Goal: Transaction & Acquisition: Purchase product/service

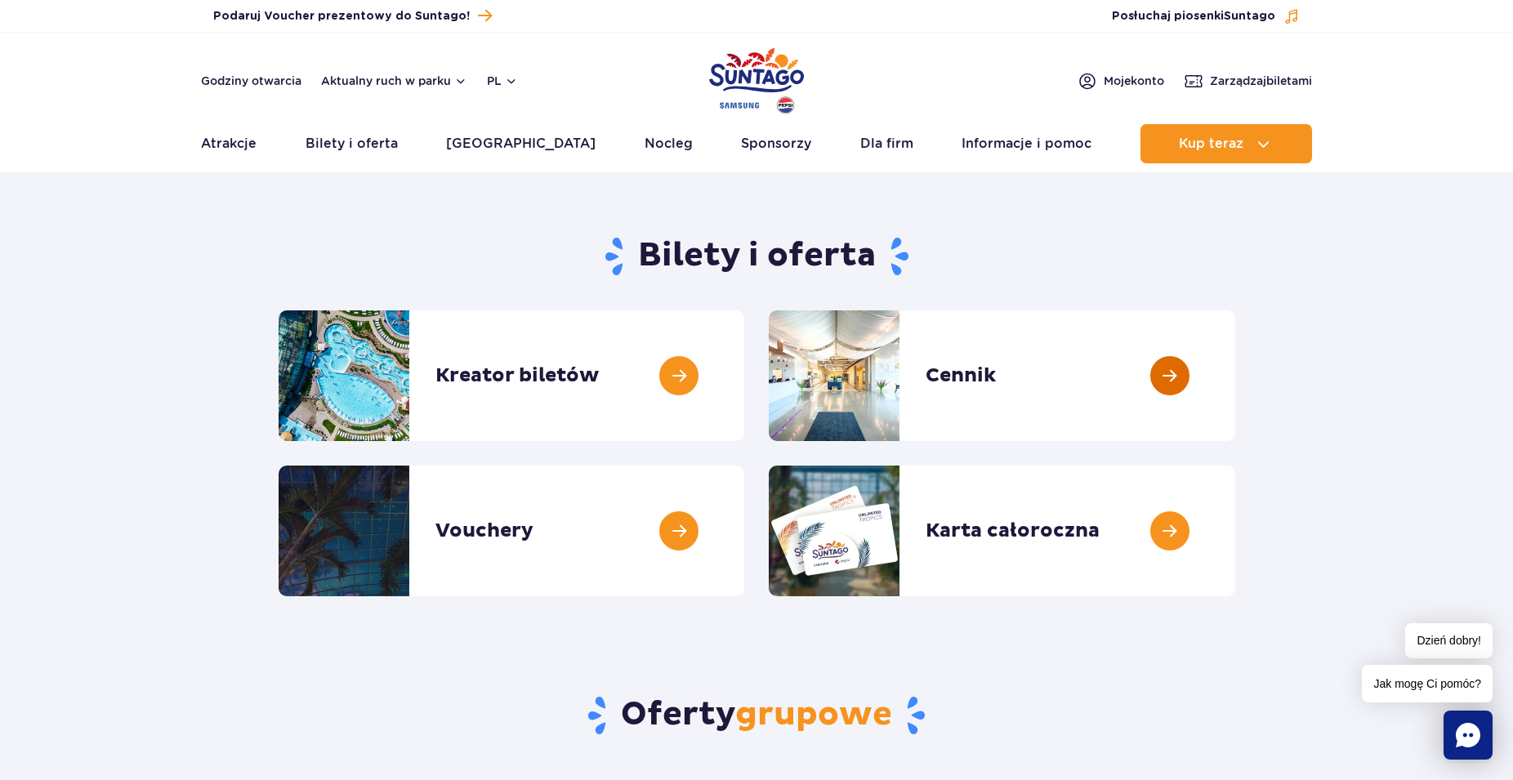
click at [1235, 369] on link at bounding box center [1235, 375] width 0 height 131
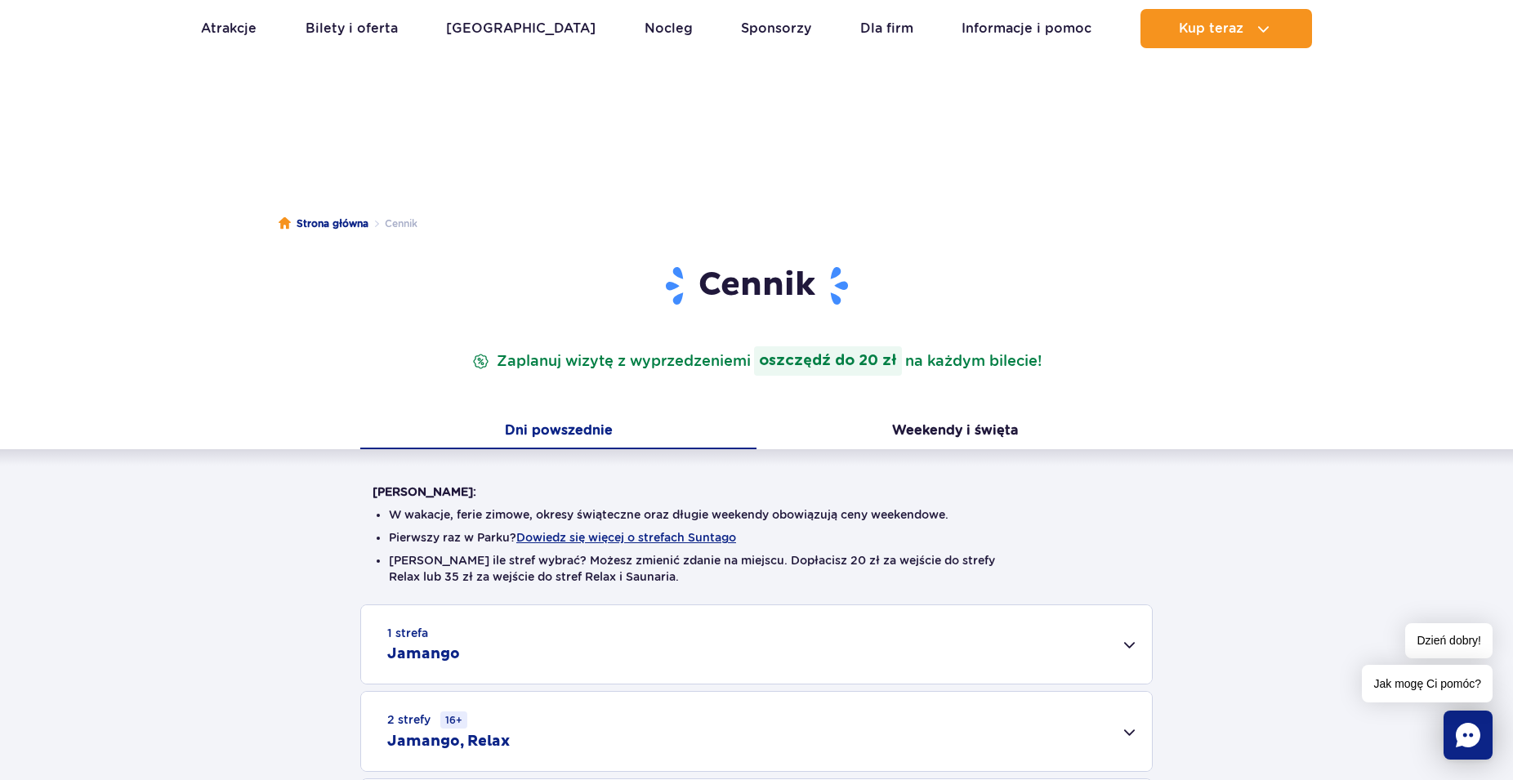
scroll to position [167, 0]
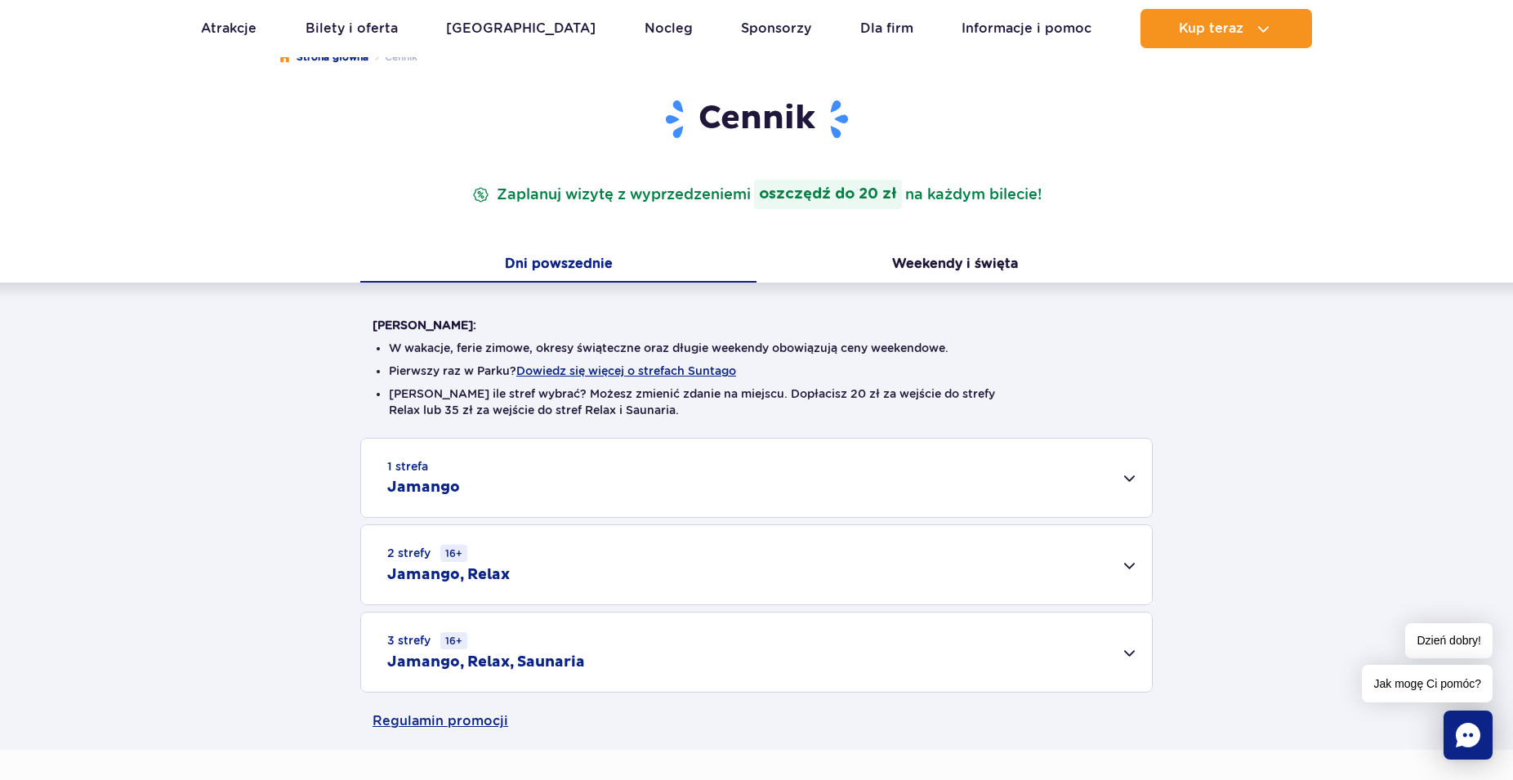
click at [517, 552] on div "2 strefy 16+ Jamango, Relax" at bounding box center [756, 564] width 791 height 79
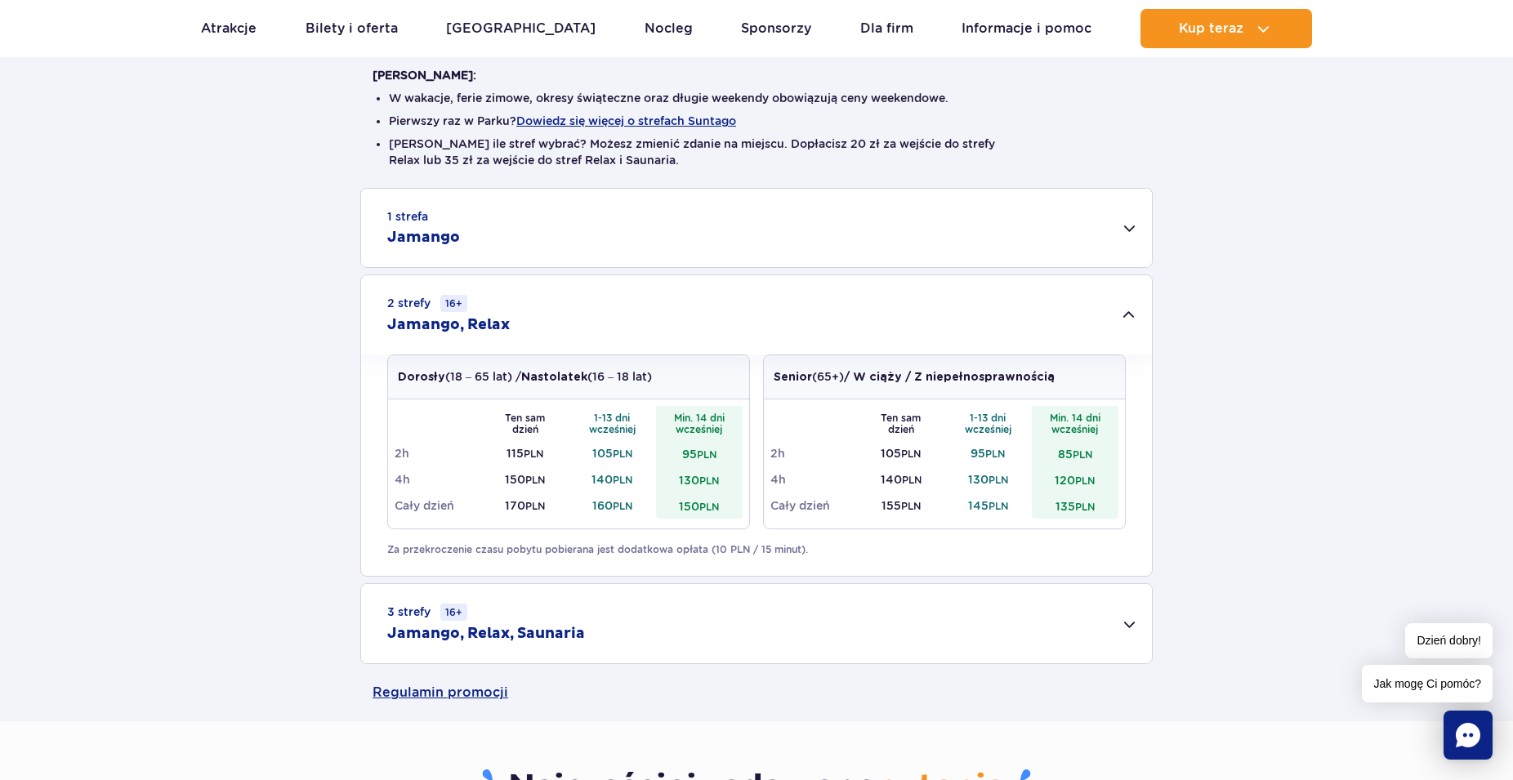
scroll to position [83, 0]
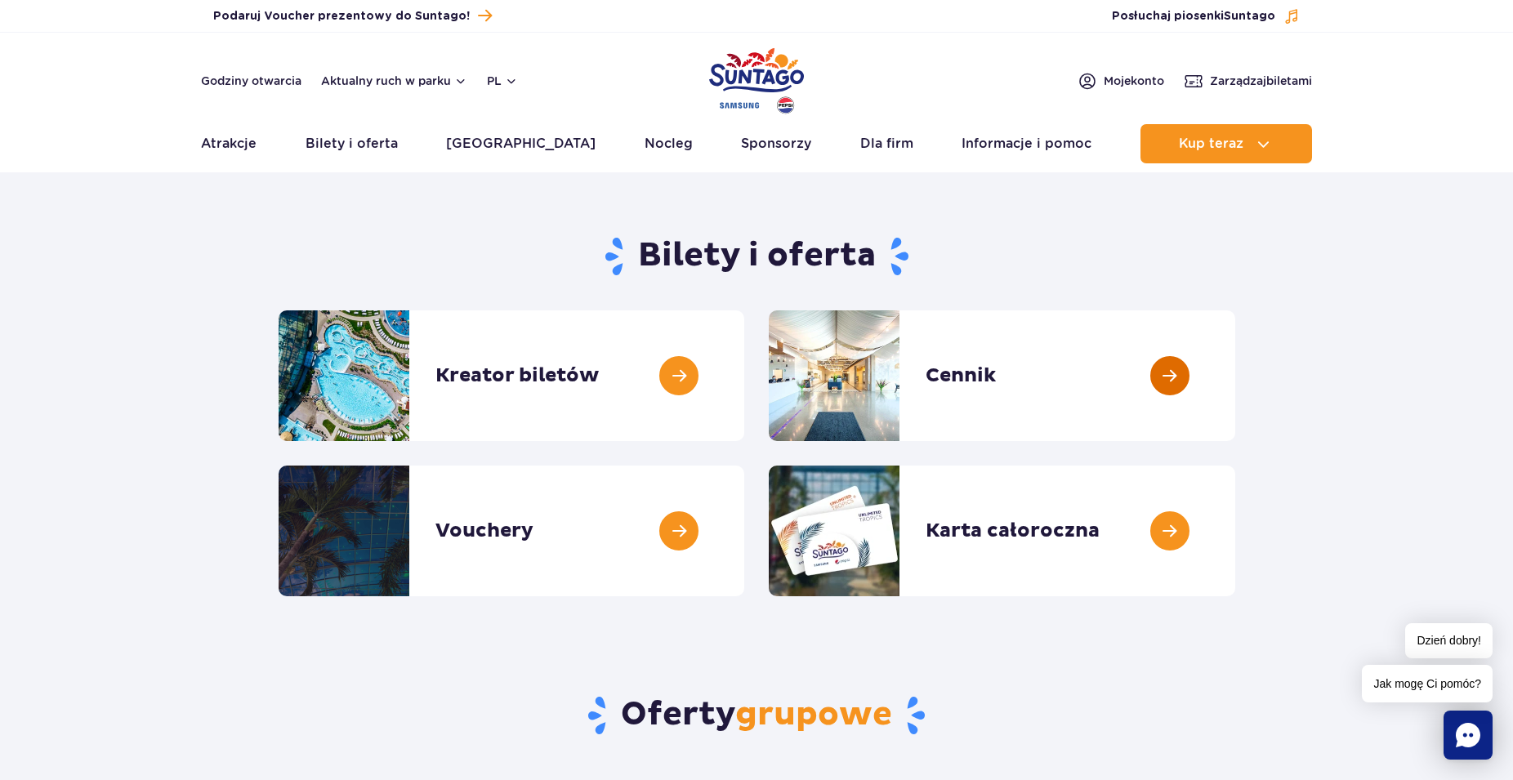
click at [1235, 385] on link at bounding box center [1235, 375] width 0 height 131
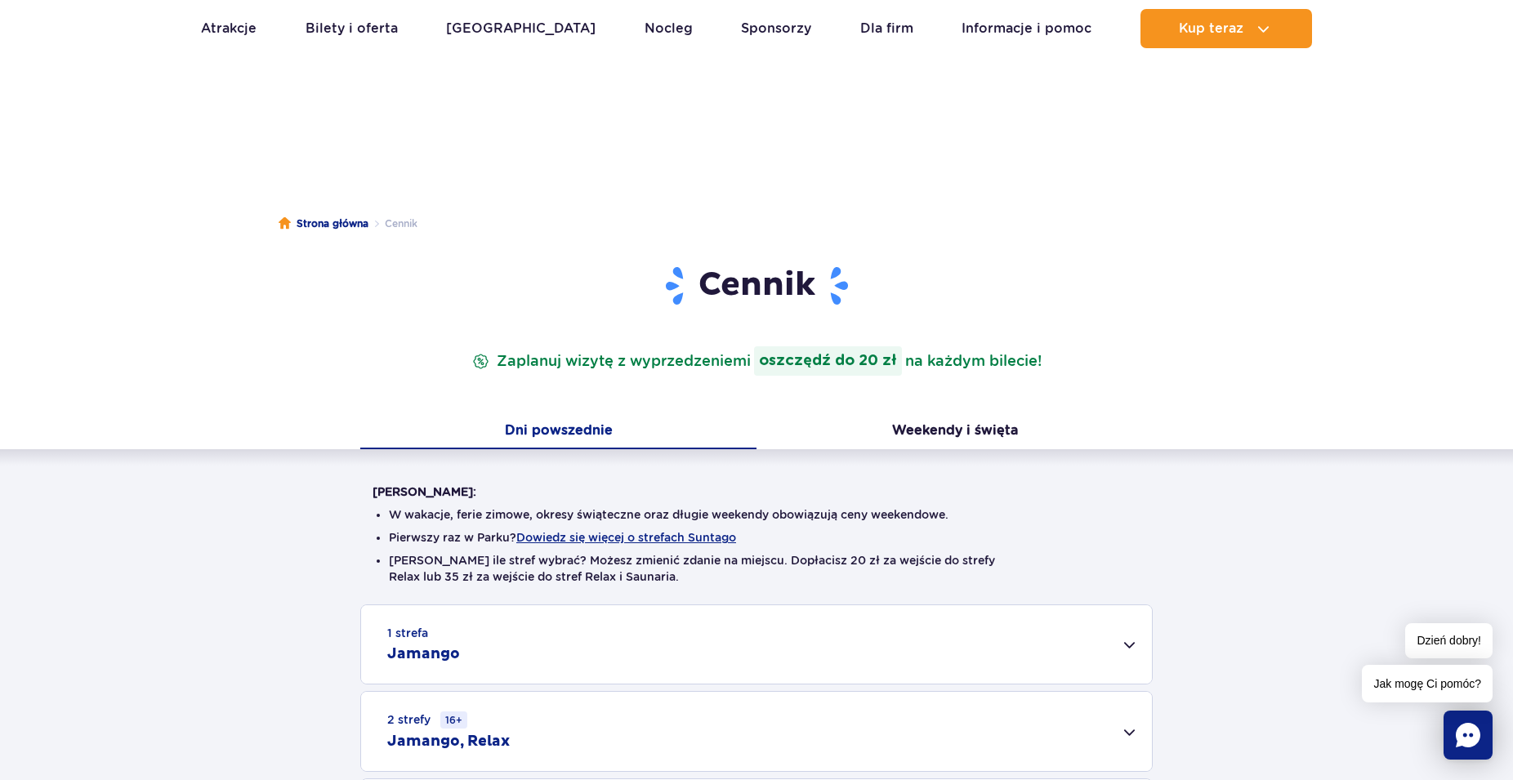
scroll to position [250, 0]
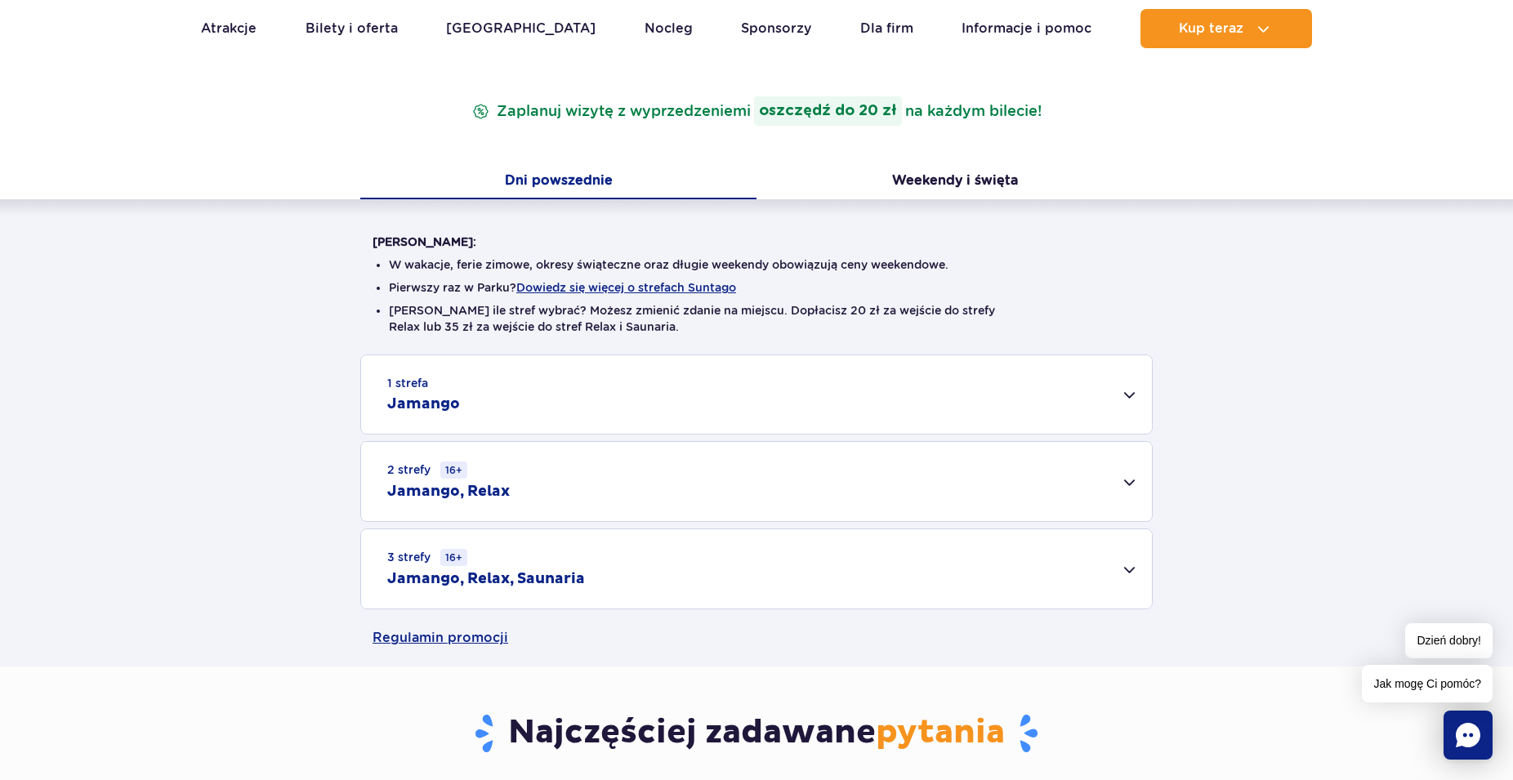
click at [780, 389] on div "1 strefa Jamango" at bounding box center [756, 394] width 791 height 78
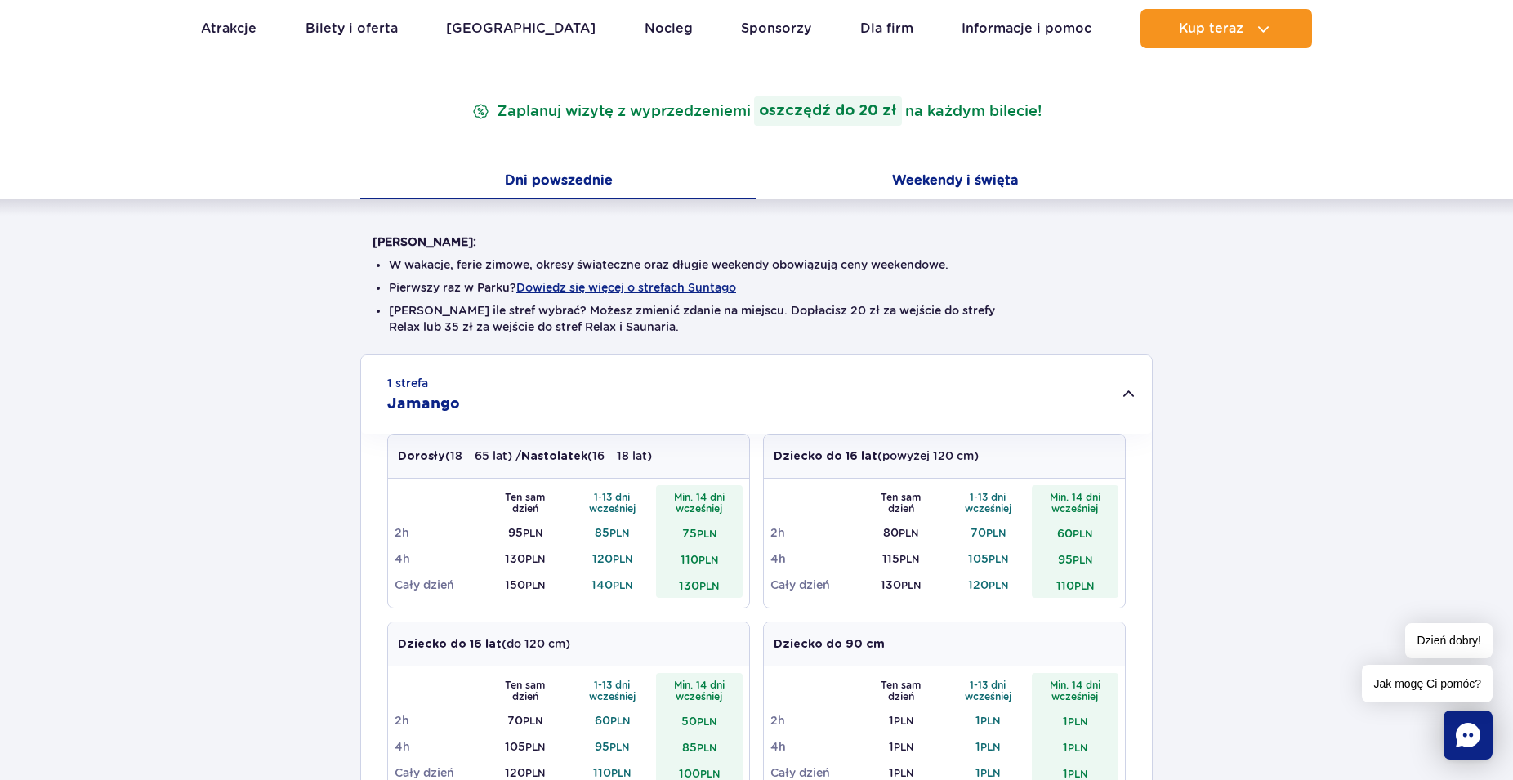
click at [936, 184] on button "Weekendy i święta" at bounding box center [955, 182] width 396 height 34
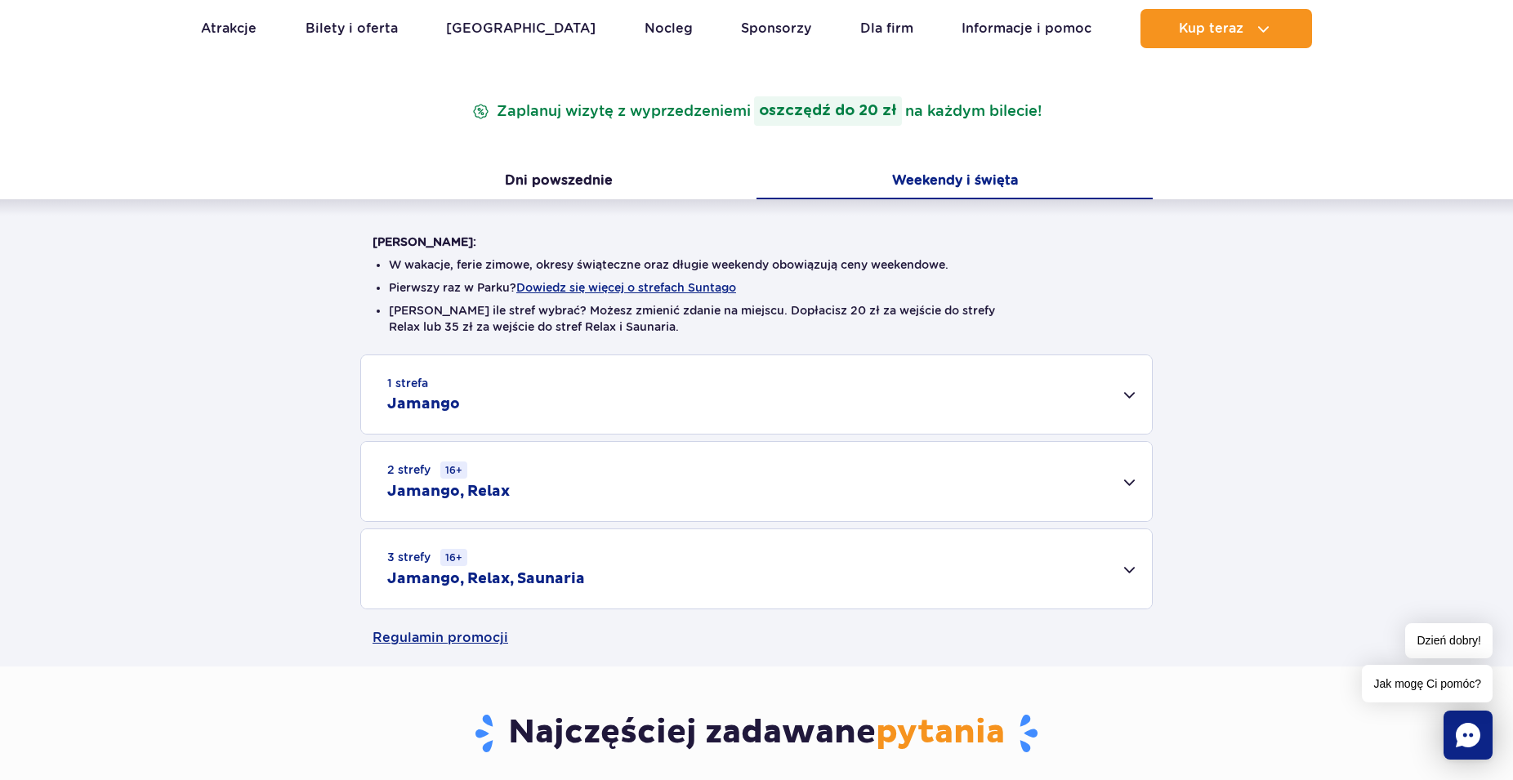
click at [716, 418] on div "1 strefa Jamango" at bounding box center [756, 394] width 791 height 78
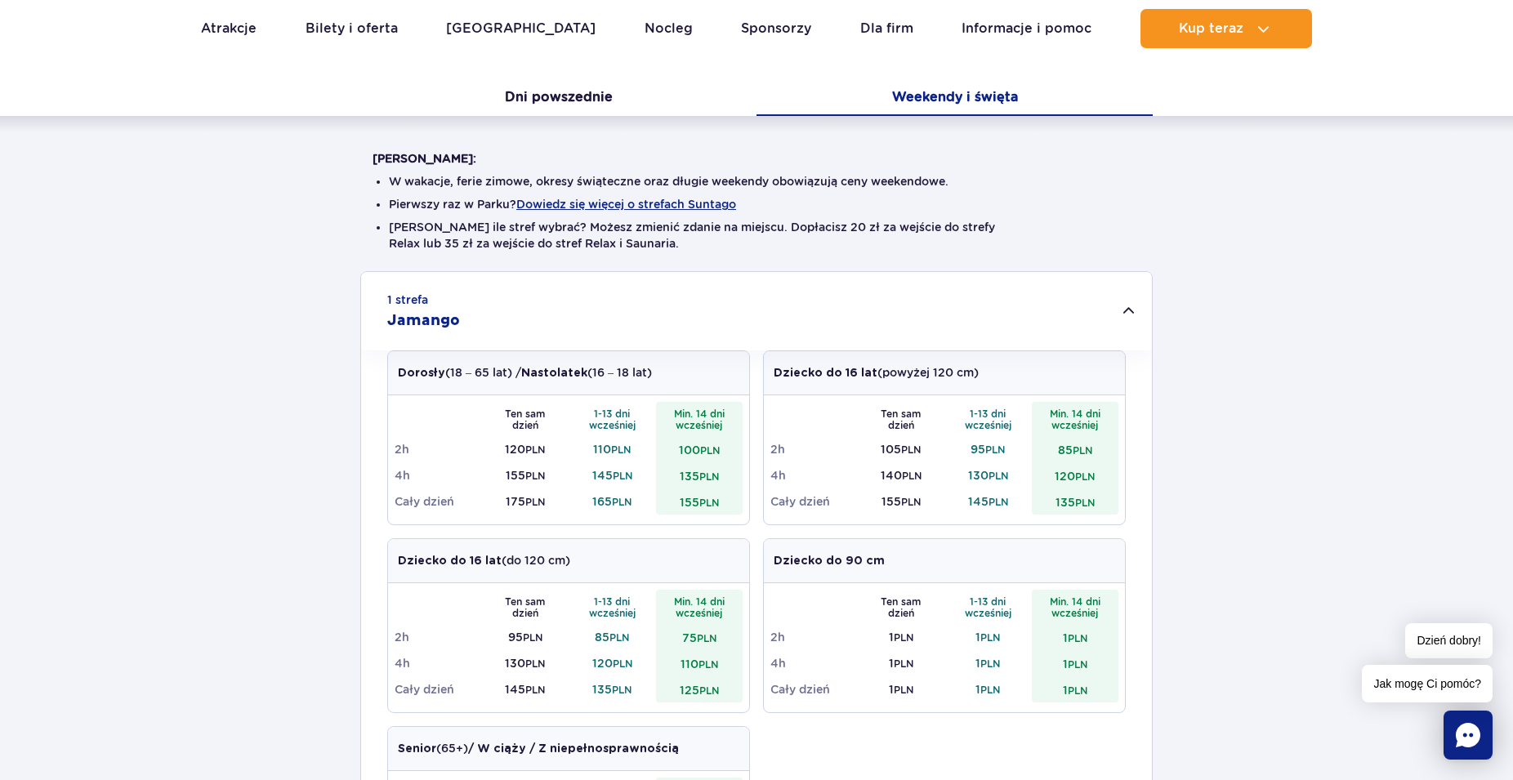
scroll to position [417, 0]
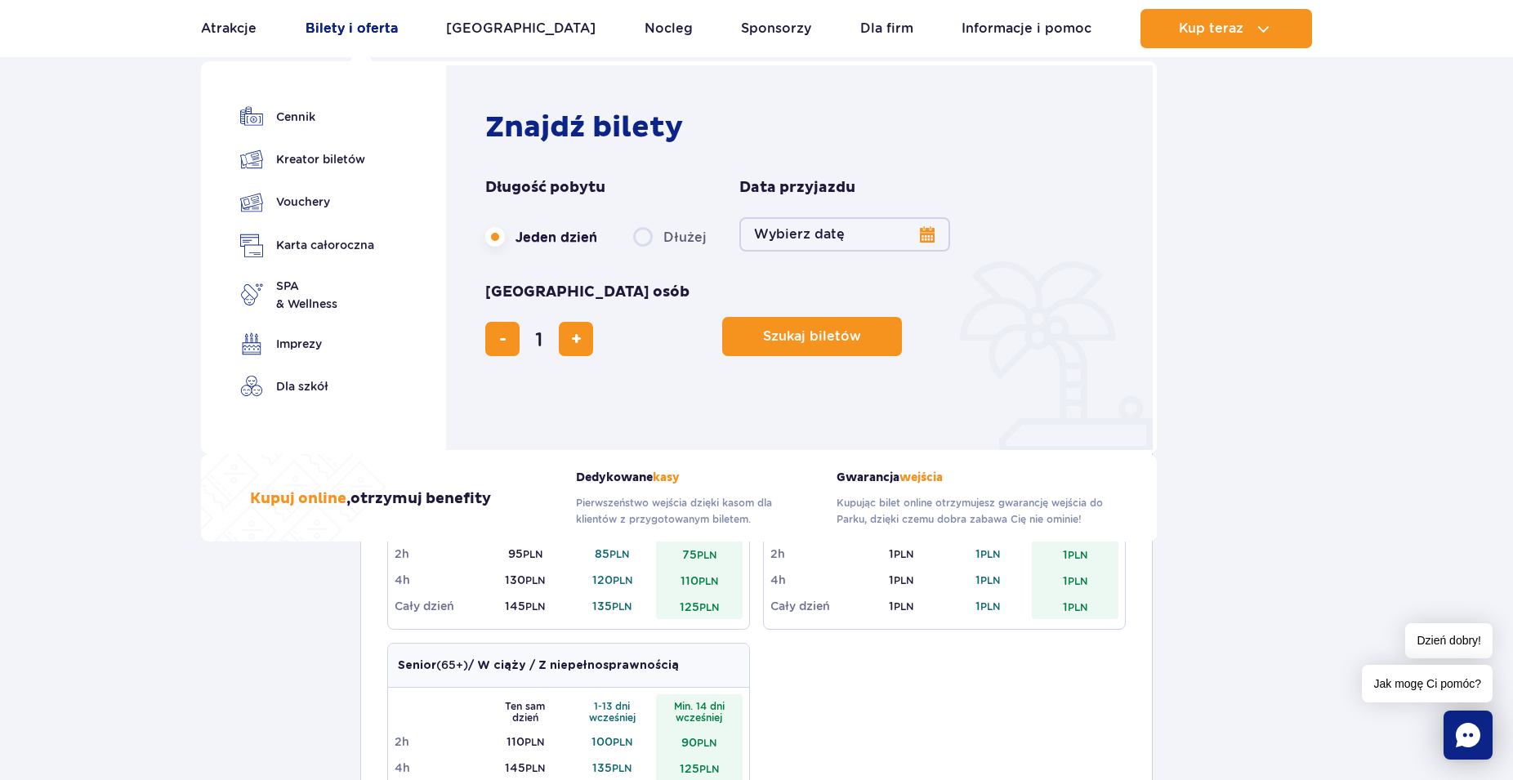
click at [340, 35] on link "Bilety i oferta" at bounding box center [352, 28] width 92 height 39
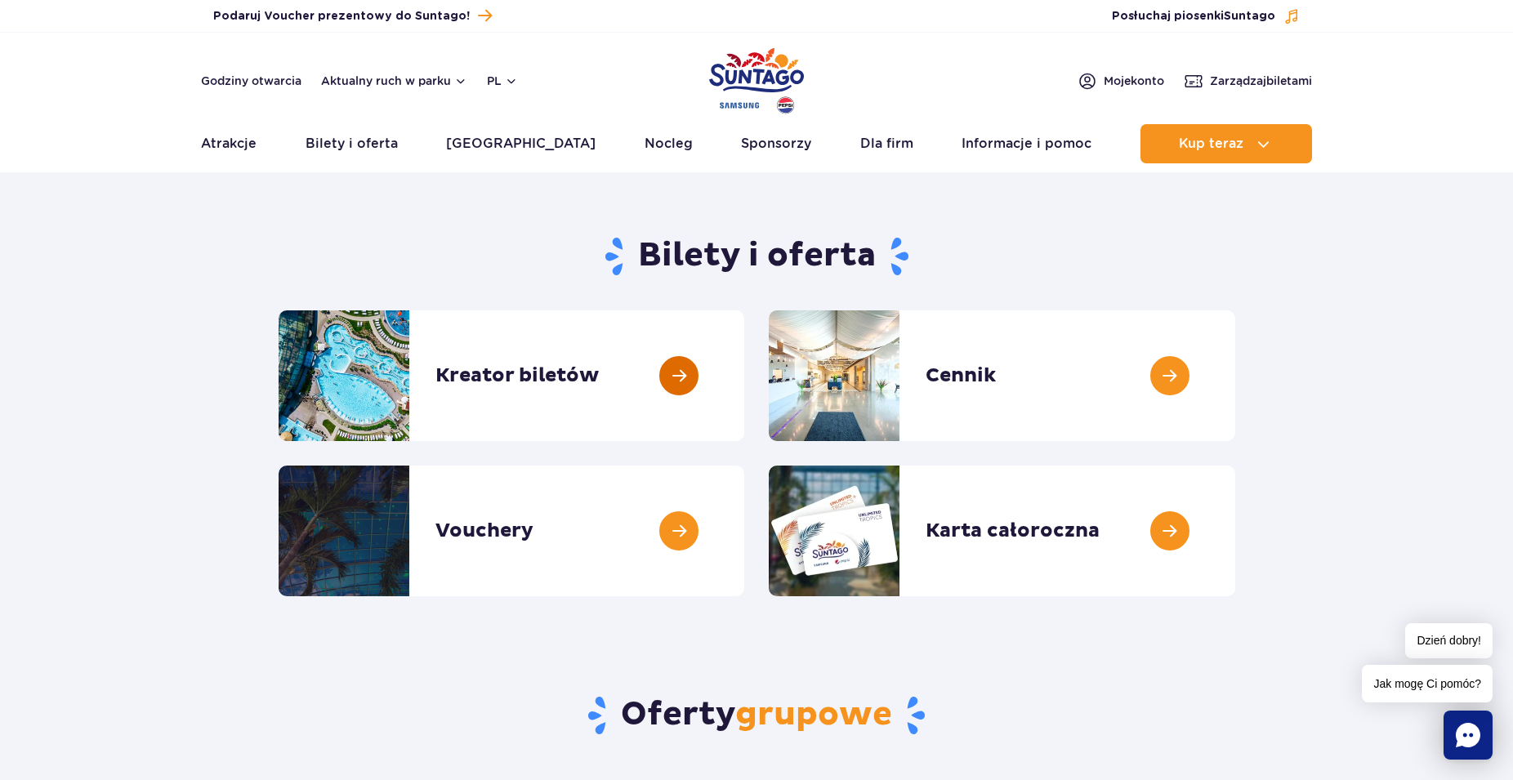
click at [744, 384] on link at bounding box center [744, 375] width 0 height 131
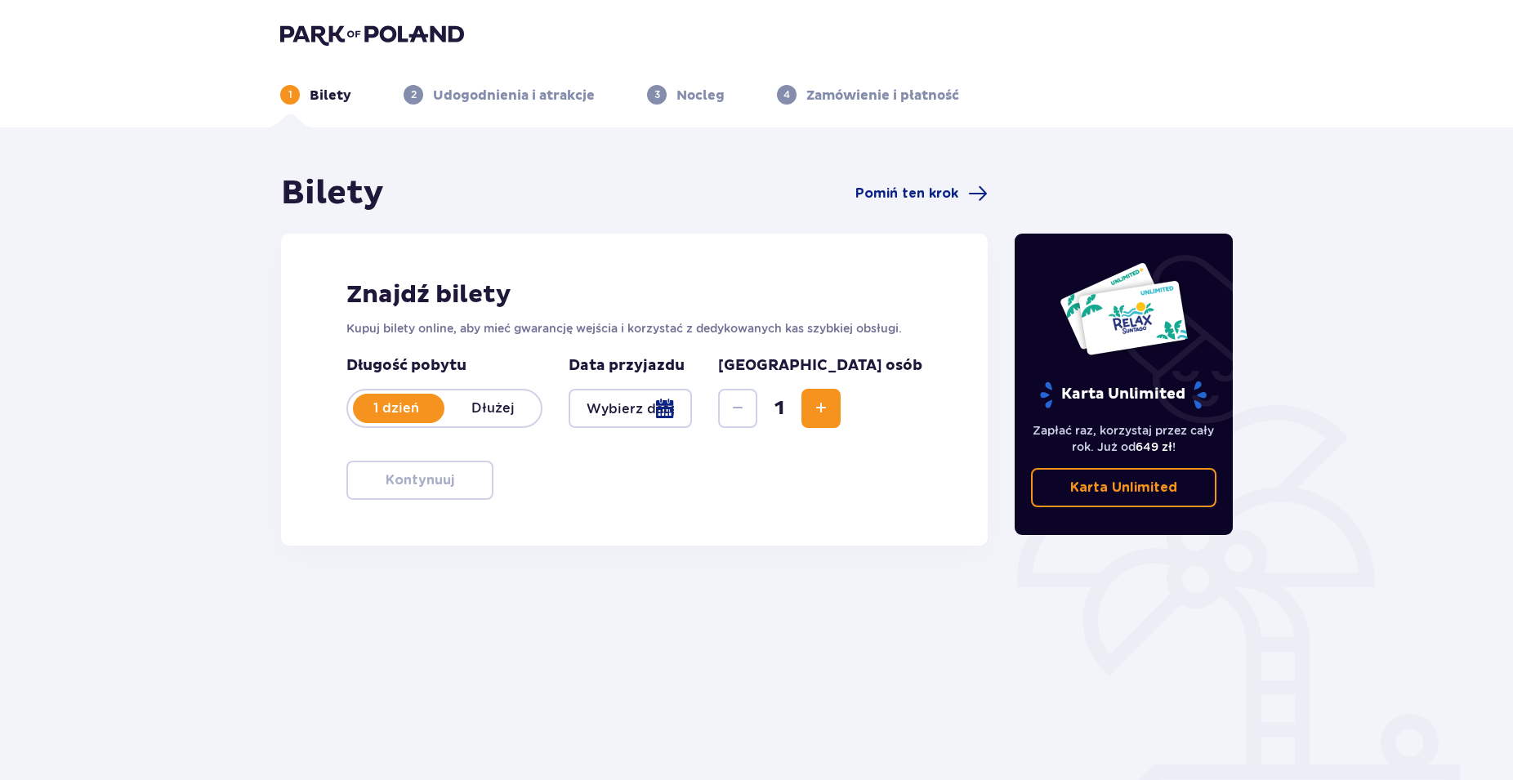
click at [692, 411] on div at bounding box center [630, 408] width 123 height 39
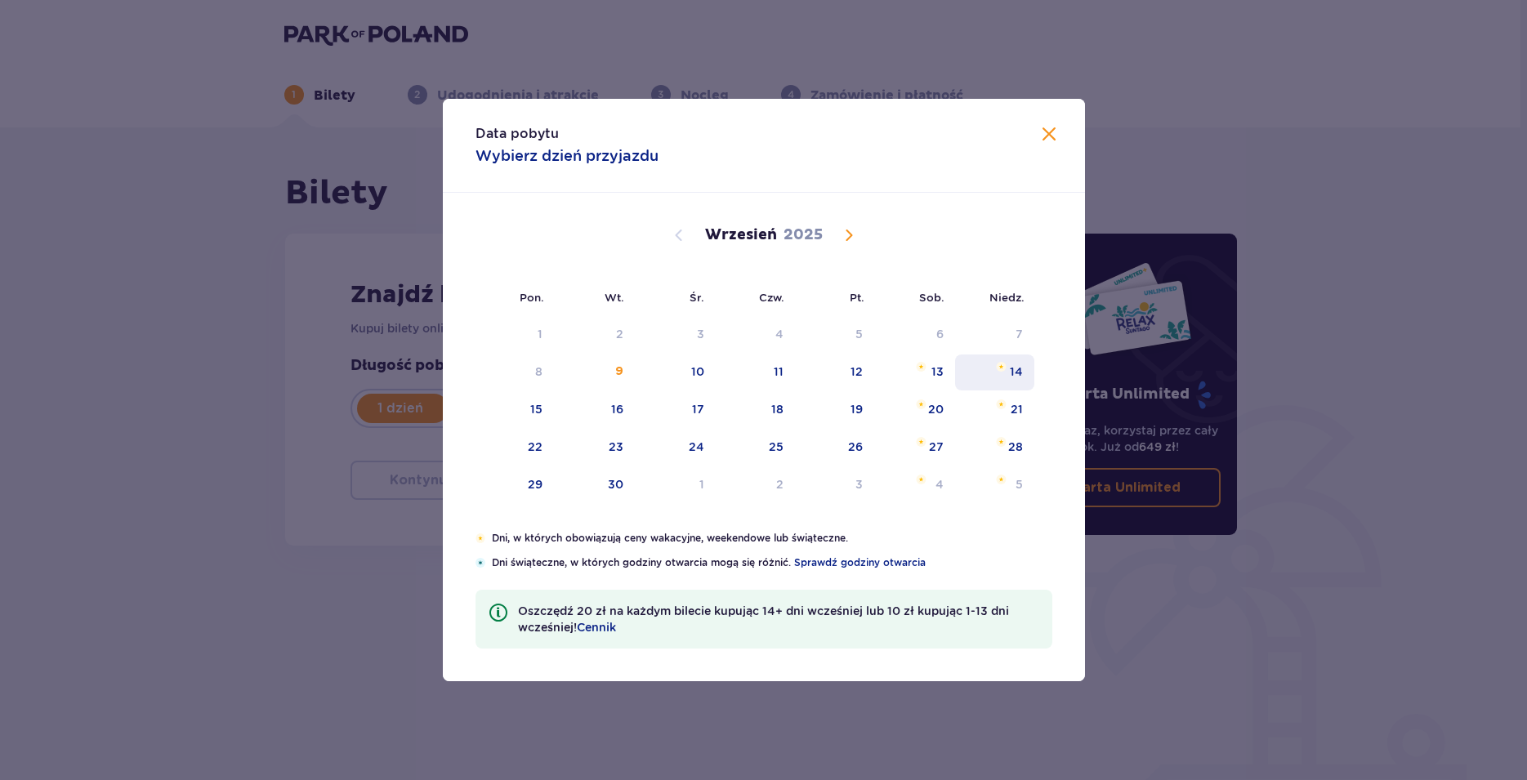
click at [1008, 372] on div "14" at bounding box center [994, 373] width 79 height 36
click at [1003, 375] on div "14" at bounding box center [994, 373] width 79 height 36
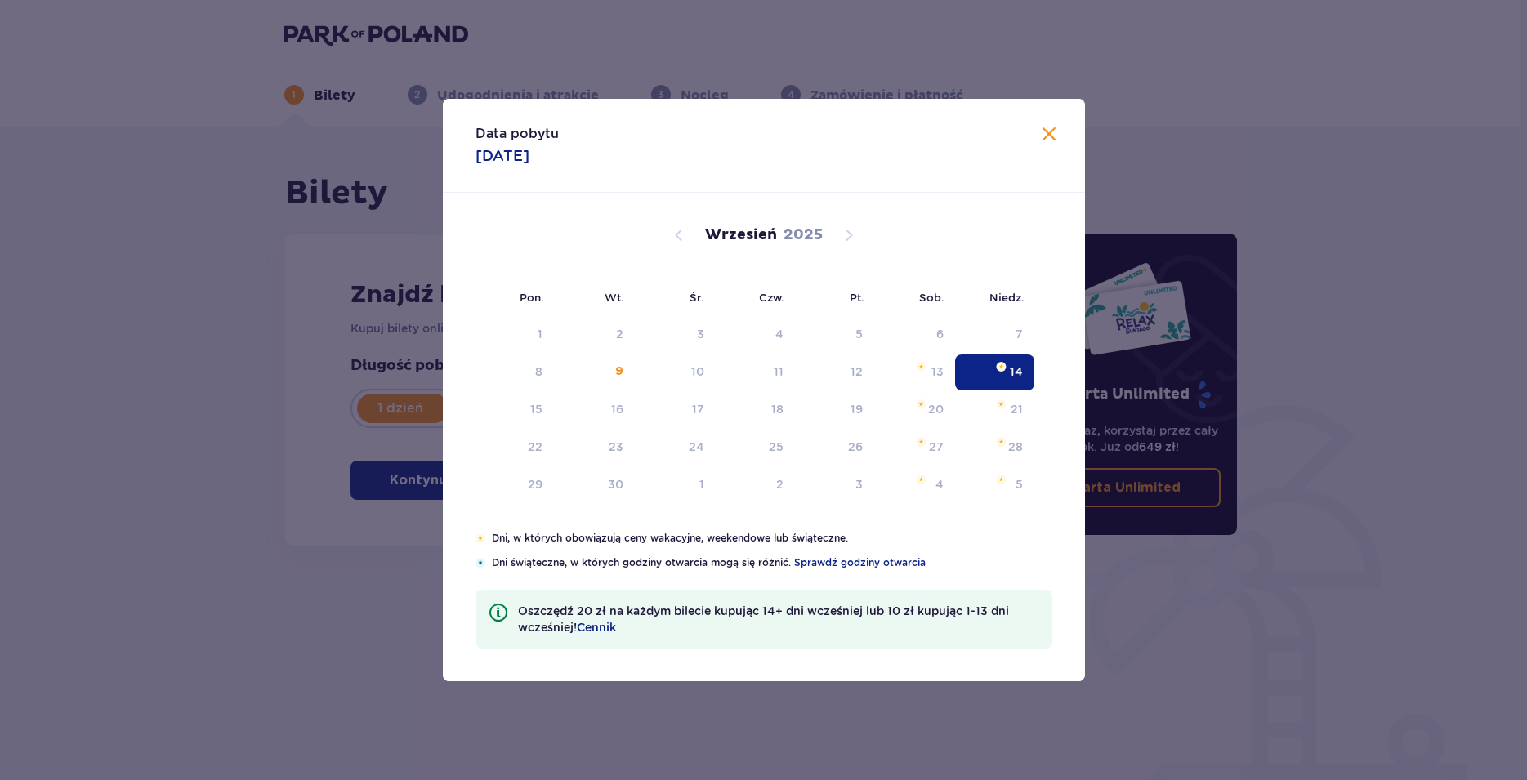
click at [1005, 375] on div "Karta Unlimited Zapłać raz, korzystaj przez cały rok. Już od 649 zł ! Karta Unl…" at bounding box center [1127, 453] width 245 height 561
type input "[DATE]"
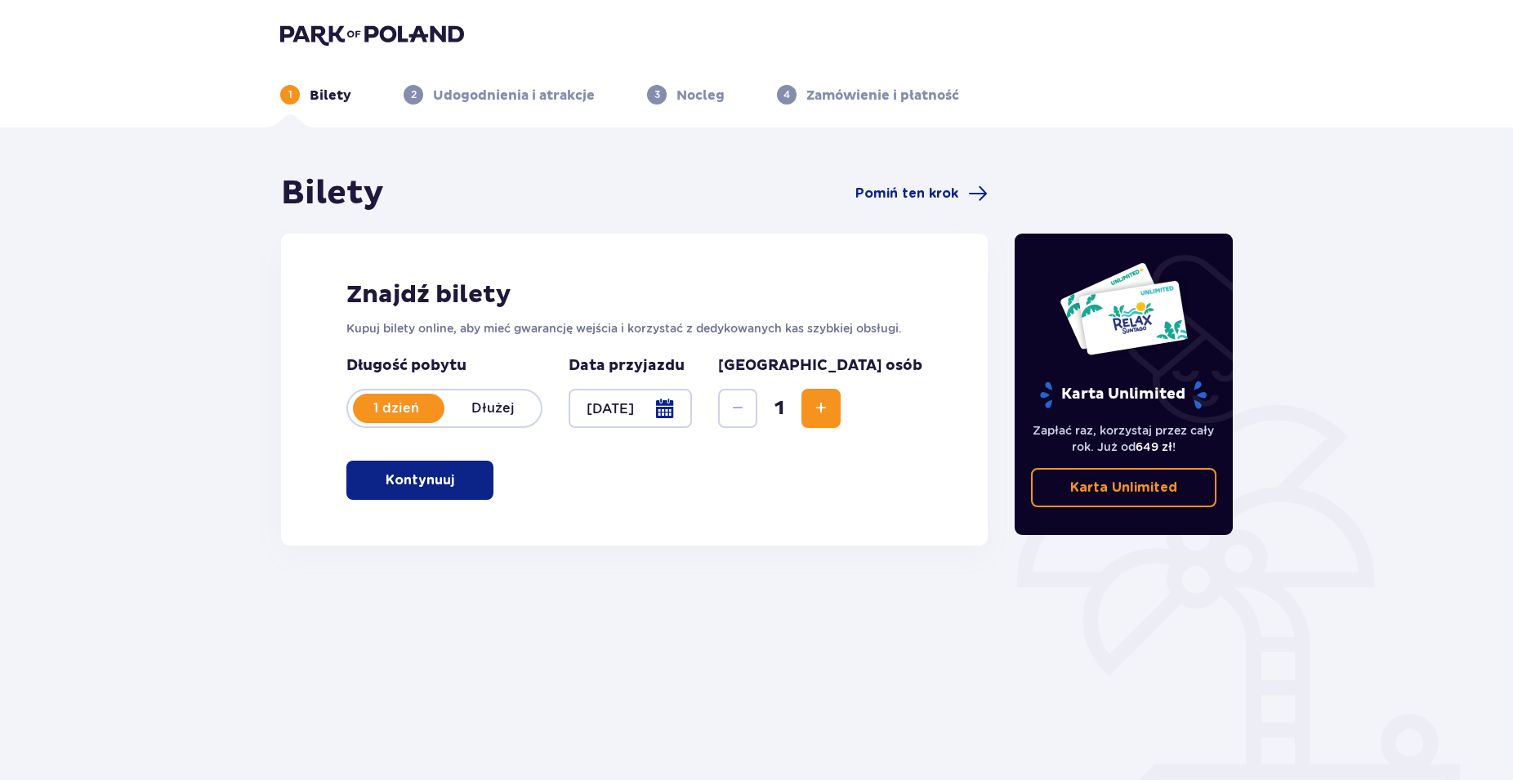
click at [841, 415] on button "Increase" at bounding box center [821, 408] width 39 height 39
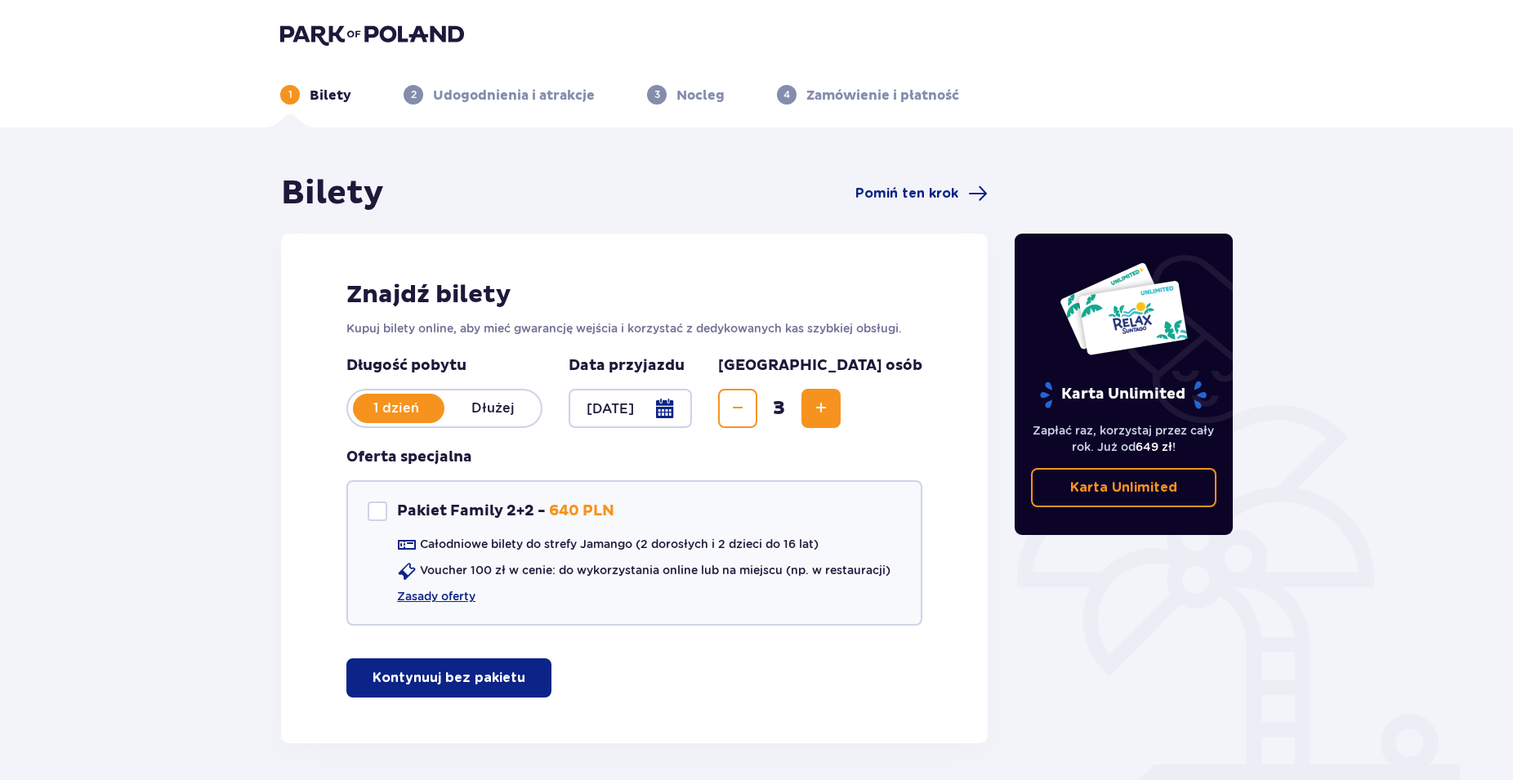
click at [841, 413] on button "Increase" at bounding box center [821, 408] width 39 height 39
click at [831, 413] on span "Increase" at bounding box center [821, 409] width 20 height 20
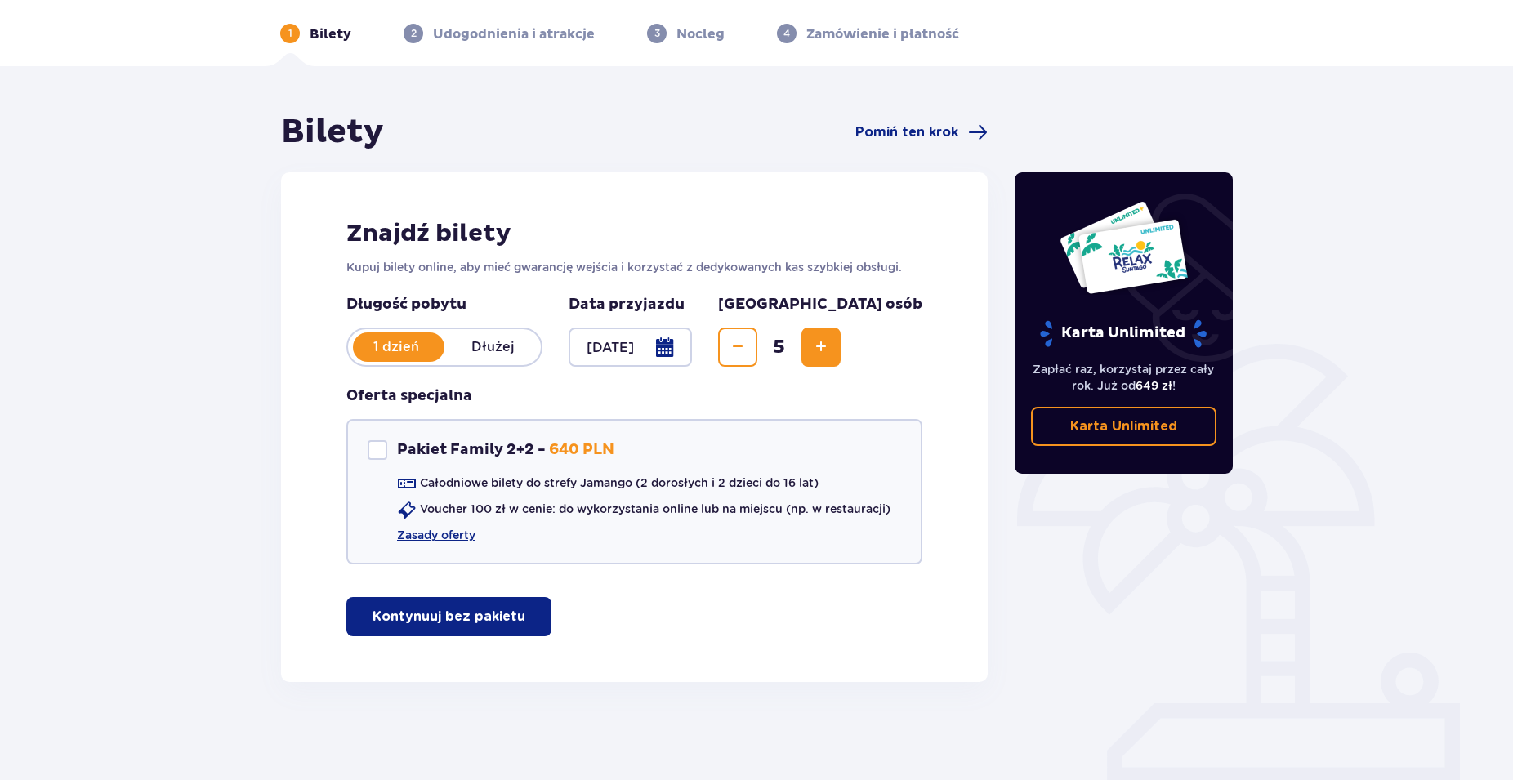
click at [395, 619] on p "Kontynuuj bez pakietu" at bounding box center [449, 617] width 153 height 18
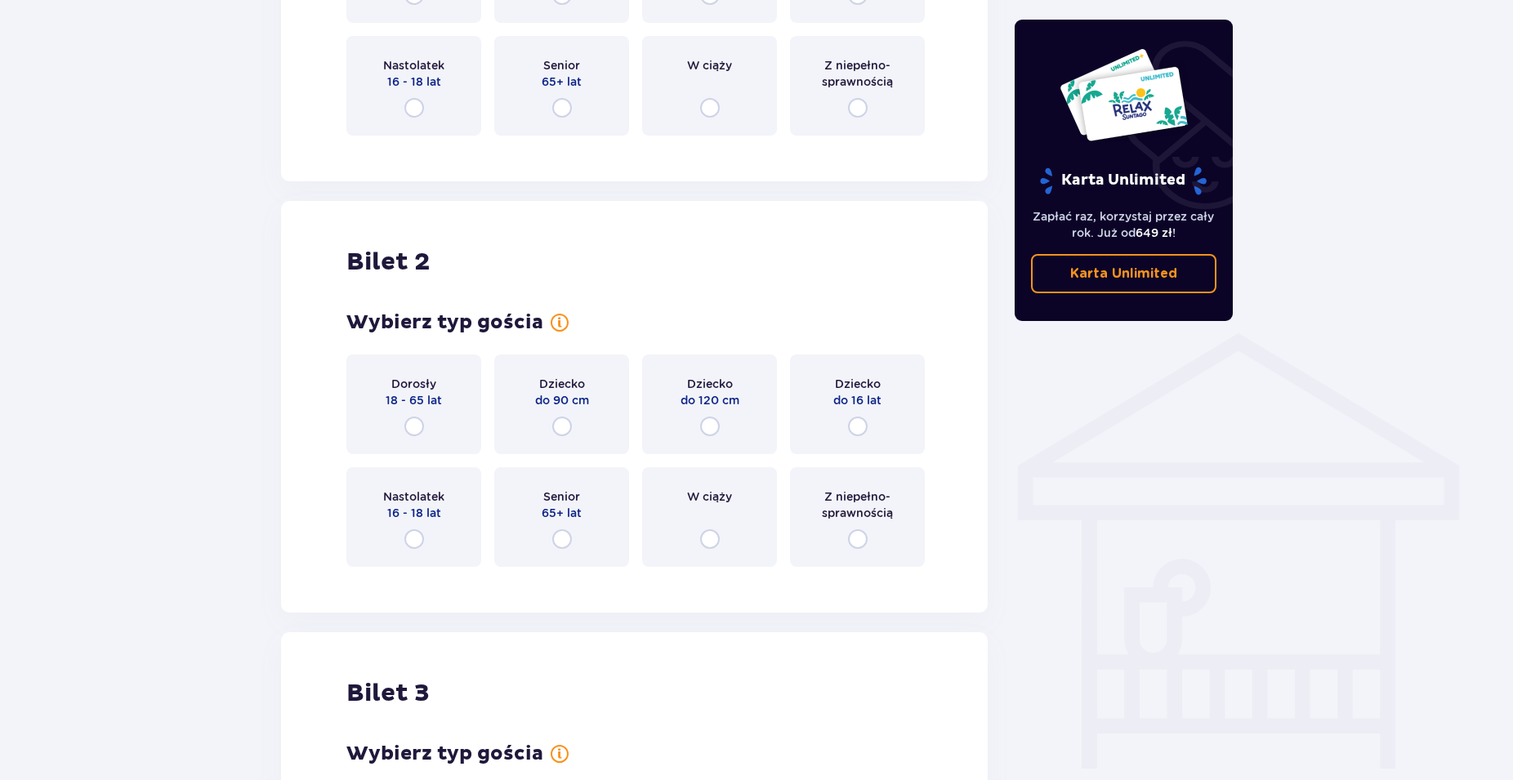
scroll to position [744, 0]
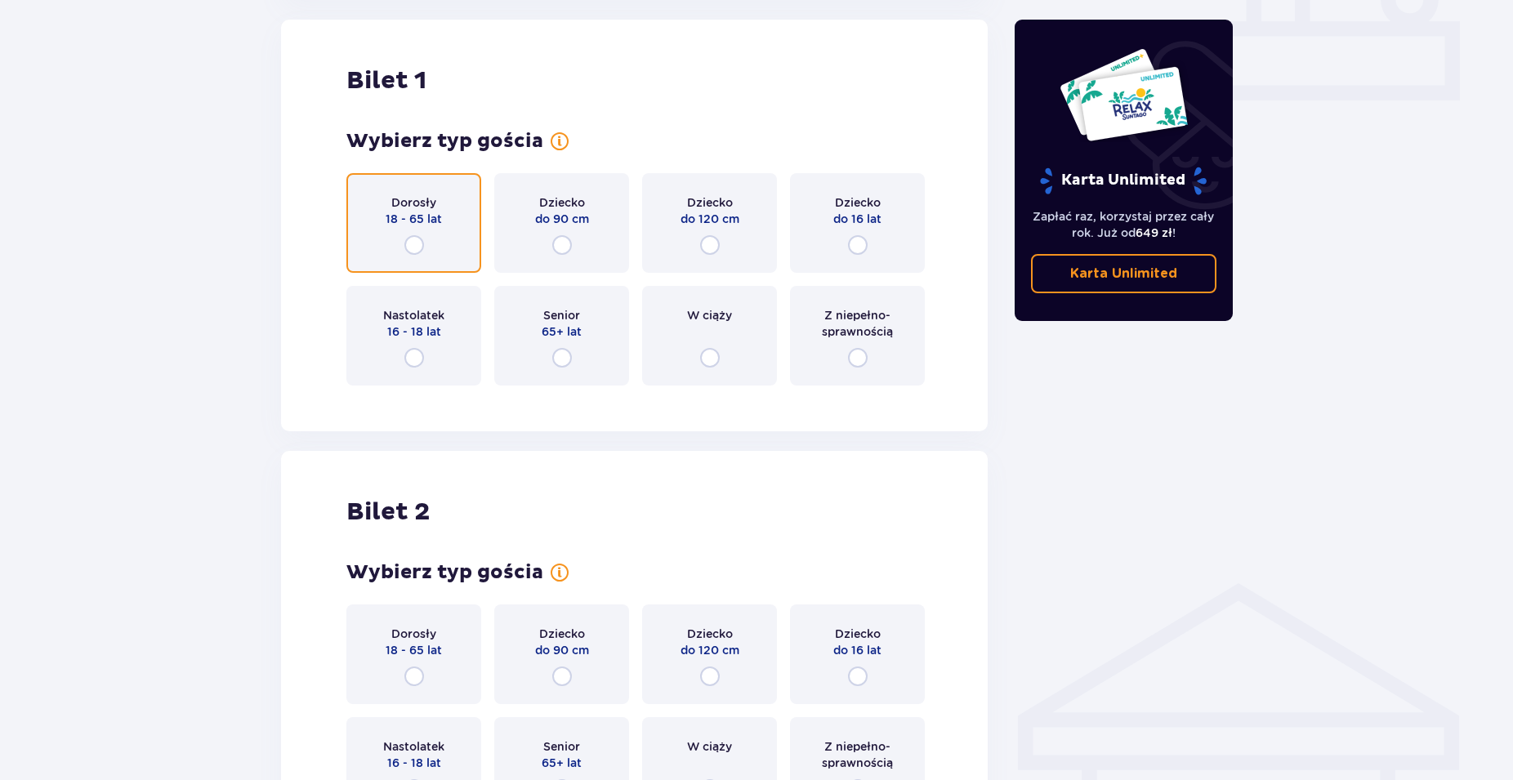
click at [414, 241] on input "radio" at bounding box center [414, 245] width 20 height 20
radio input "true"
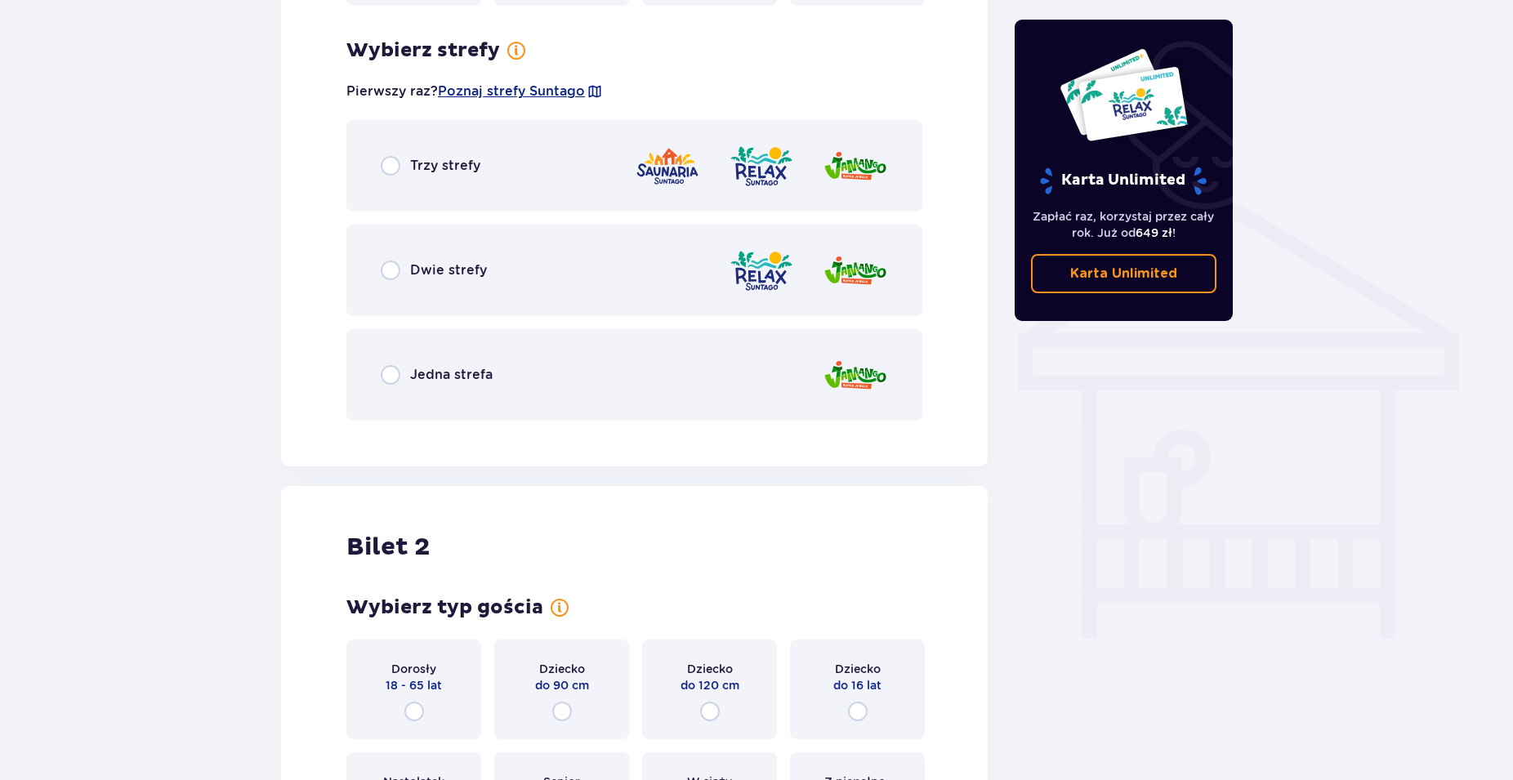
scroll to position [1142, 0]
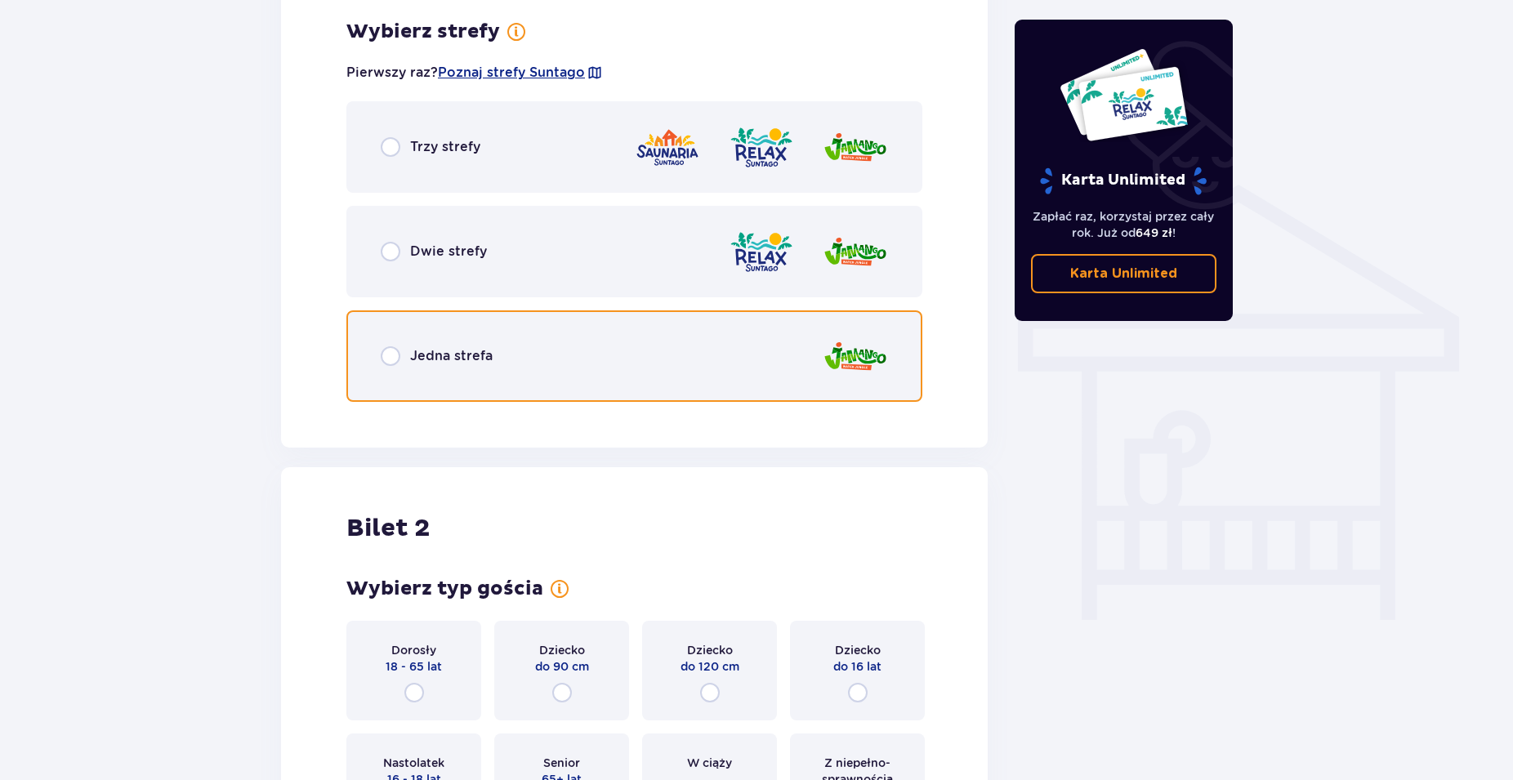
click at [391, 357] on input "radio" at bounding box center [391, 356] width 20 height 20
radio input "true"
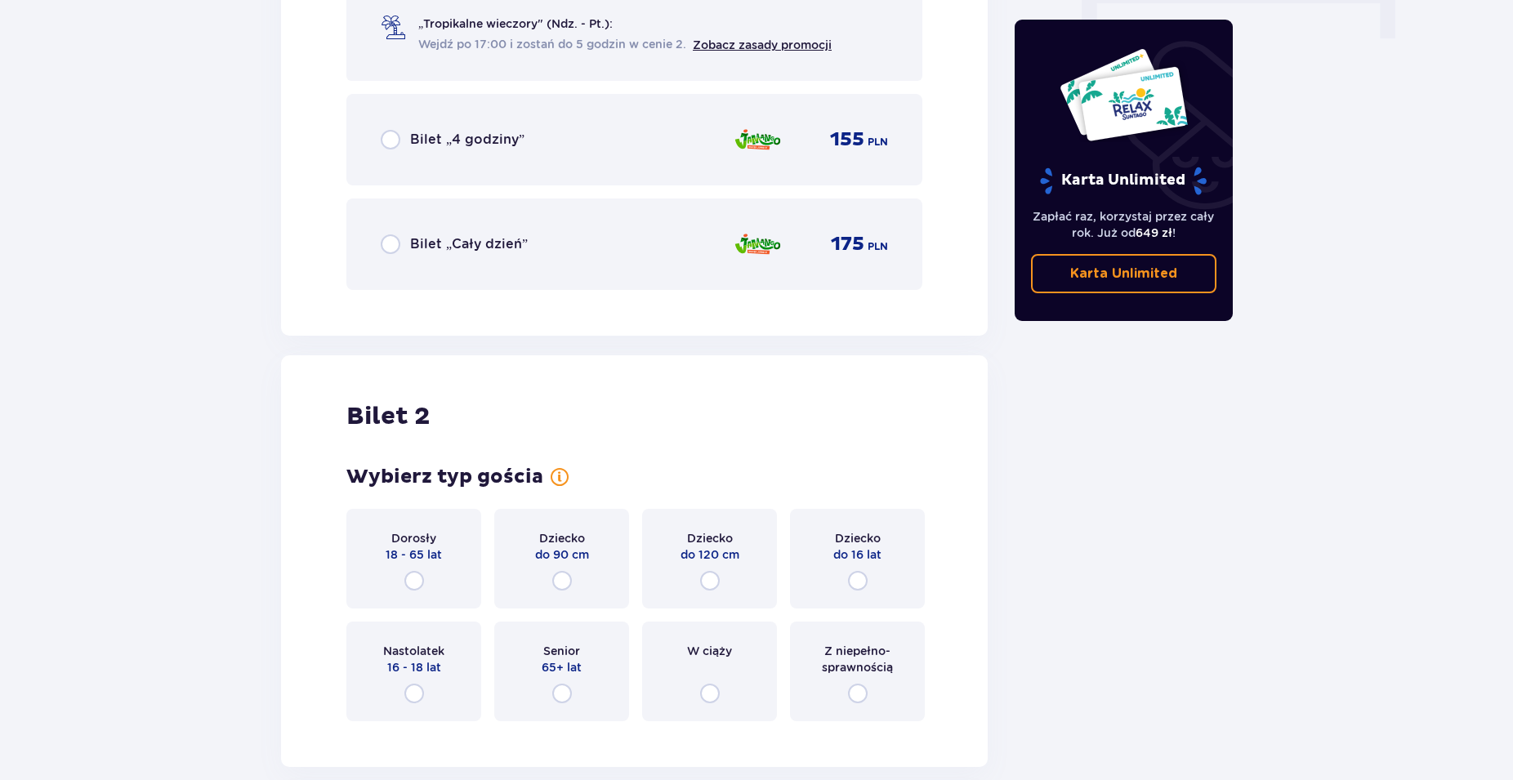
scroll to position [1891, 0]
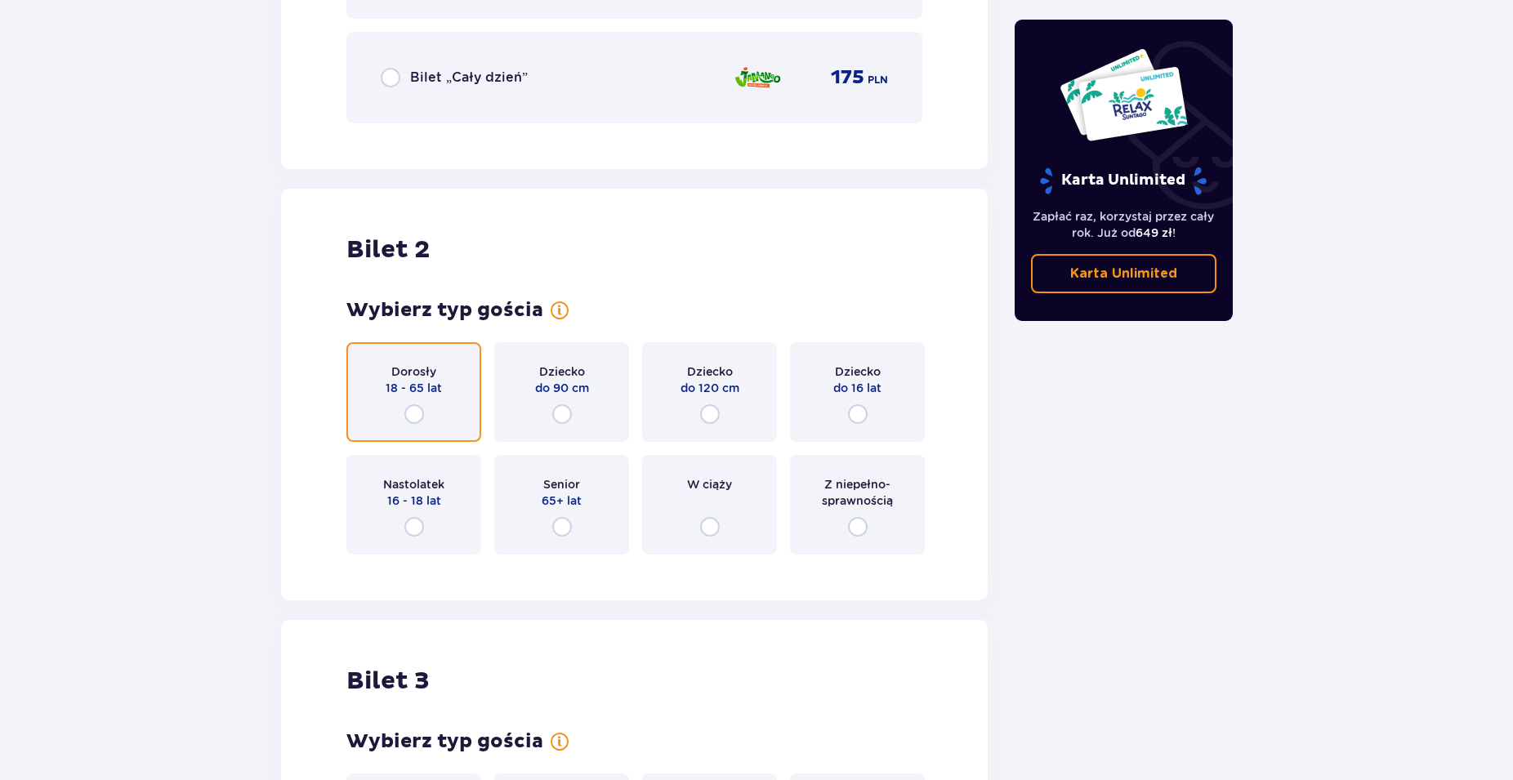
click at [414, 413] on input "radio" at bounding box center [414, 414] width 20 height 20
radio input "true"
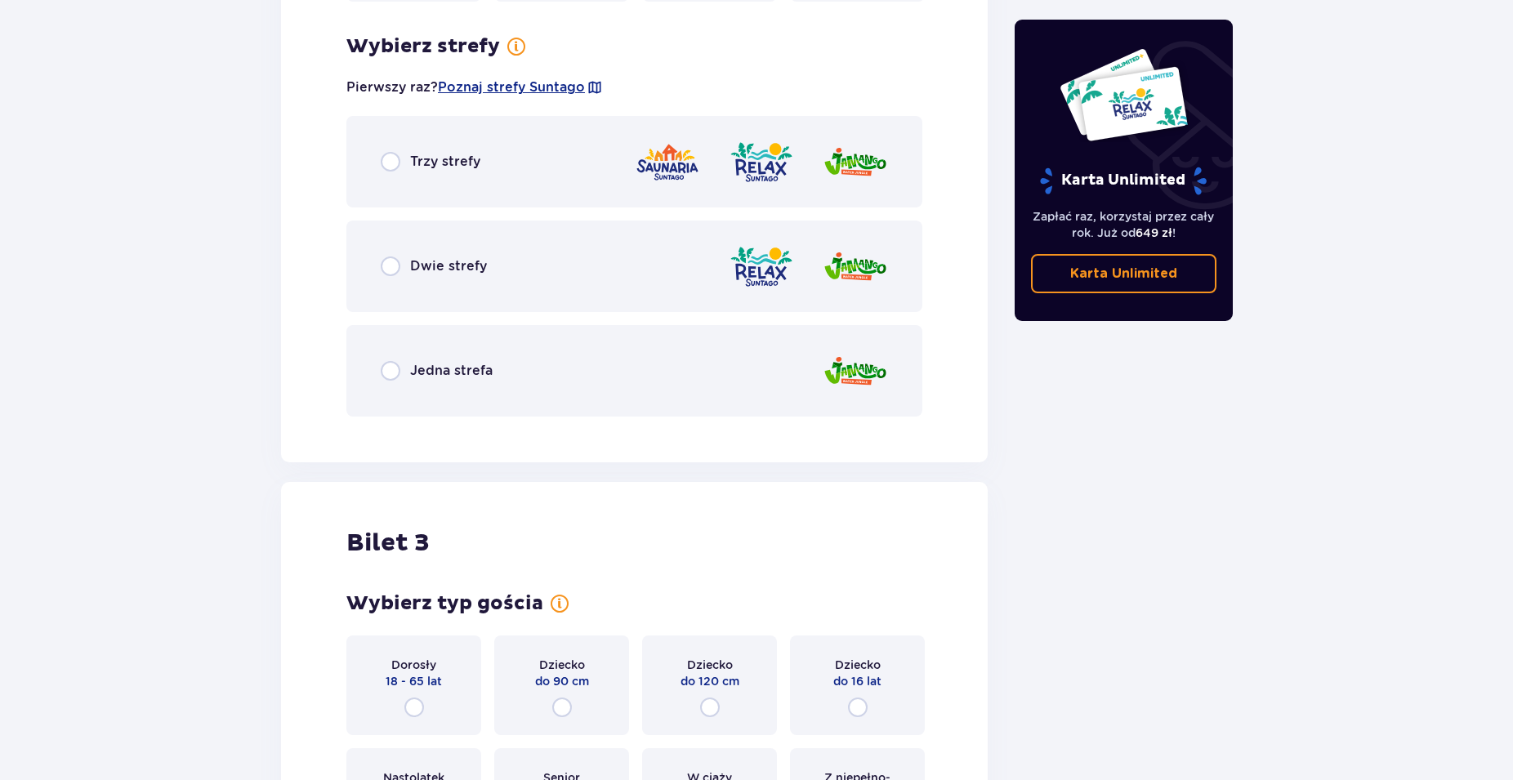
scroll to position [2459, 0]
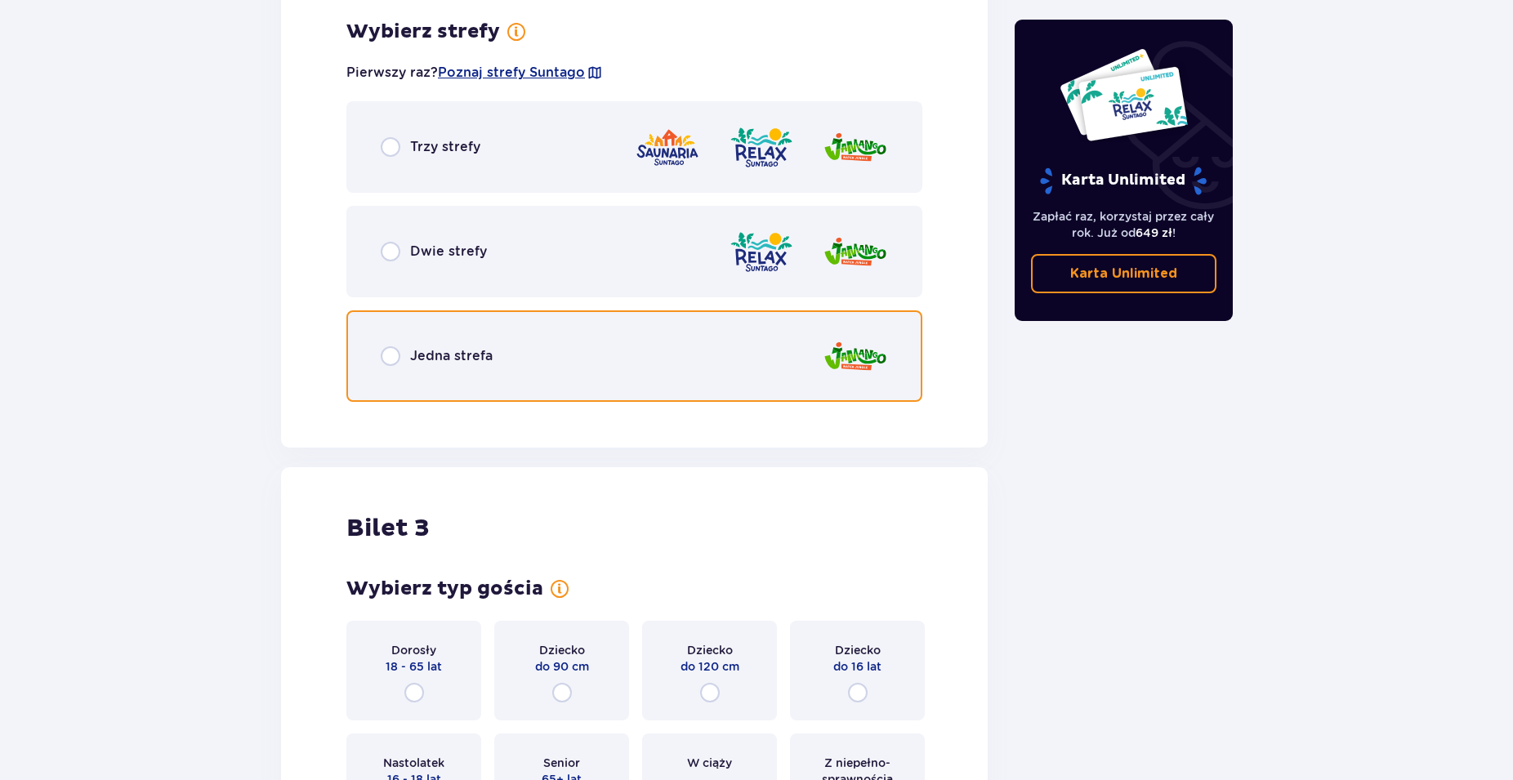
click at [386, 355] on input "radio" at bounding box center [391, 356] width 20 height 20
radio input "true"
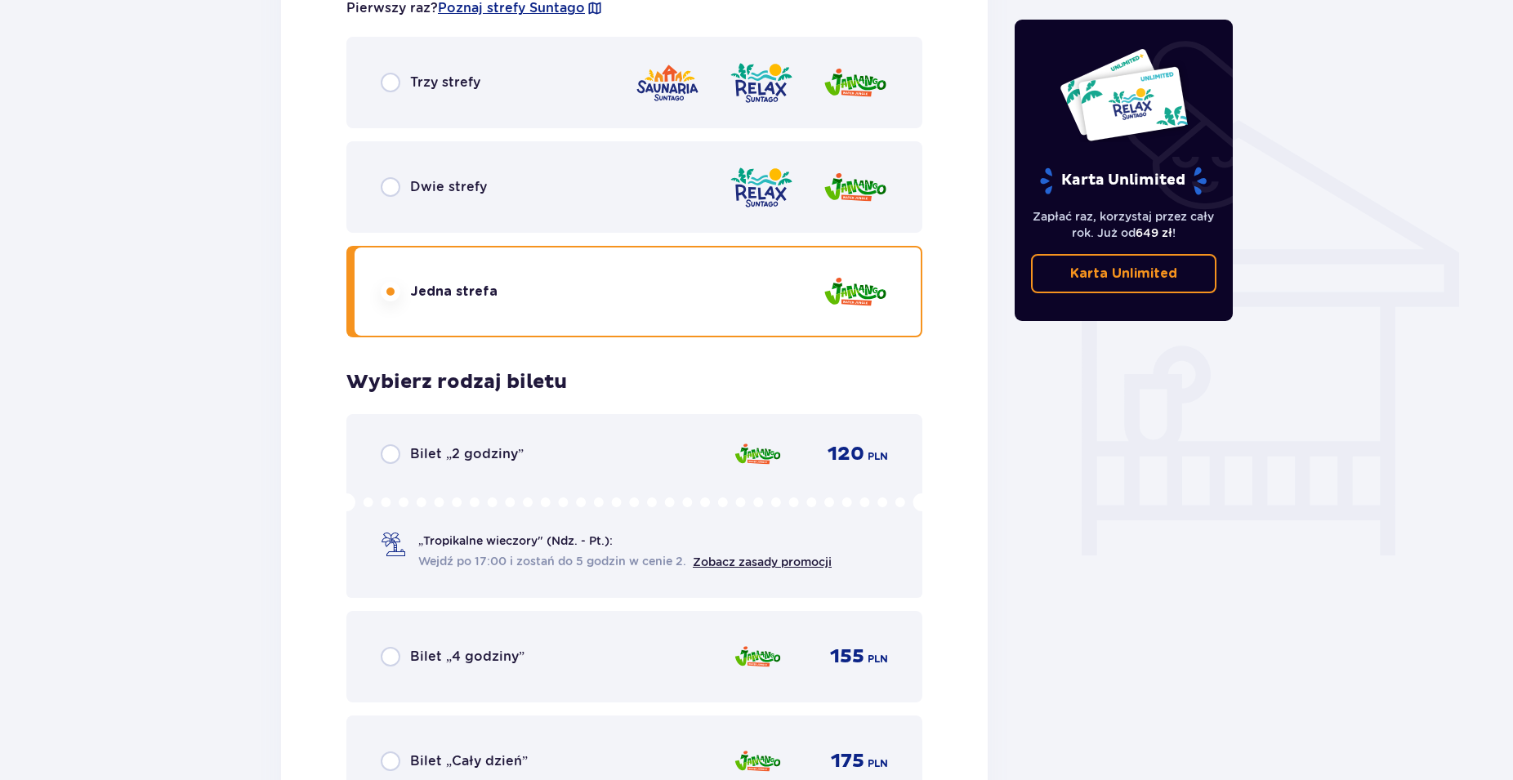
scroll to position [1374, 0]
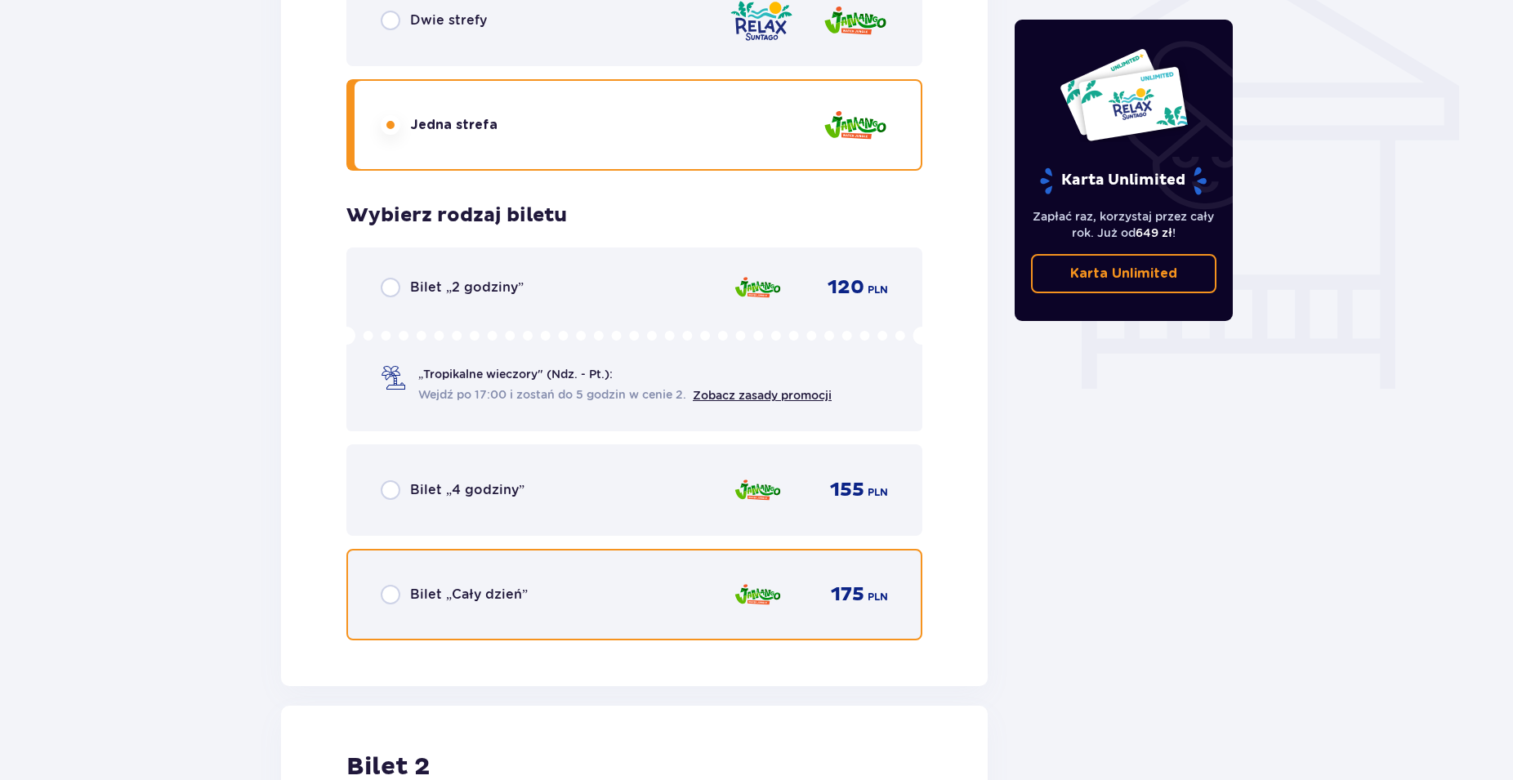
click at [395, 596] on input "radio" at bounding box center [391, 595] width 20 height 20
radio input "true"
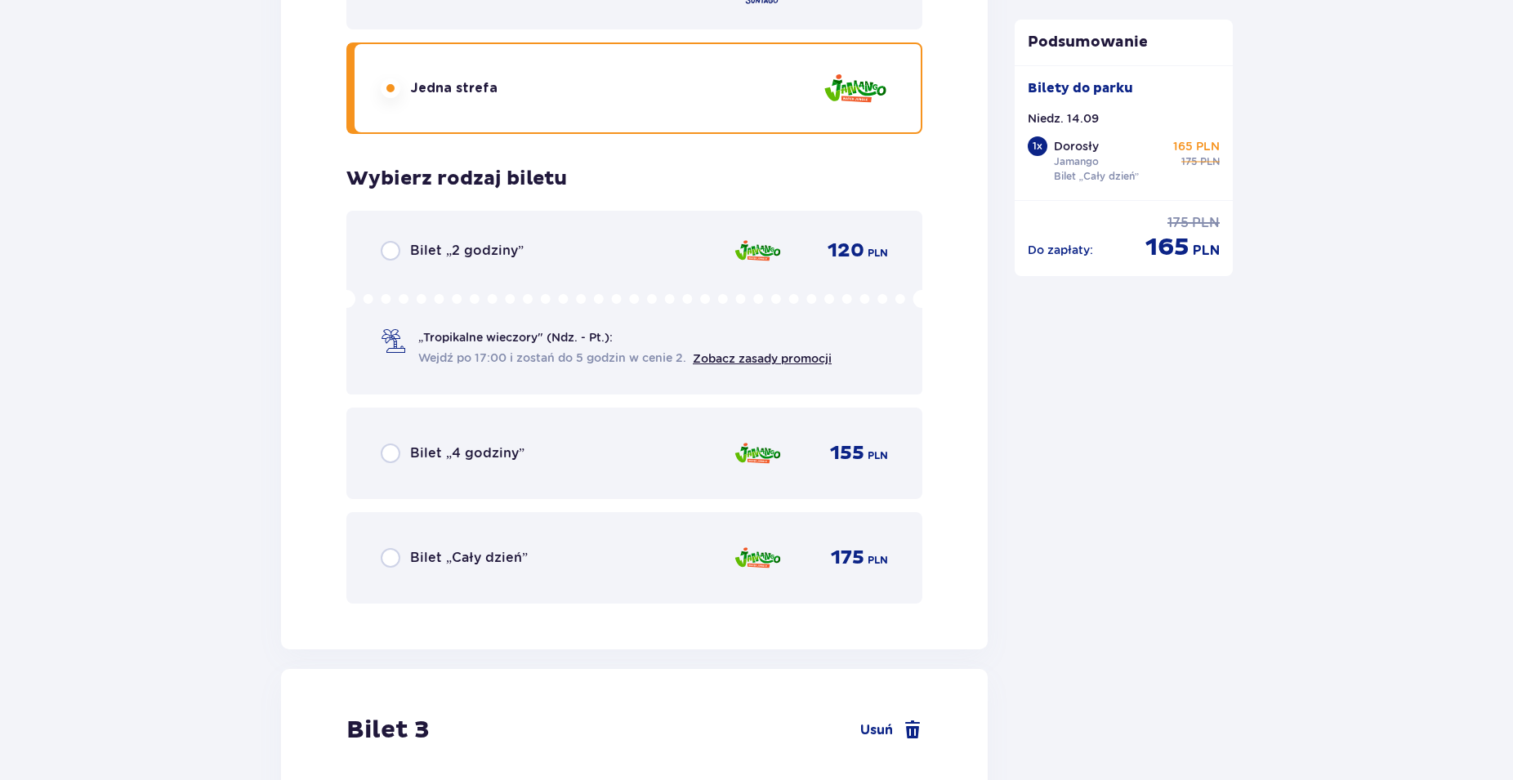
scroll to position [2810, 0]
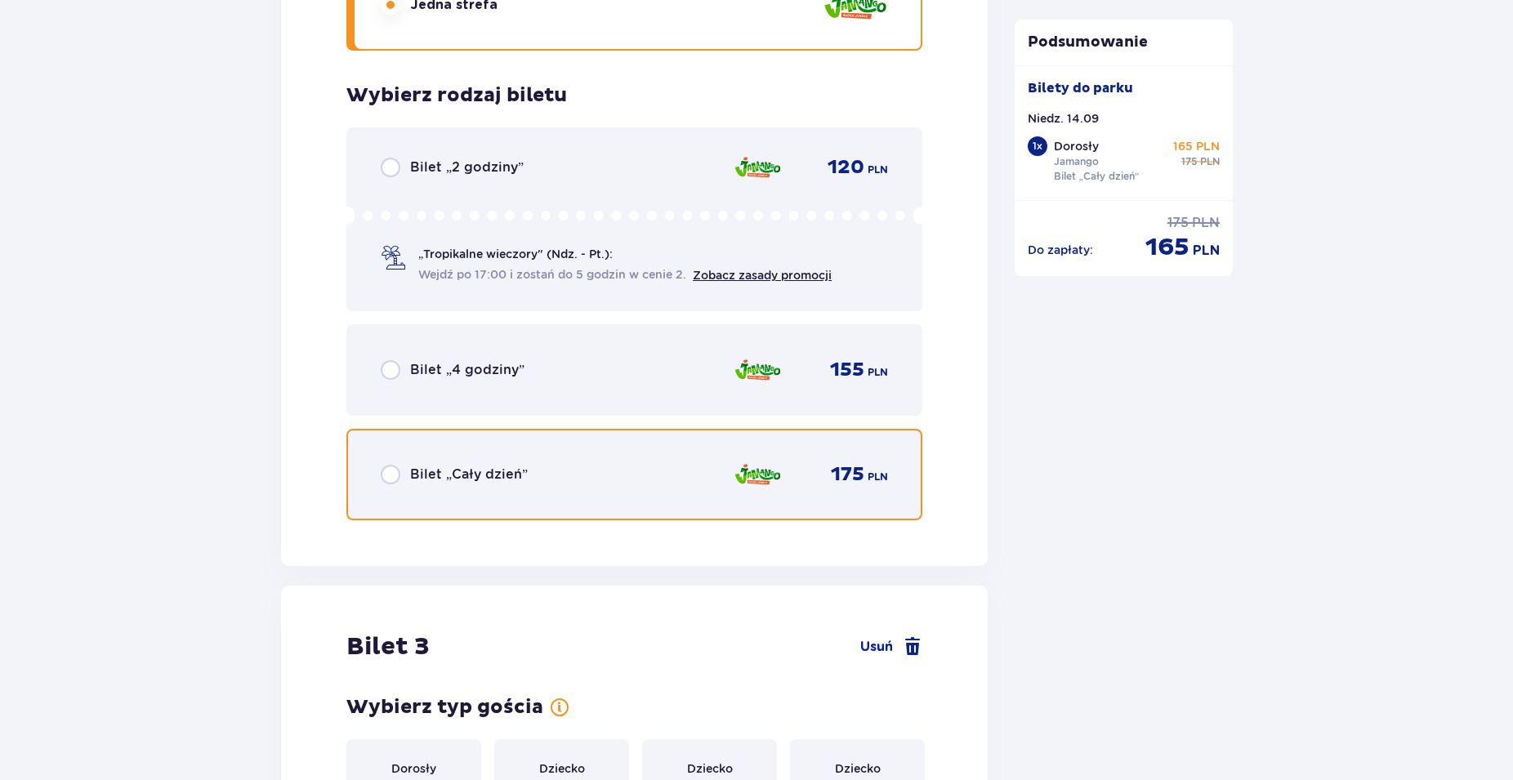
click at [388, 475] on input "radio" at bounding box center [391, 475] width 20 height 20
radio input "true"
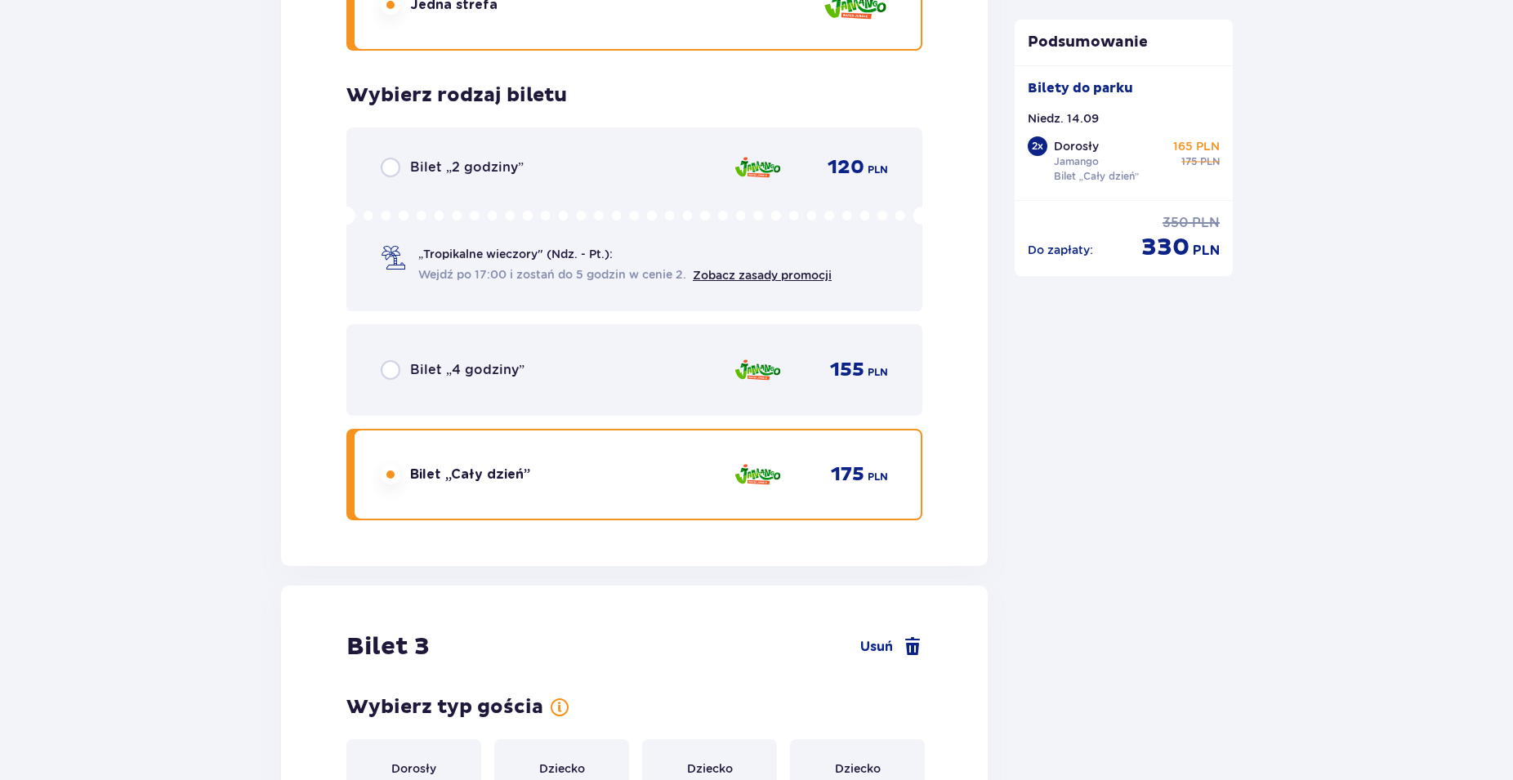
scroll to position [3376, 0]
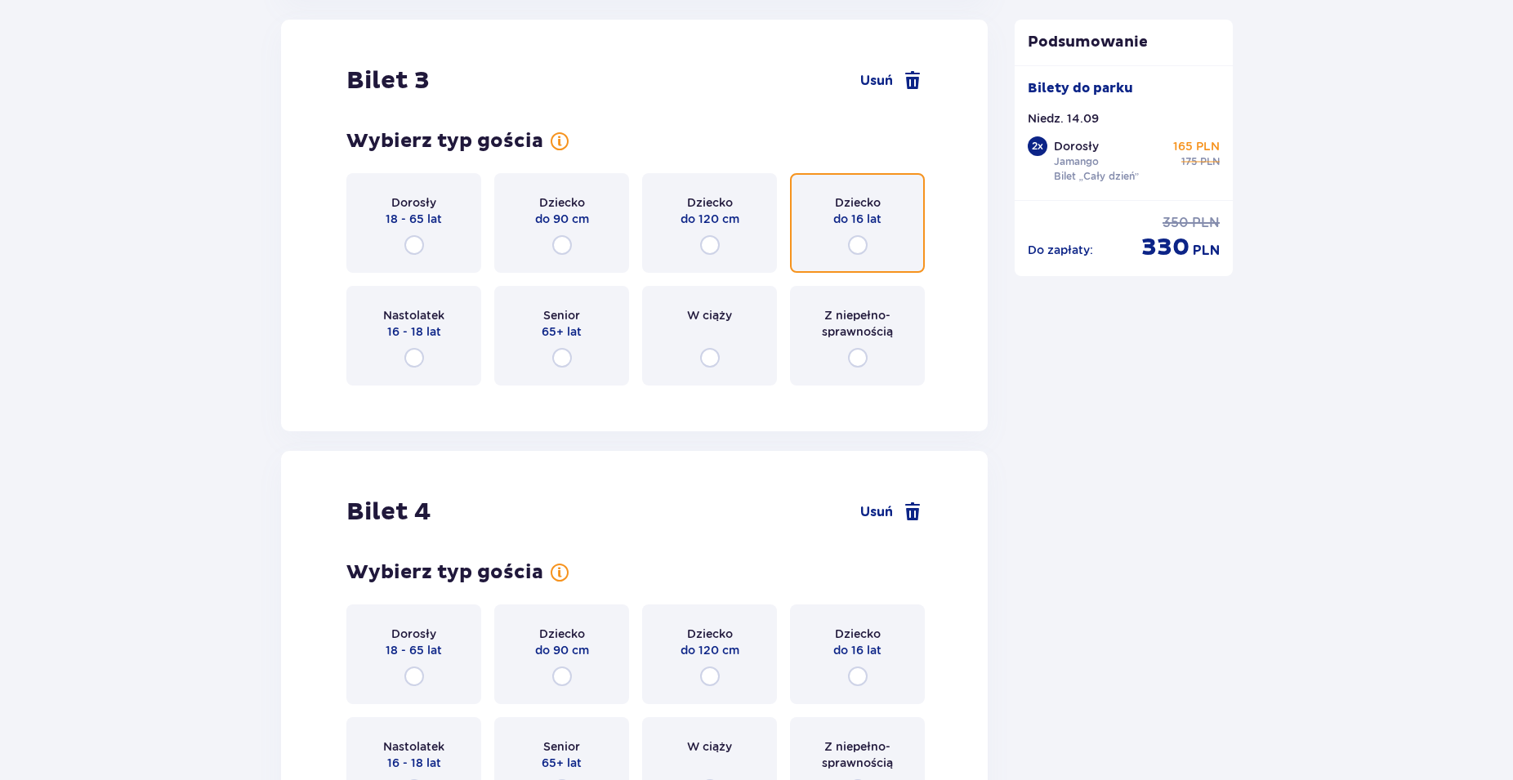
click at [862, 248] on input "radio" at bounding box center [858, 245] width 20 height 20
radio input "true"
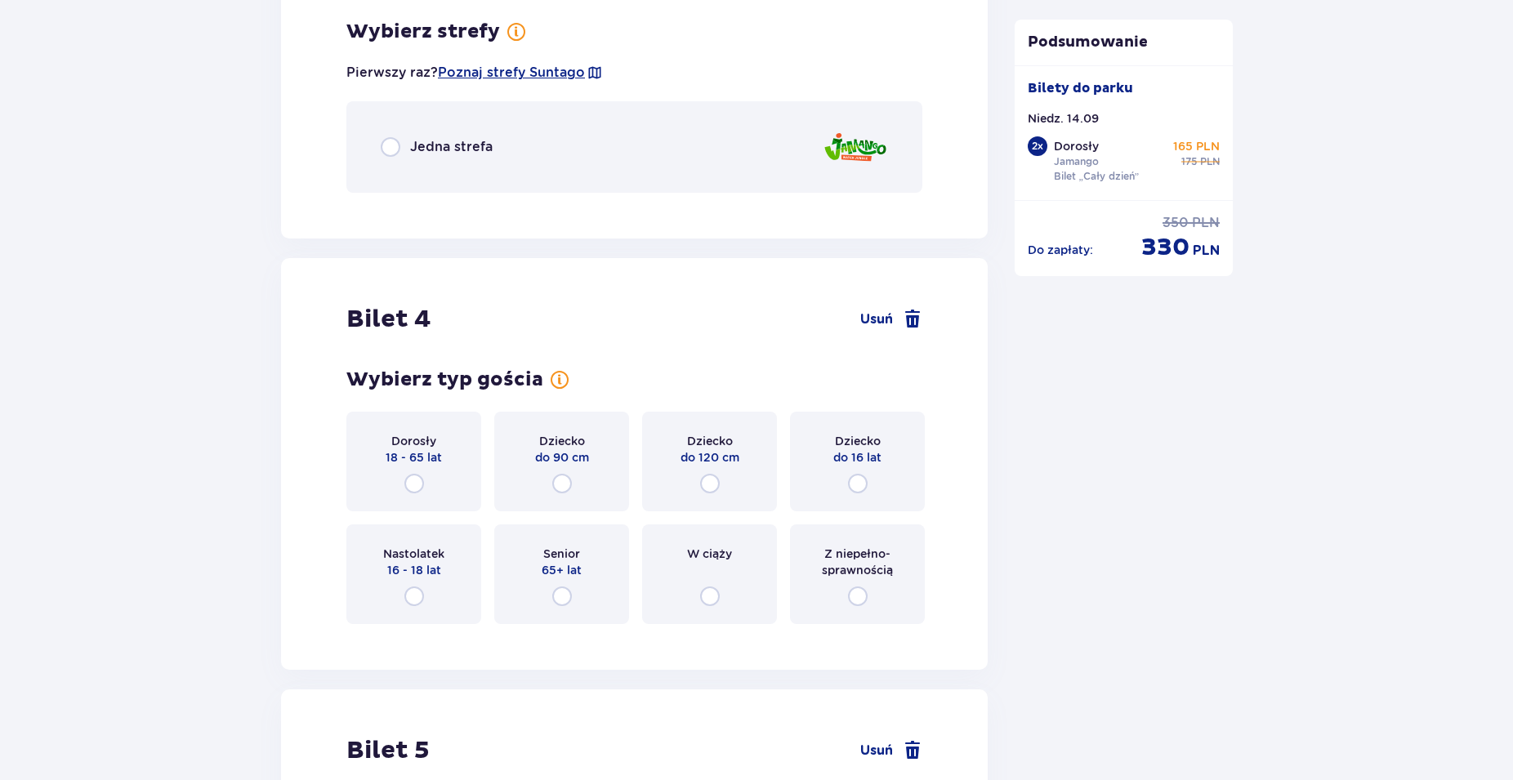
scroll to position [3525, 0]
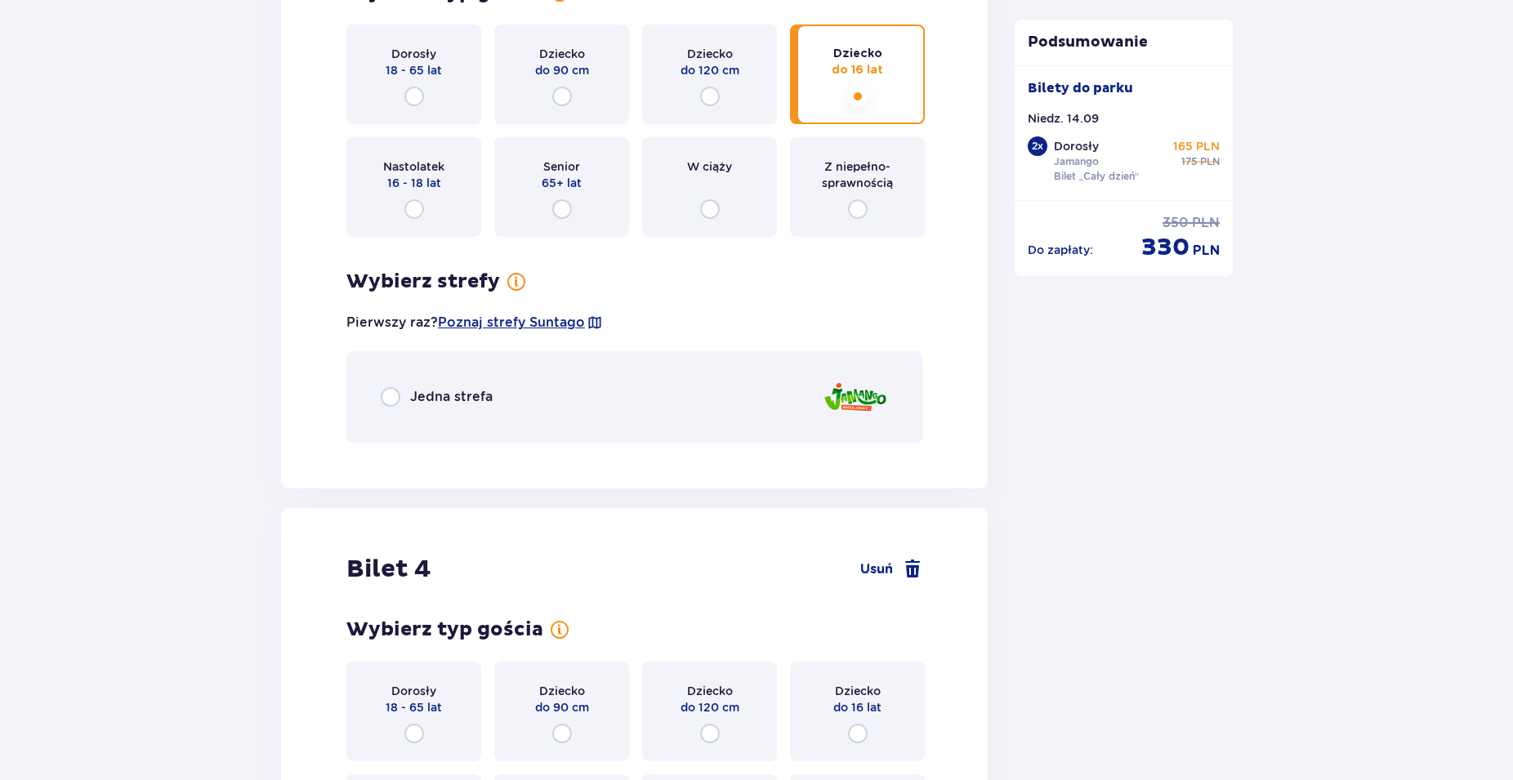
click at [400, 402] on div "Jedna strefa" at bounding box center [437, 397] width 112 height 20
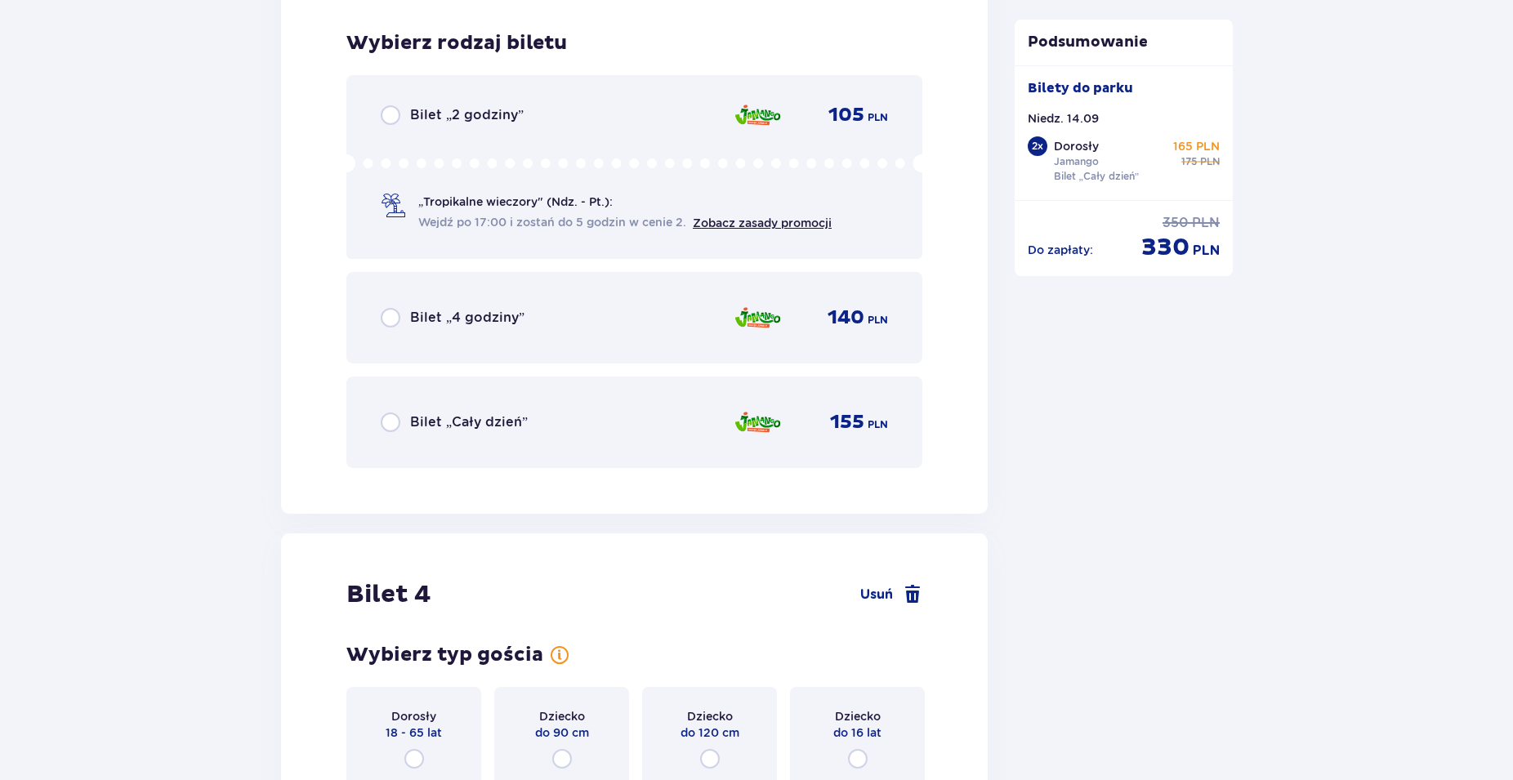
scroll to position [3981, 0]
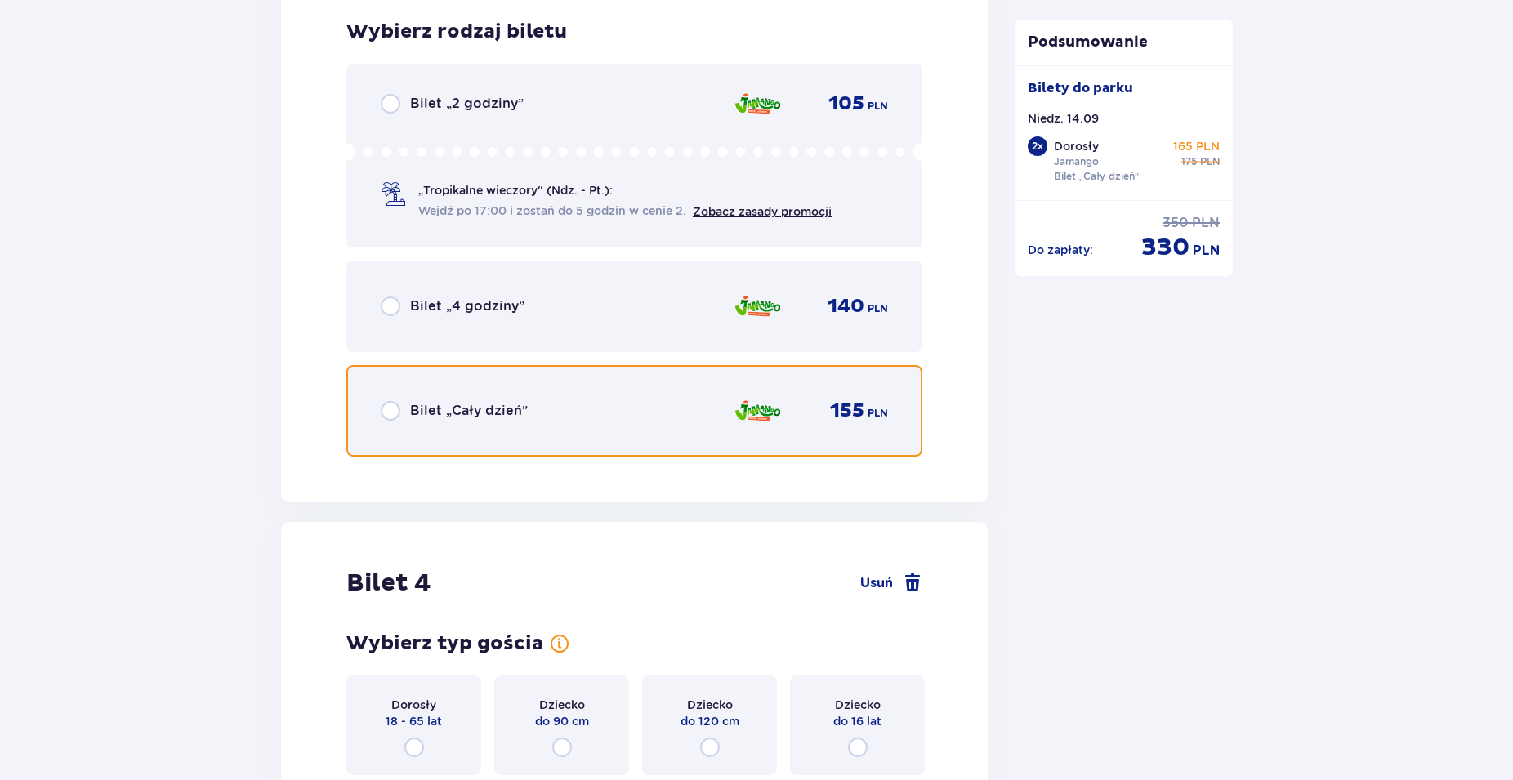
click at [396, 407] on input "radio" at bounding box center [391, 411] width 20 height 20
radio input "true"
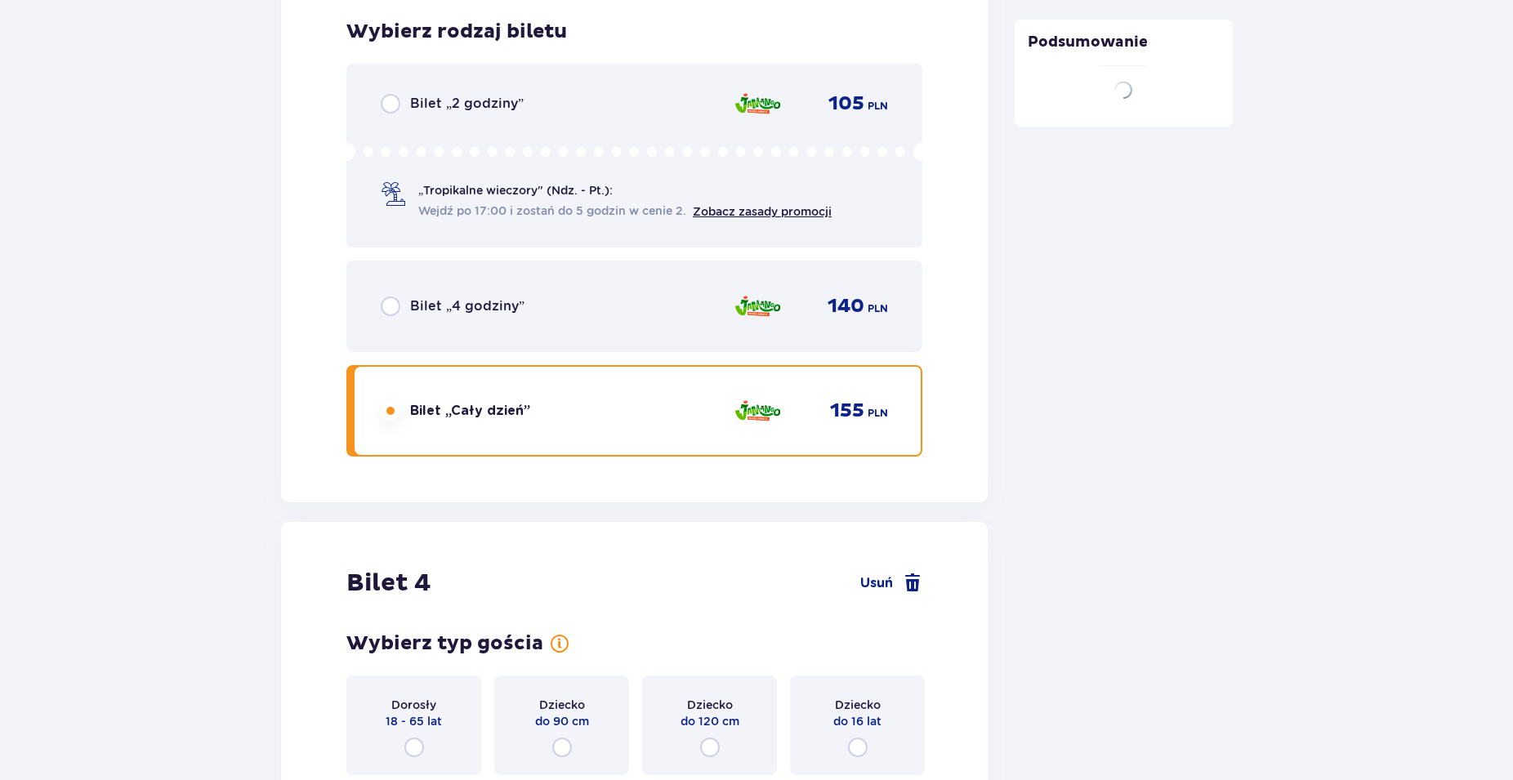
scroll to position [4148, 0]
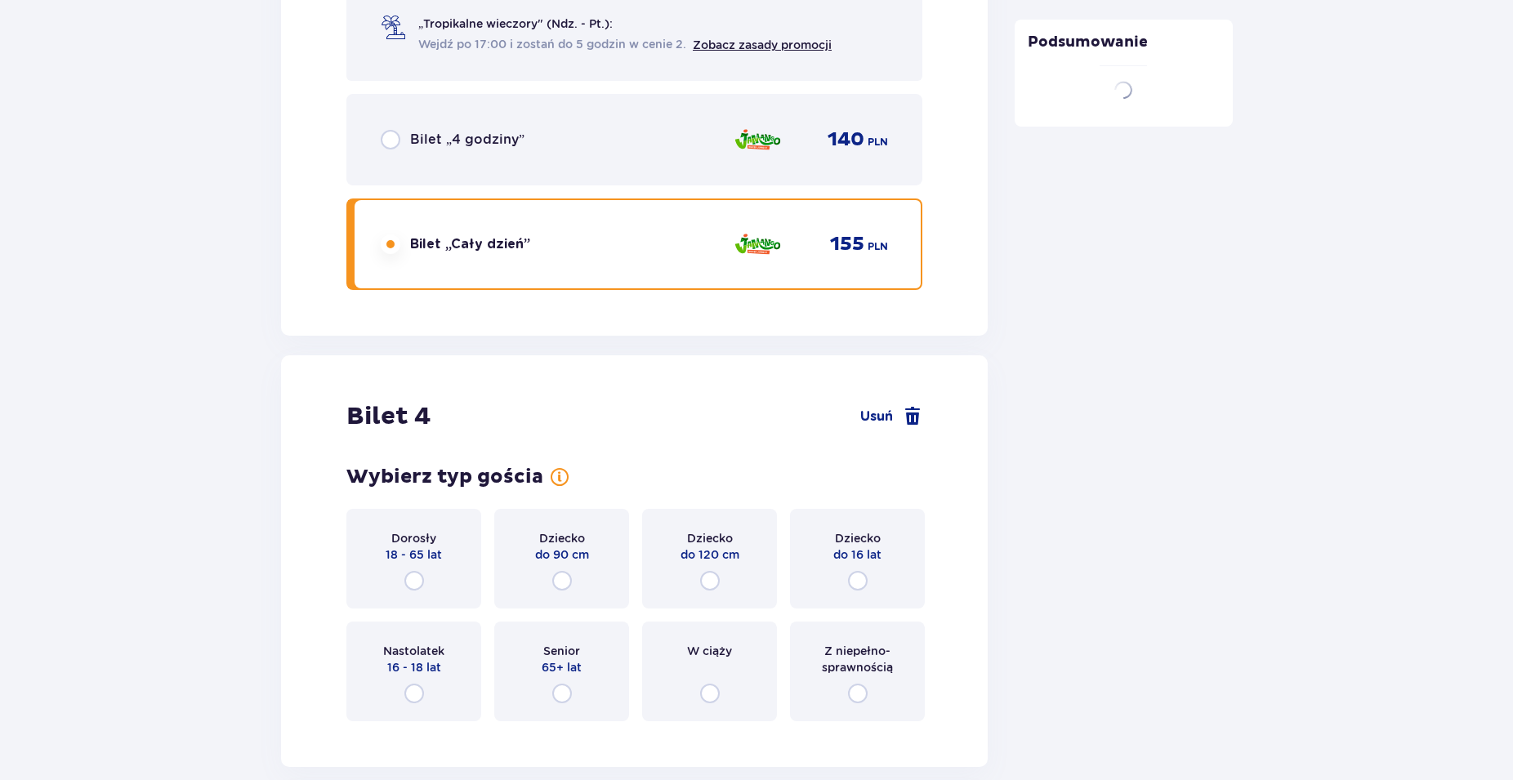
click at [852, 491] on div "Wybierz typ gościa Dorosły 18 - 65 lat Dziecko do 90 cm Dziecko do 120 cm Dziec…" at bounding box center [634, 593] width 576 height 257
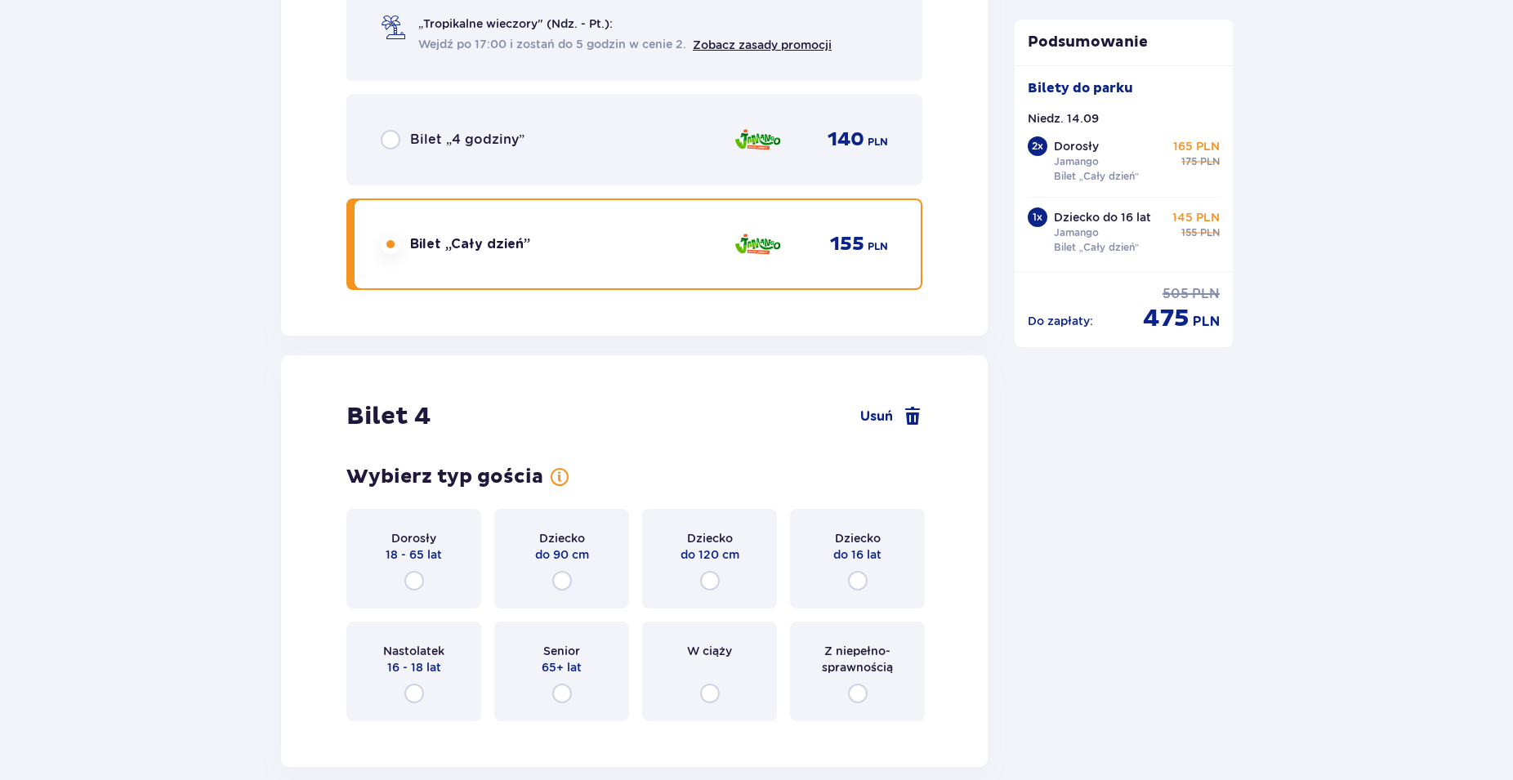
scroll to position [4483, 0]
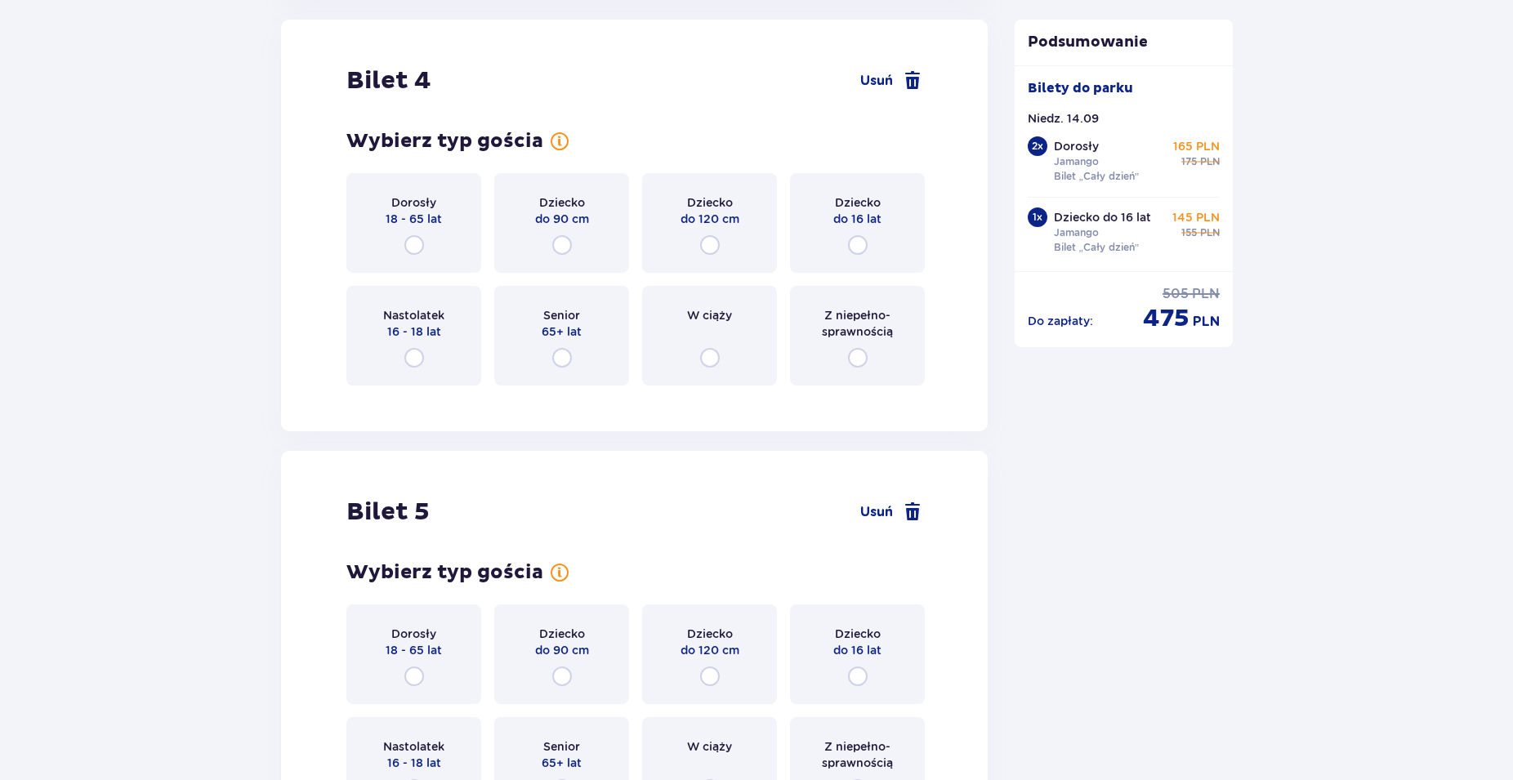
click at [860, 499] on div "Bilet 5 Usuń" at bounding box center [634, 512] width 576 height 31
click at [856, 244] on input "radio" at bounding box center [858, 245] width 20 height 20
radio input "true"
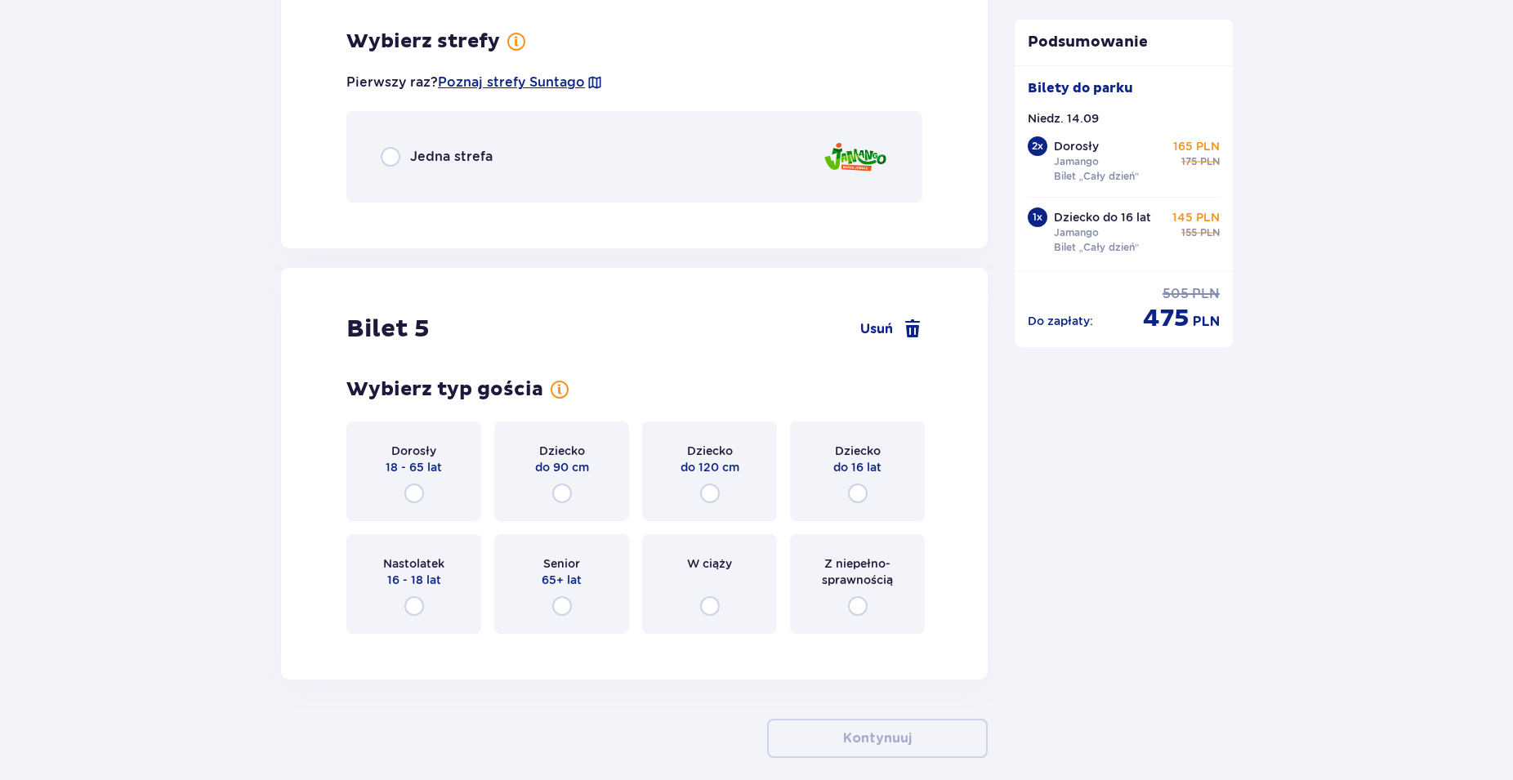
scroll to position [4882, 0]
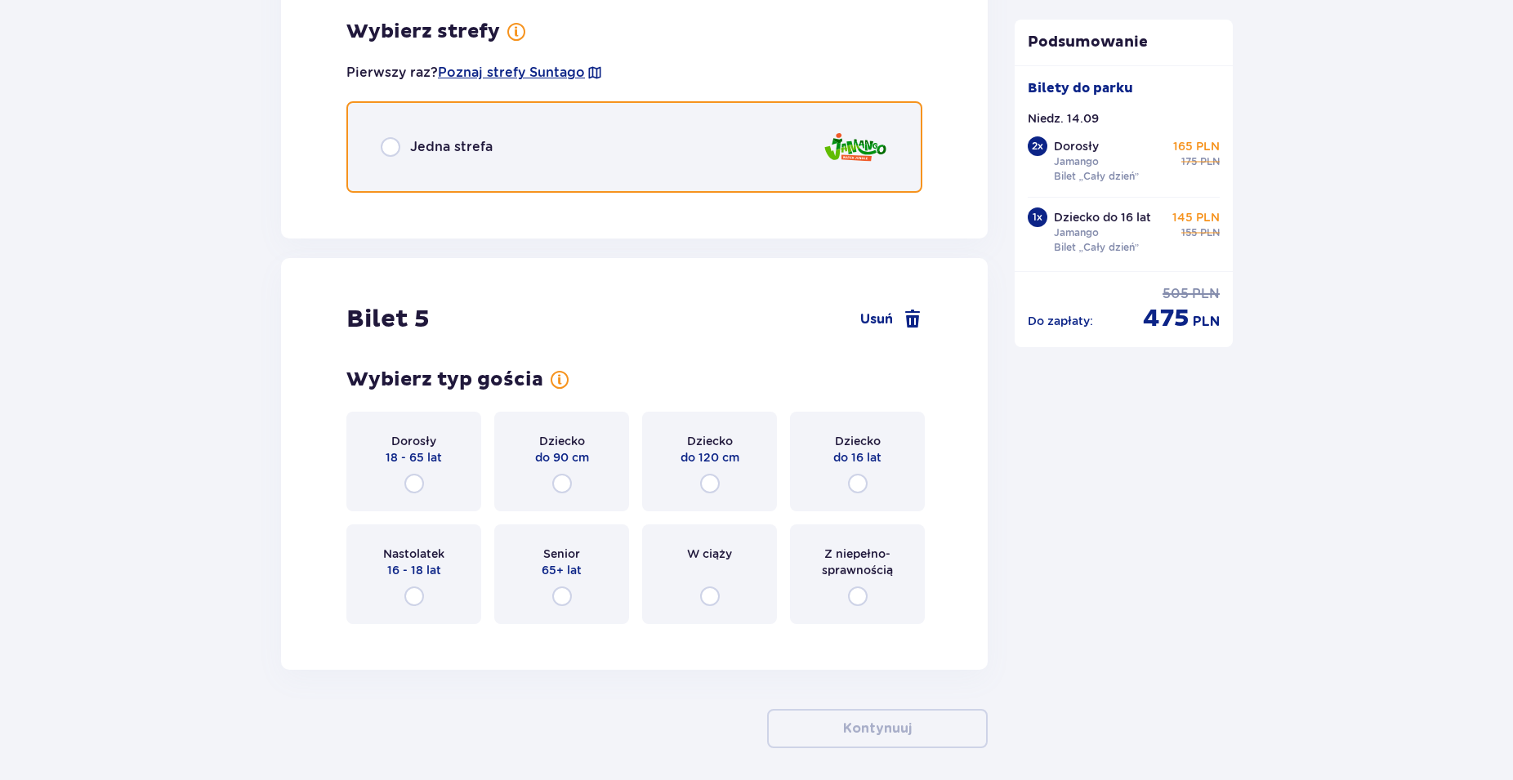
click at [390, 153] on input "radio" at bounding box center [391, 147] width 20 height 20
radio input "true"
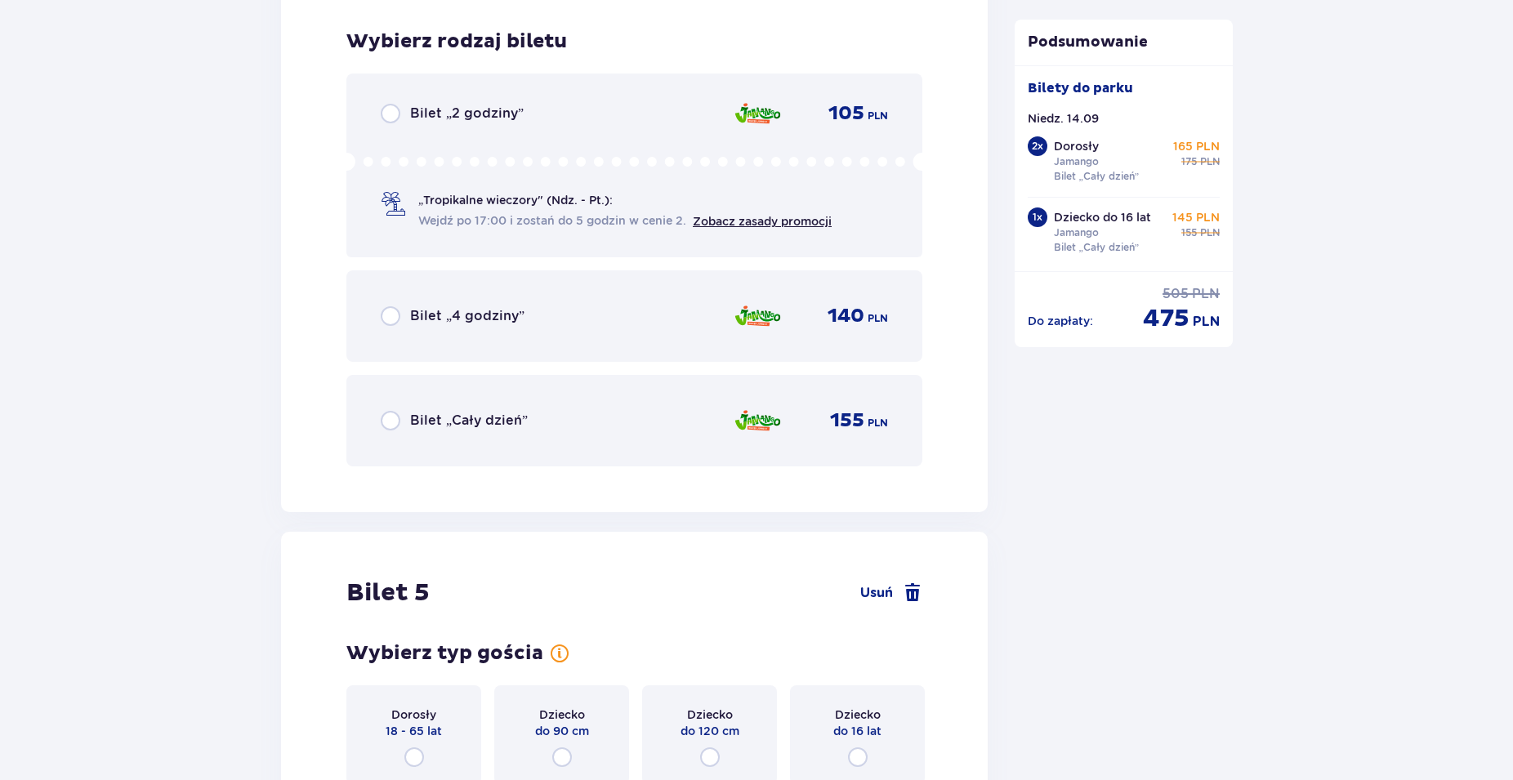
scroll to position [5088, 0]
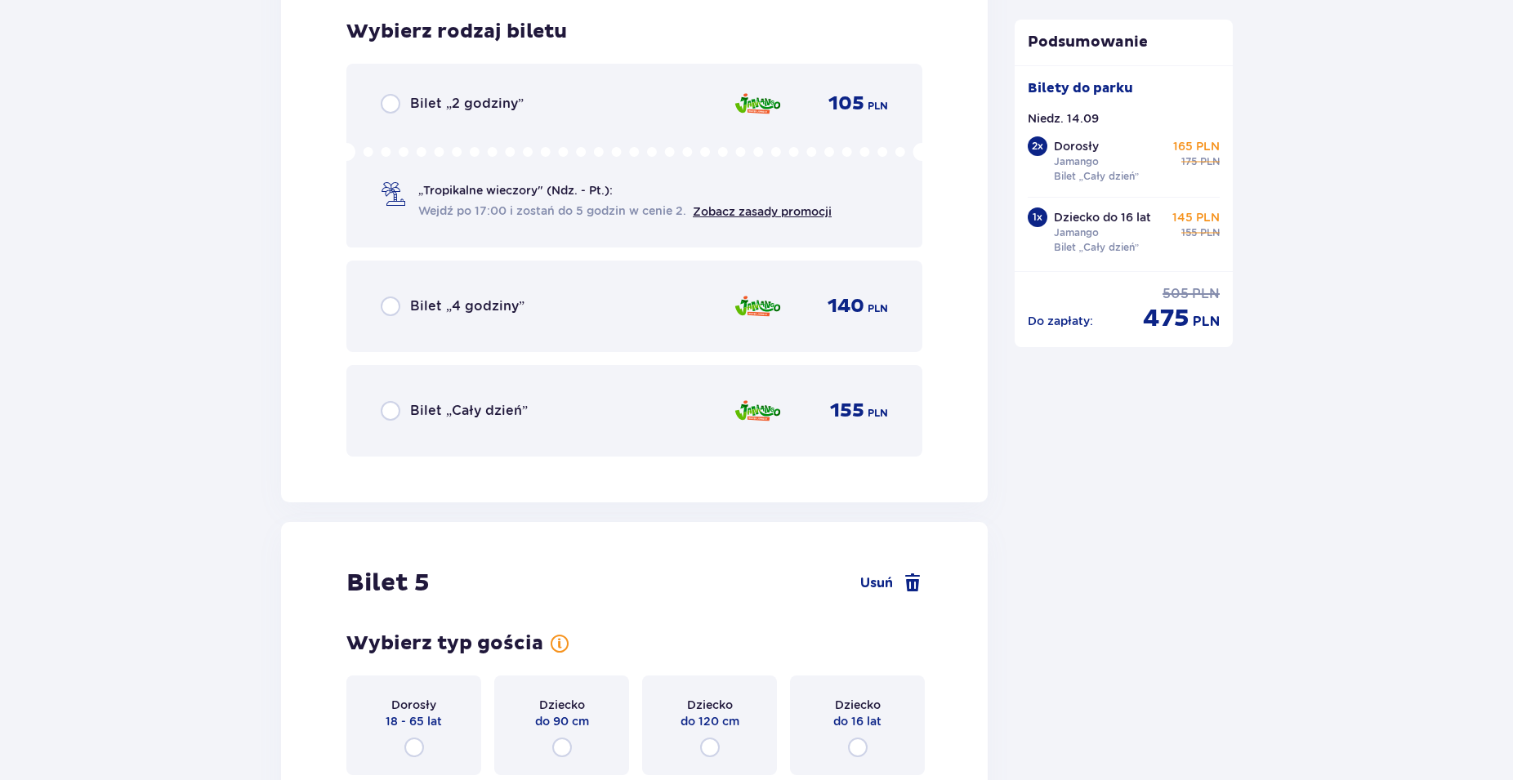
click at [404, 413] on div "Bilet „Cały dzień”" at bounding box center [454, 411] width 147 height 20
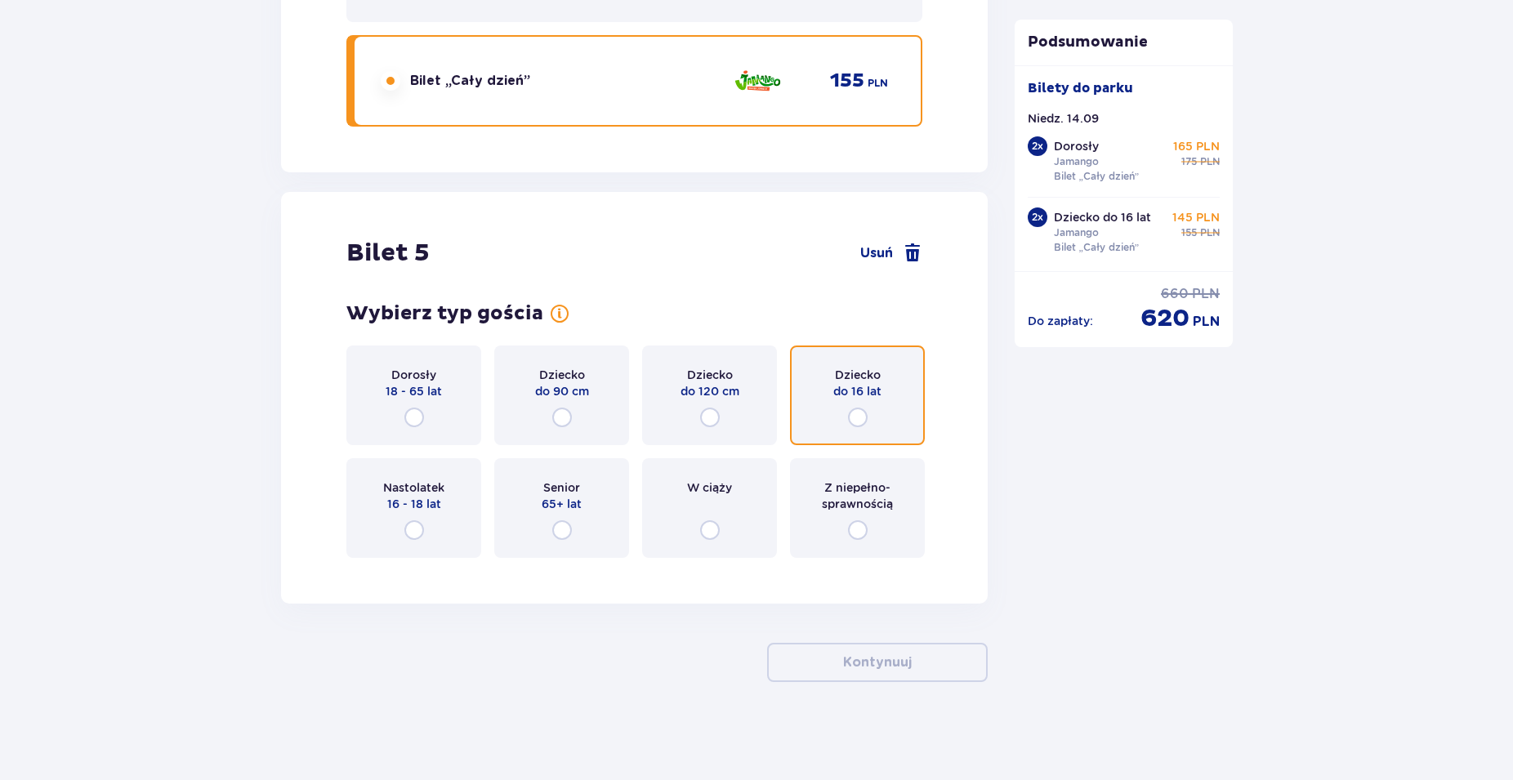
click at [859, 421] on input "radio" at bounding box center [858, 418] width 20 height 20
radio input "true"
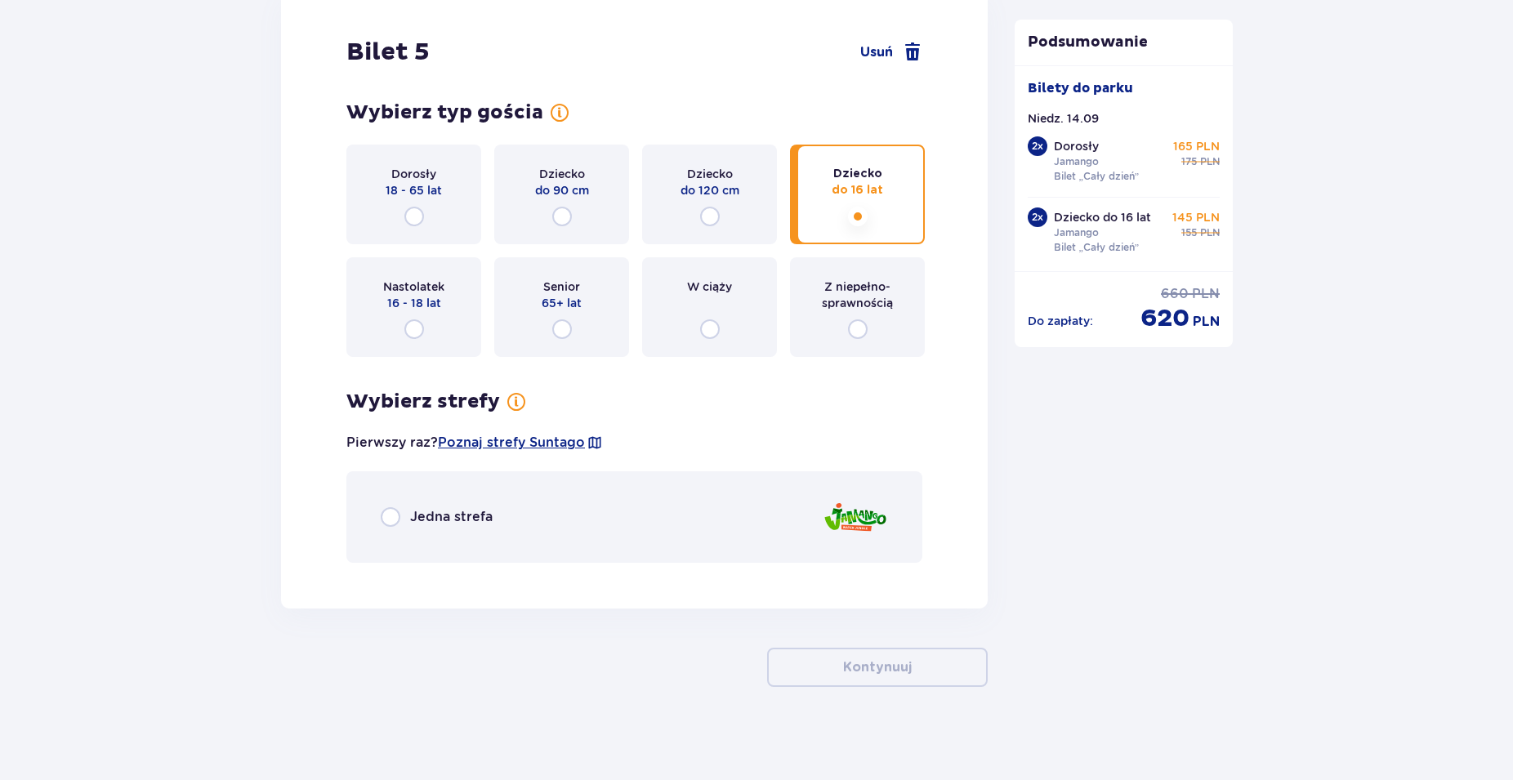
scroll to position [5624, 0]
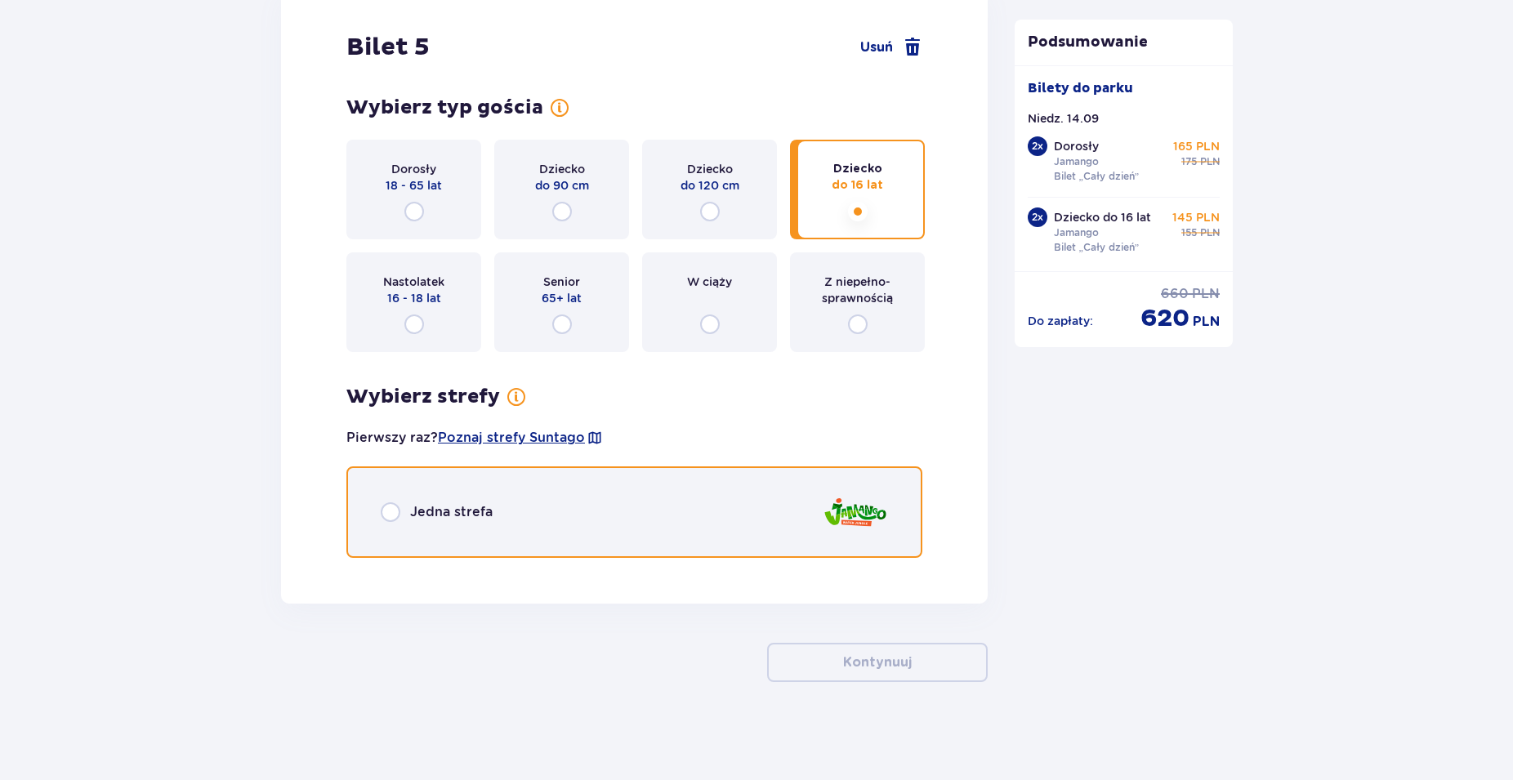
click at [397, 515] on input "radio" at bounding box center [391, 513] width 20 height 20
radio input "true"
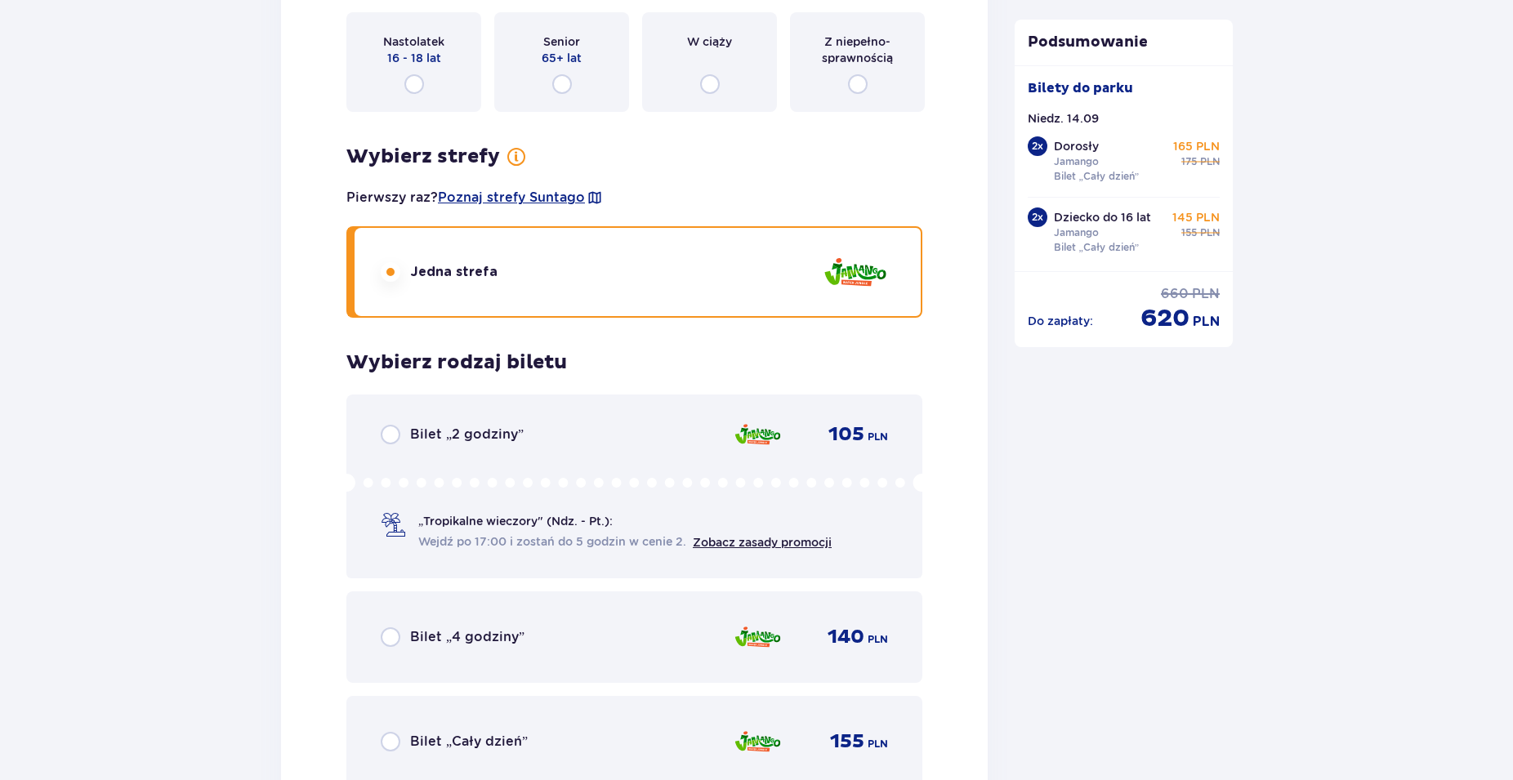
click at [386, 515] on div "Wybierz typ gościa Dorosły 18 - 65 lat Dziecko do 90 cm Dziecko do 120 cm Dziec…" at bounding box center [634, 321] width 576 height 932
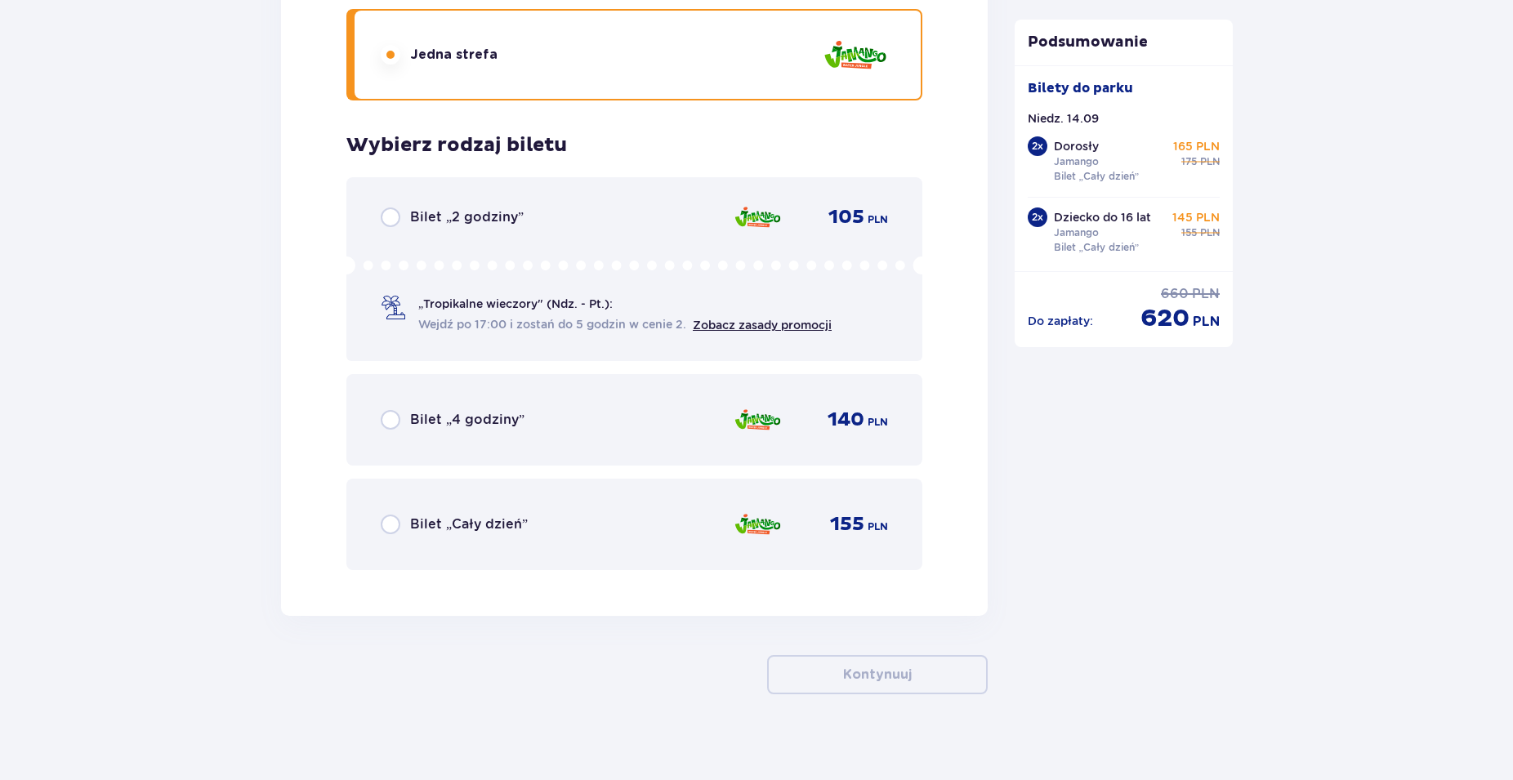
scroll to position [6094, 0]
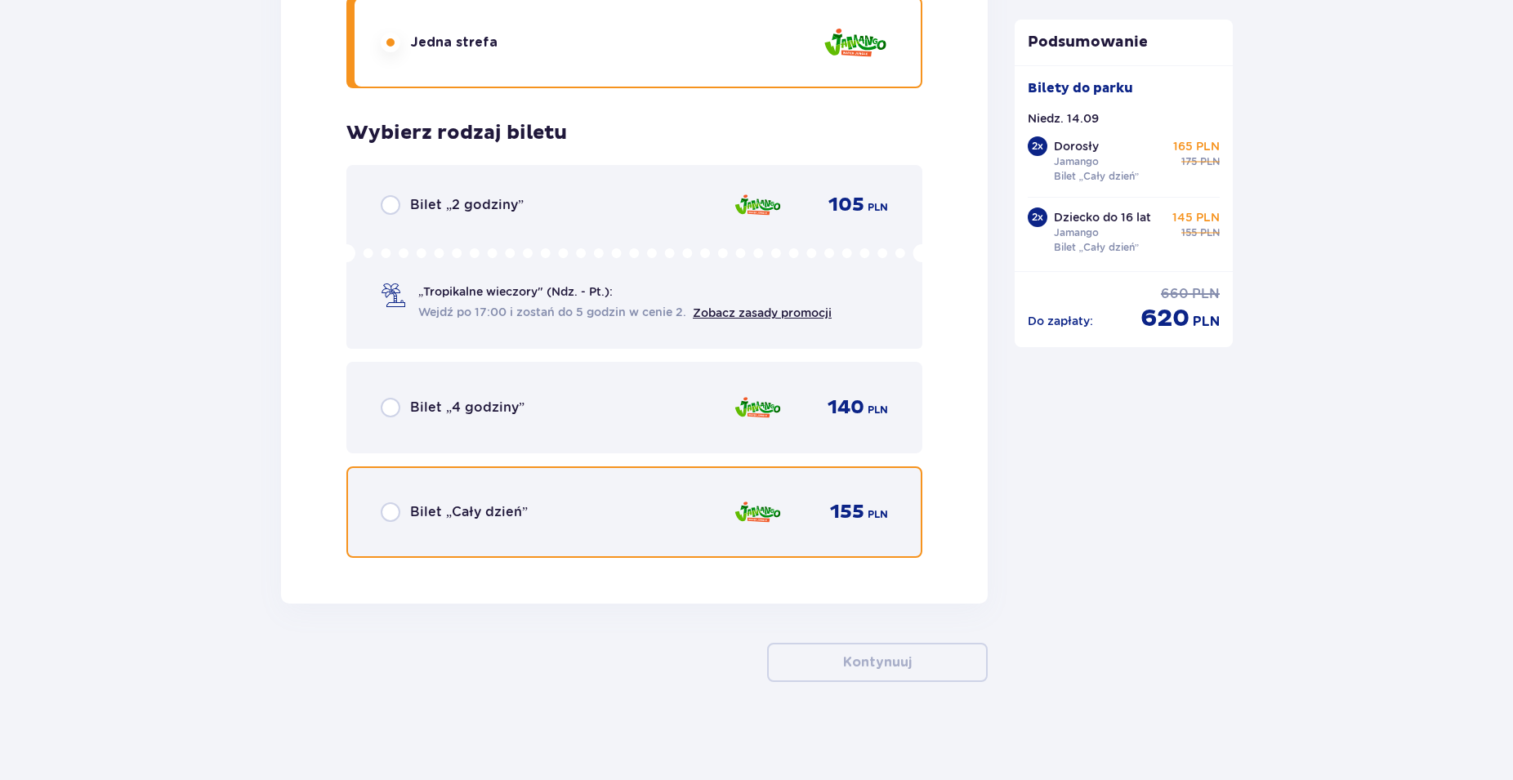
click at [391, 513] on input "radio" at bounding box center [391, 513] width 20 height 20
radio input "true"
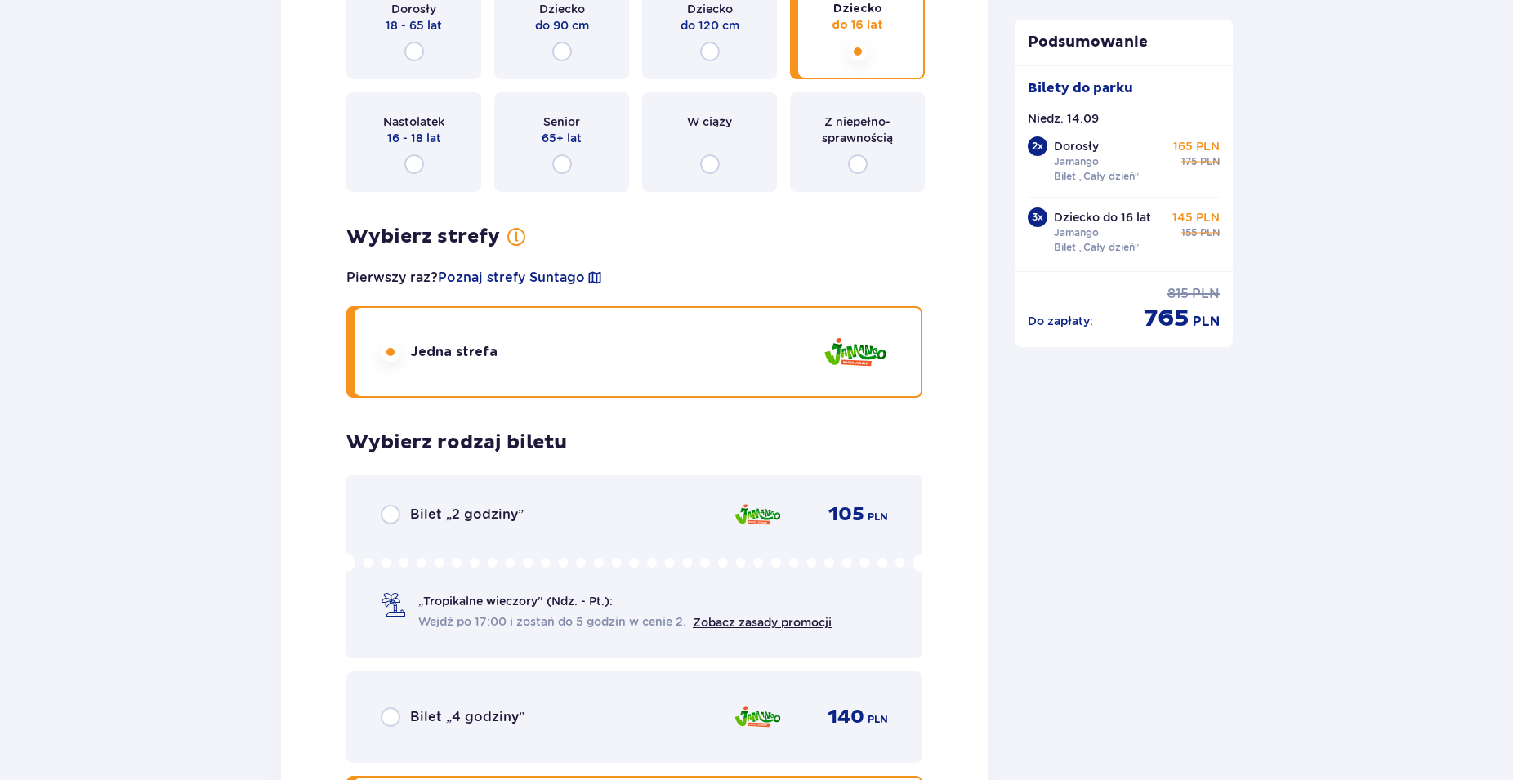
scroll to position [4594, 0]
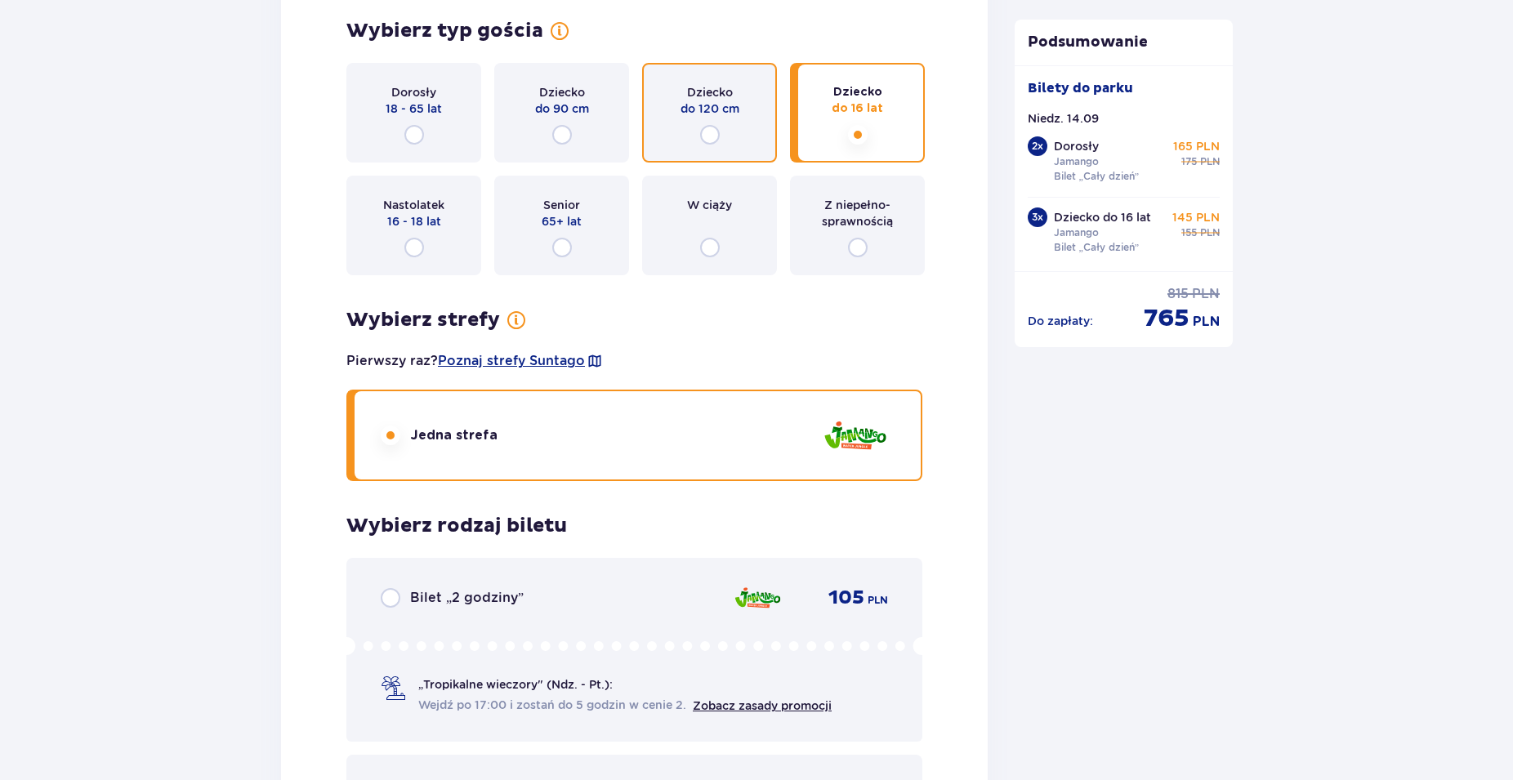
click at [711, 133] on input "radio" at bounding box center [710, 135] width 20 height 20
radio input "true"
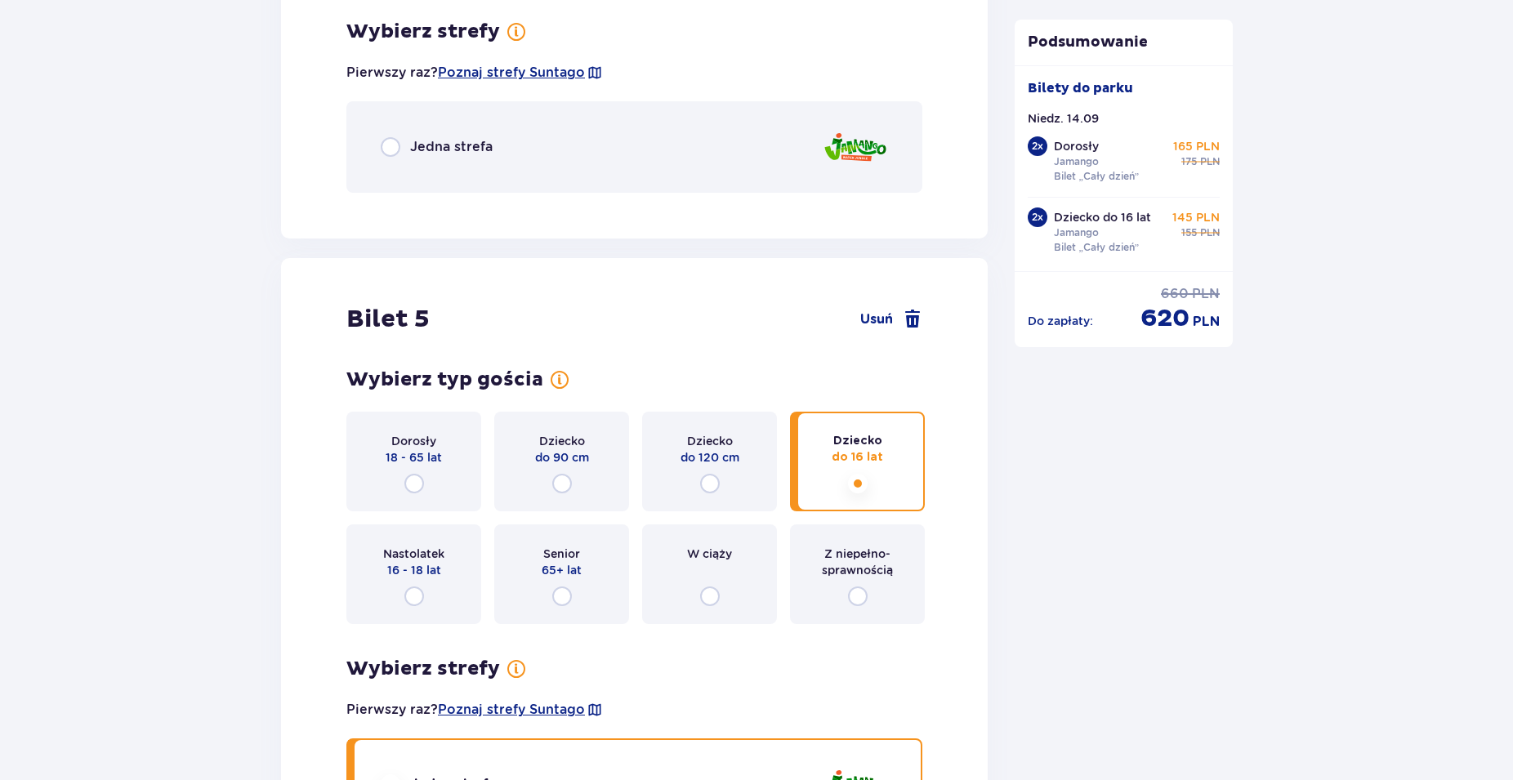
click at [386, 435] on div "Dorosły 18 - 65 lat" at bounding box center [413, 462] width 135 height 100
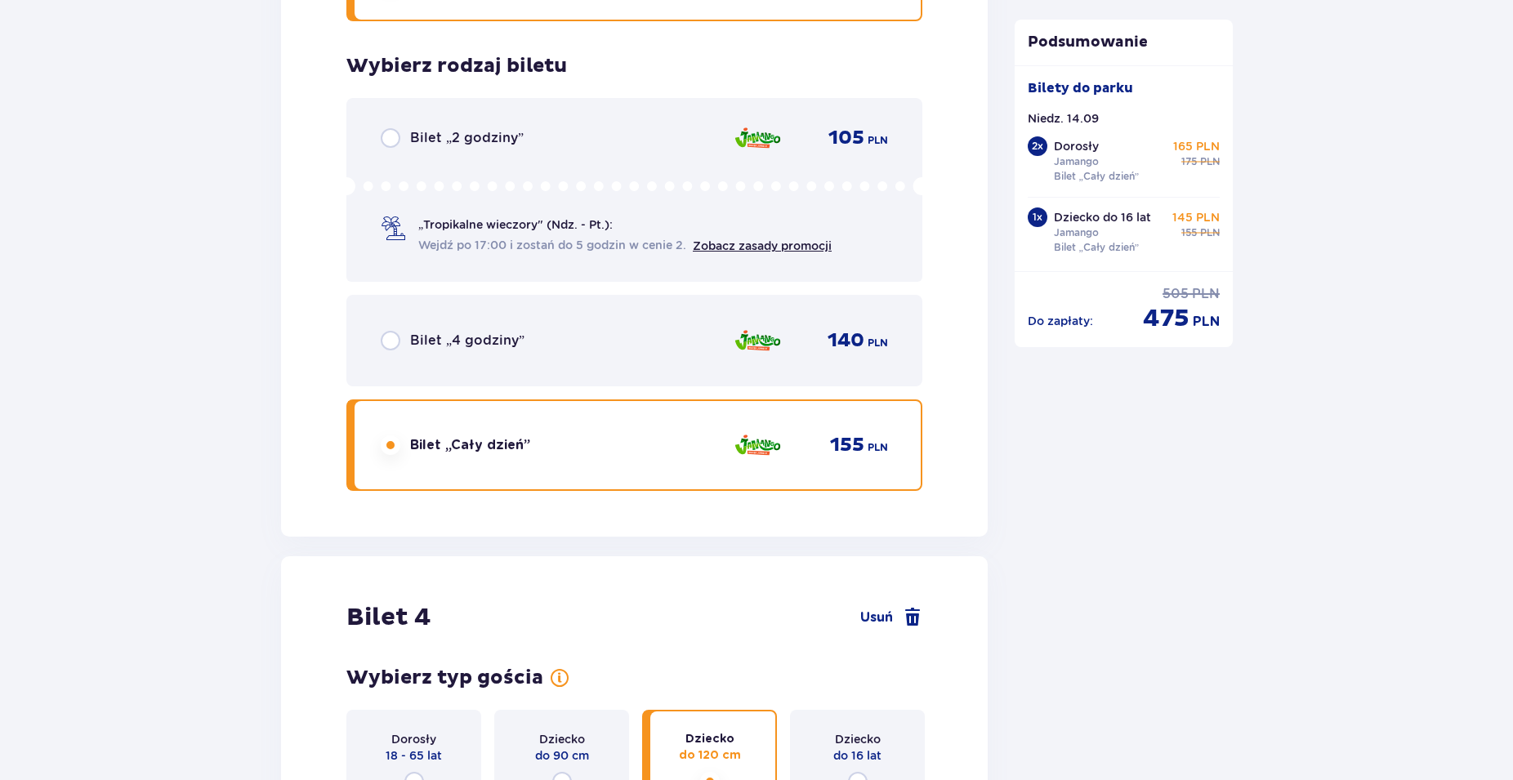
scroll to position [4363, 0]
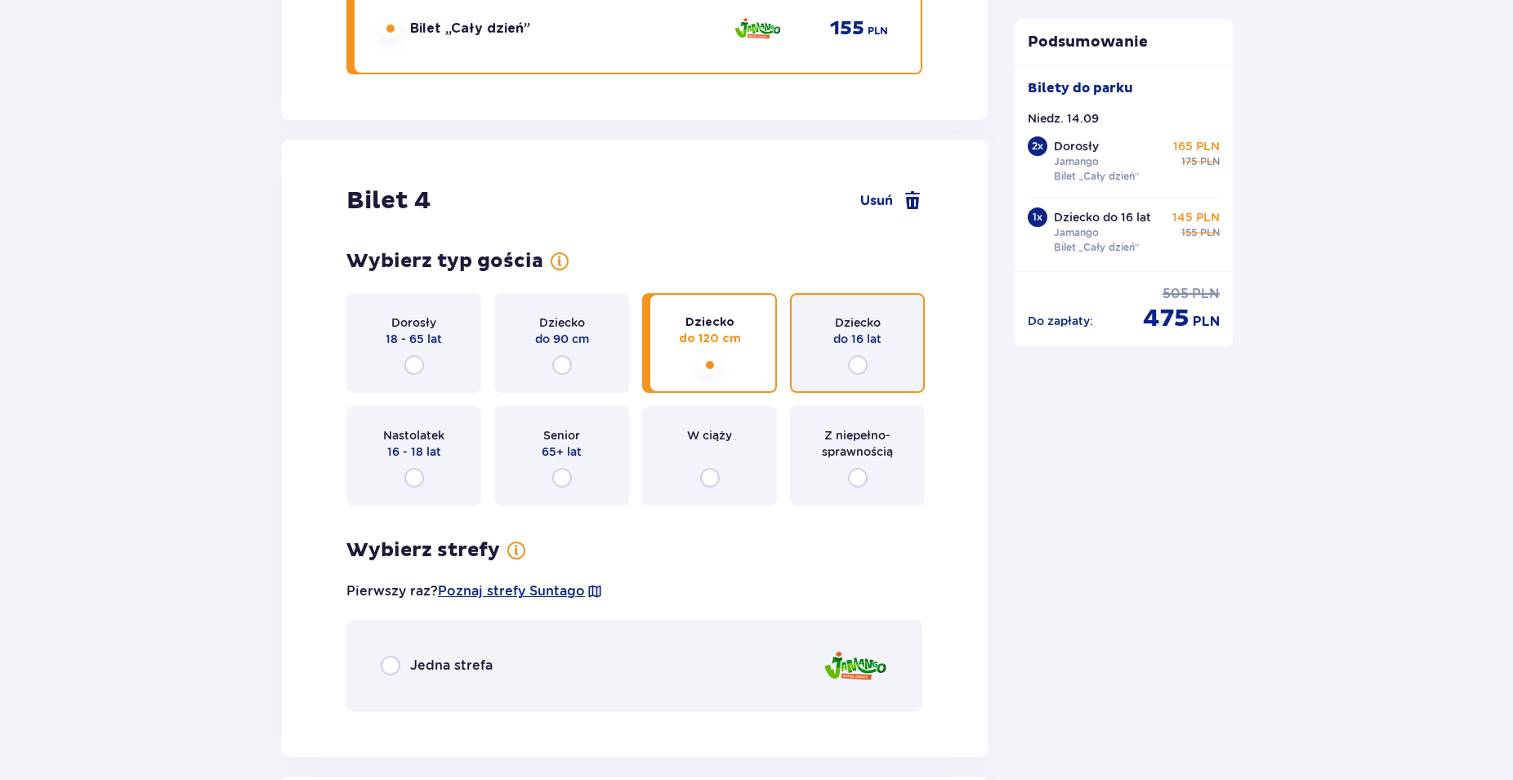
click at [853, 364] on input "radio" at bounding box center [858, 365] width 20 height 20
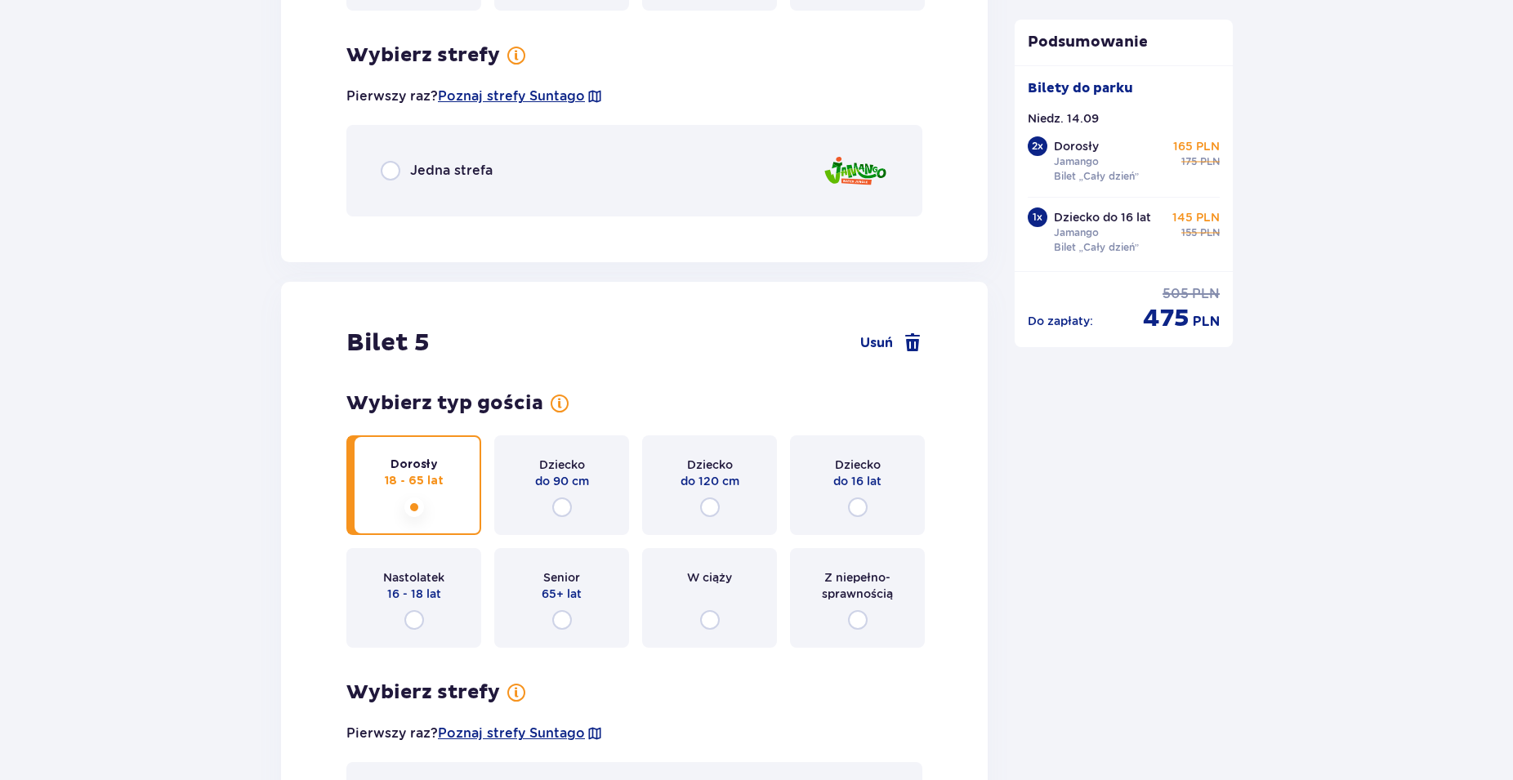
scroll to position [4882, 0]
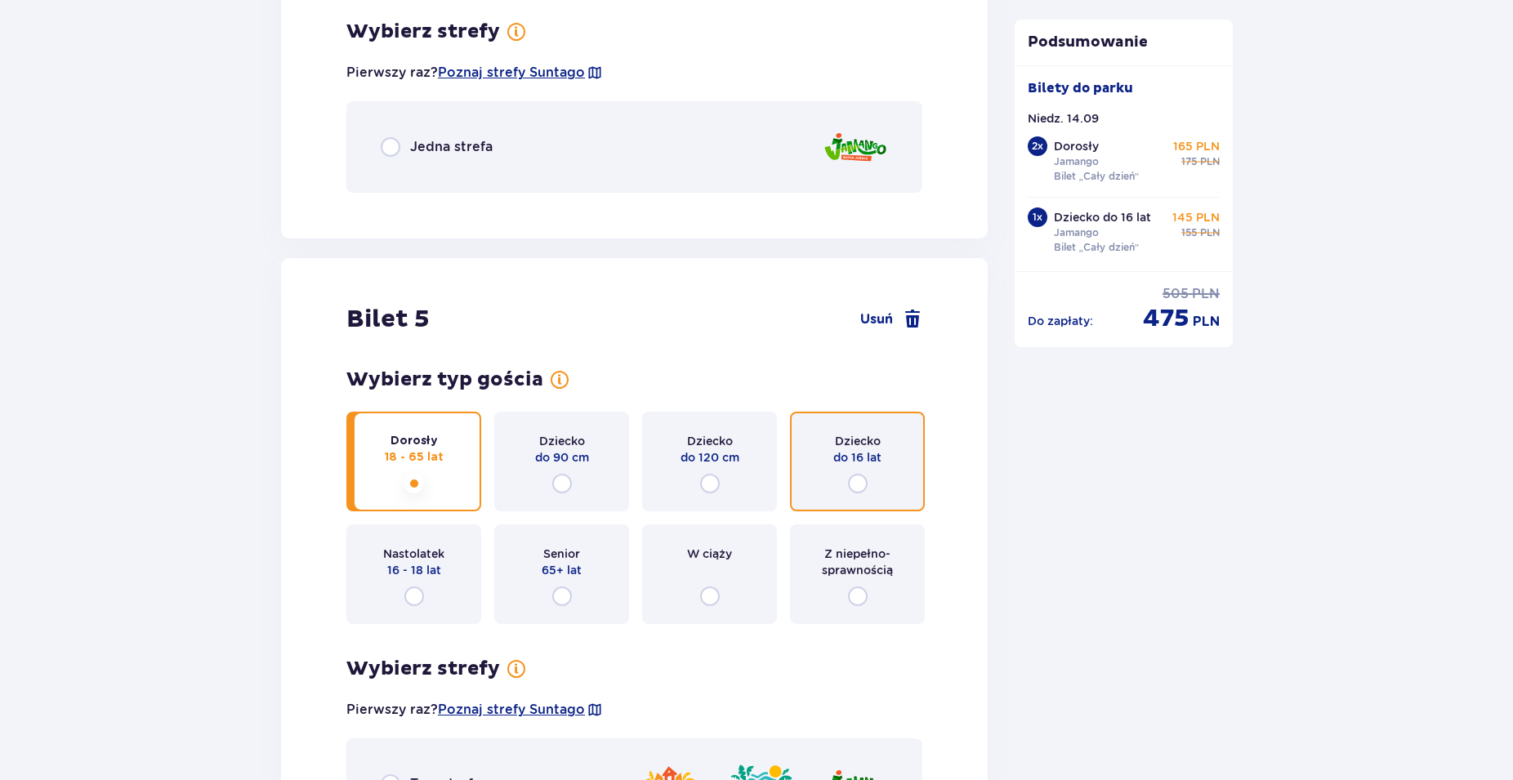
click at [858, 480] on input "radio" at bounding box center [858, 484] width 20 height 20
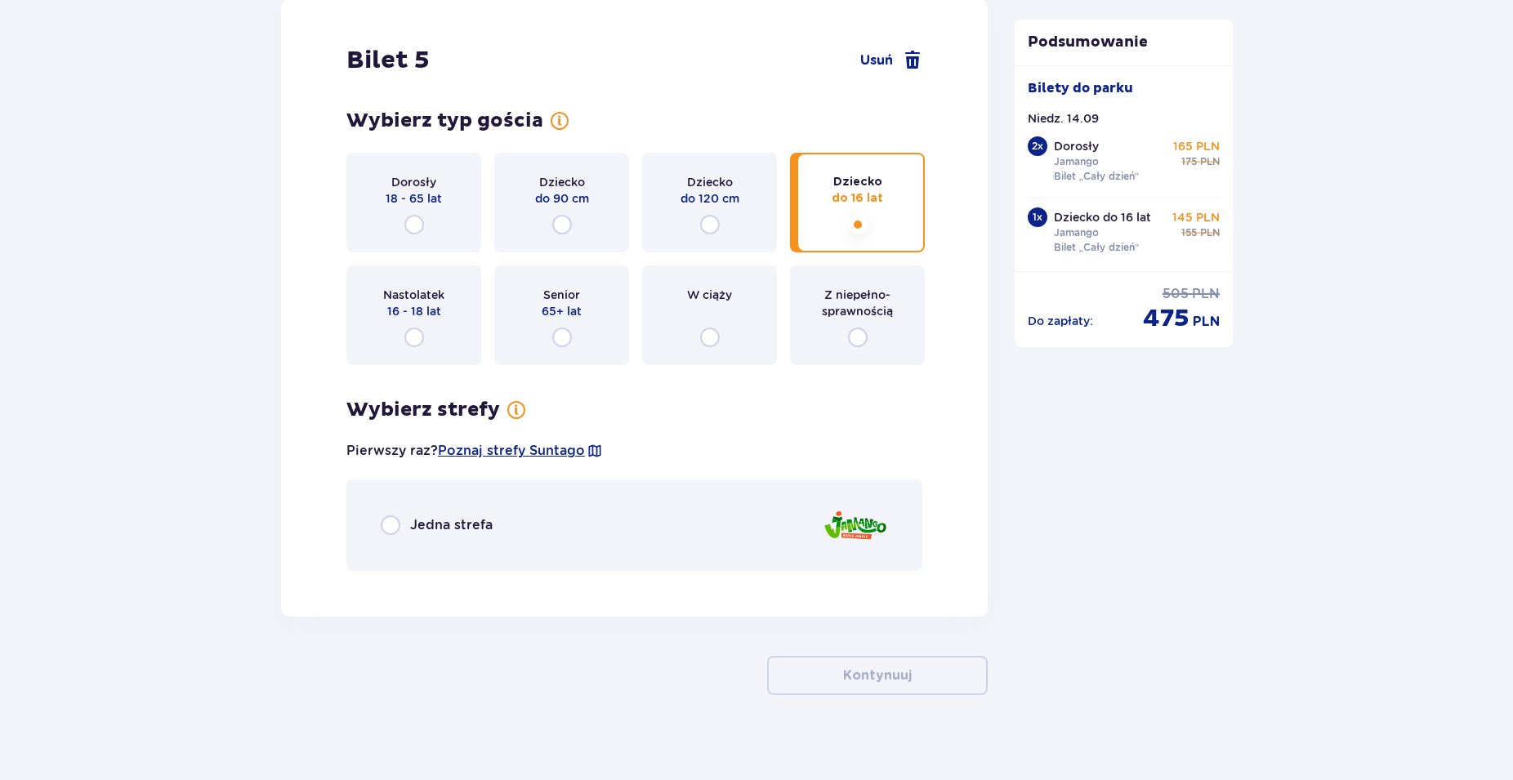
scroll to position [5154, 0]
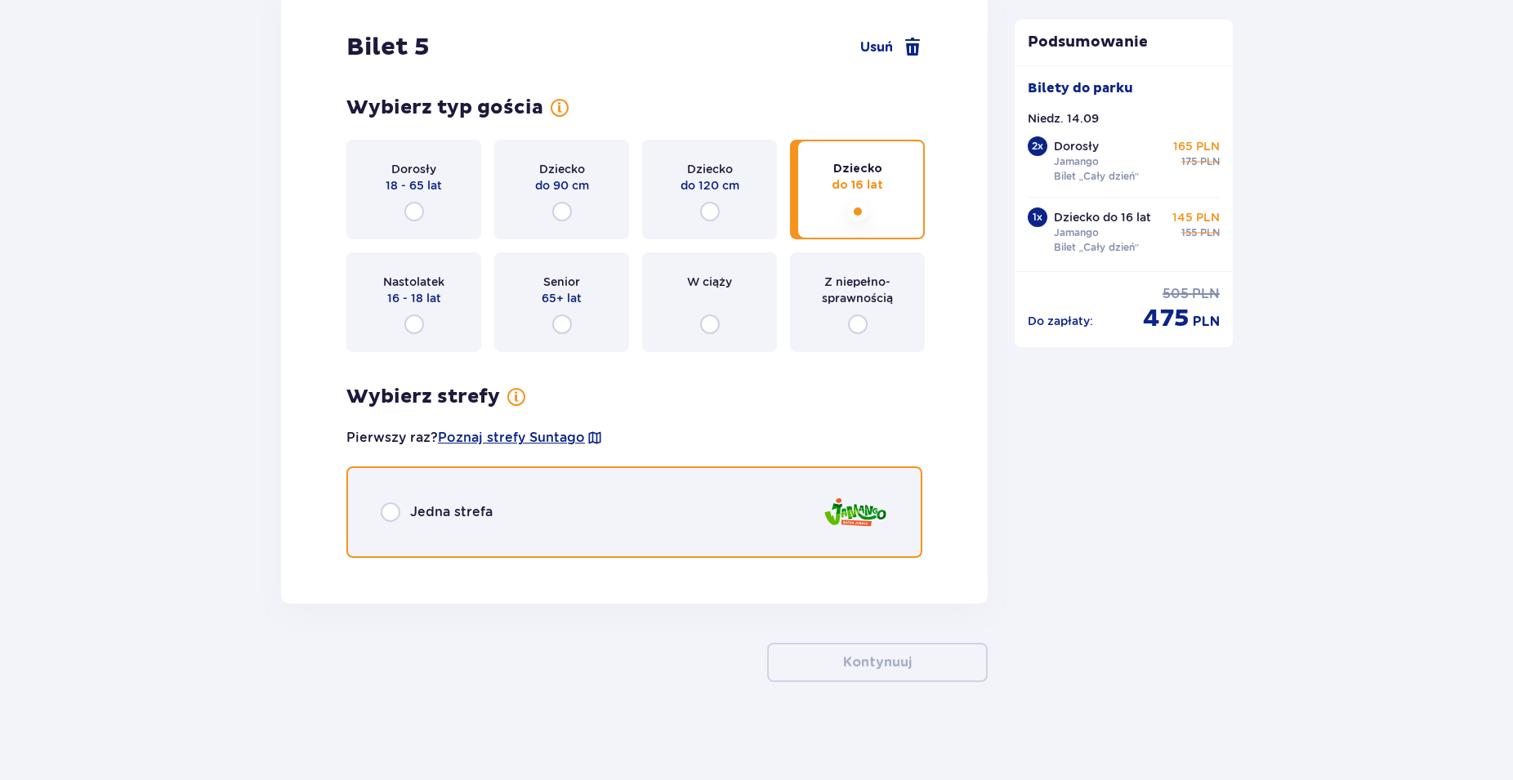
click at [394, 508] on input "radio" at bounding box center [391, 513] width 20 height 20
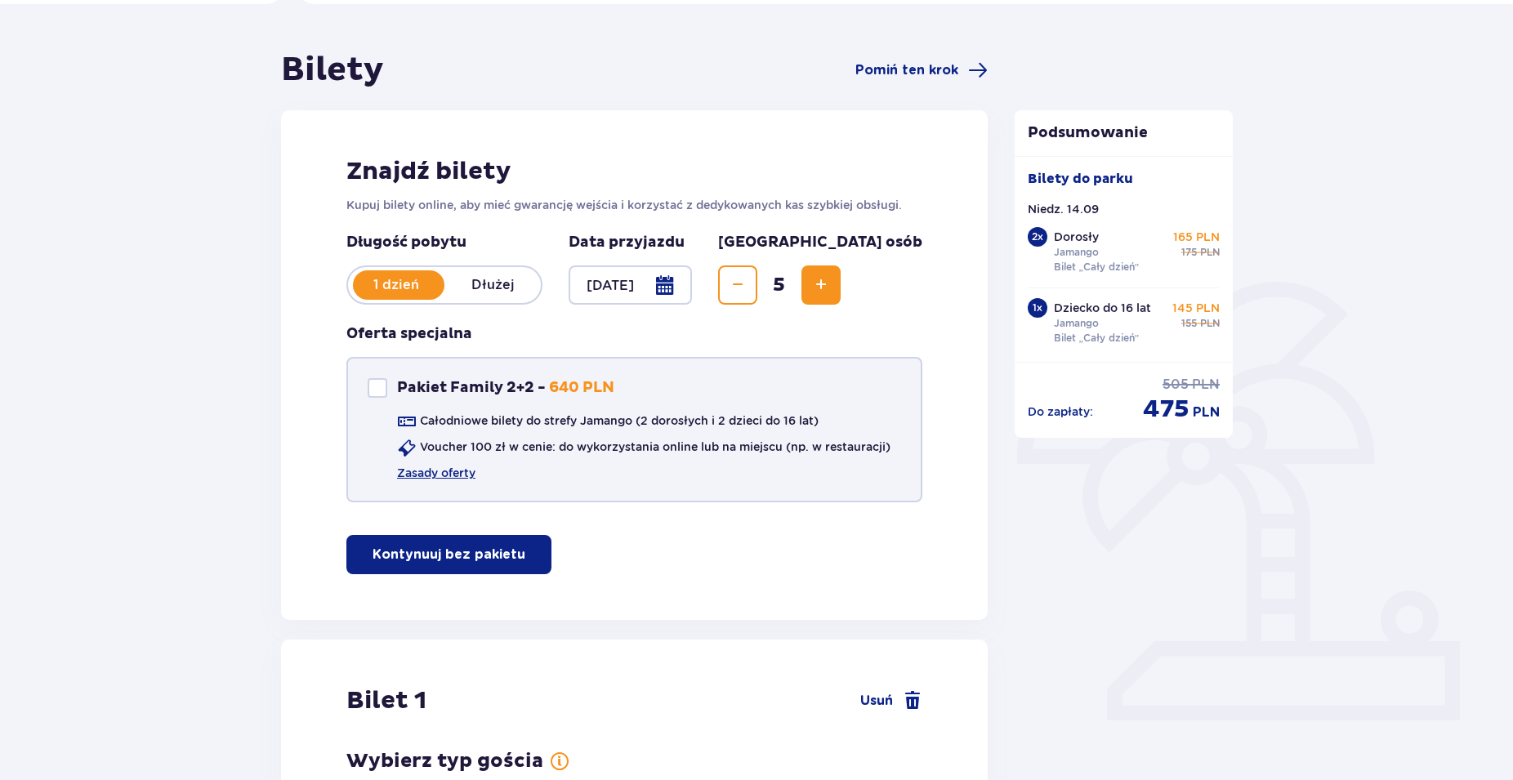
scroll to position [0, 0]
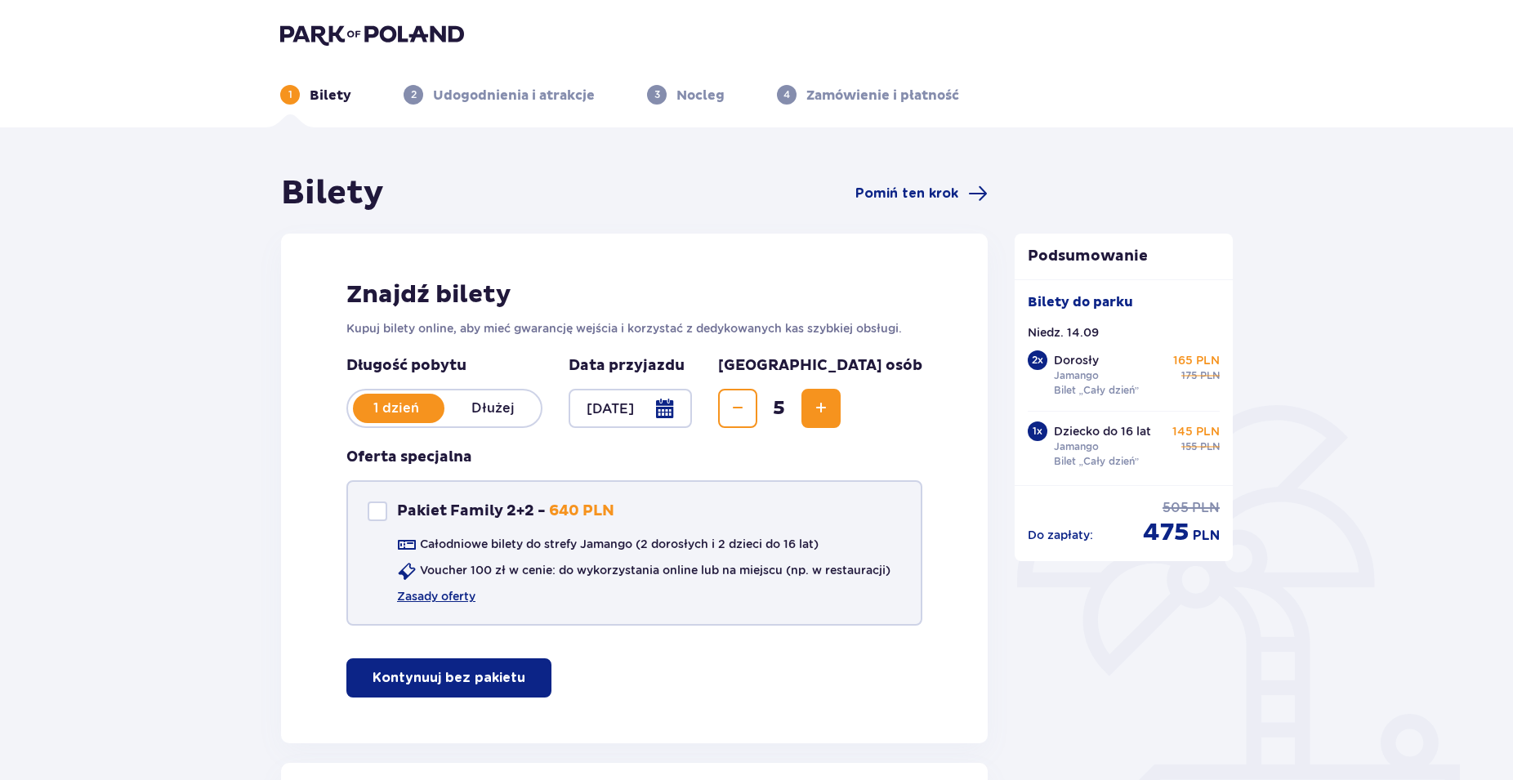
click at [377, 512] on div at bounding box center [378, 512] width 20 height 20
checkbox input "true"
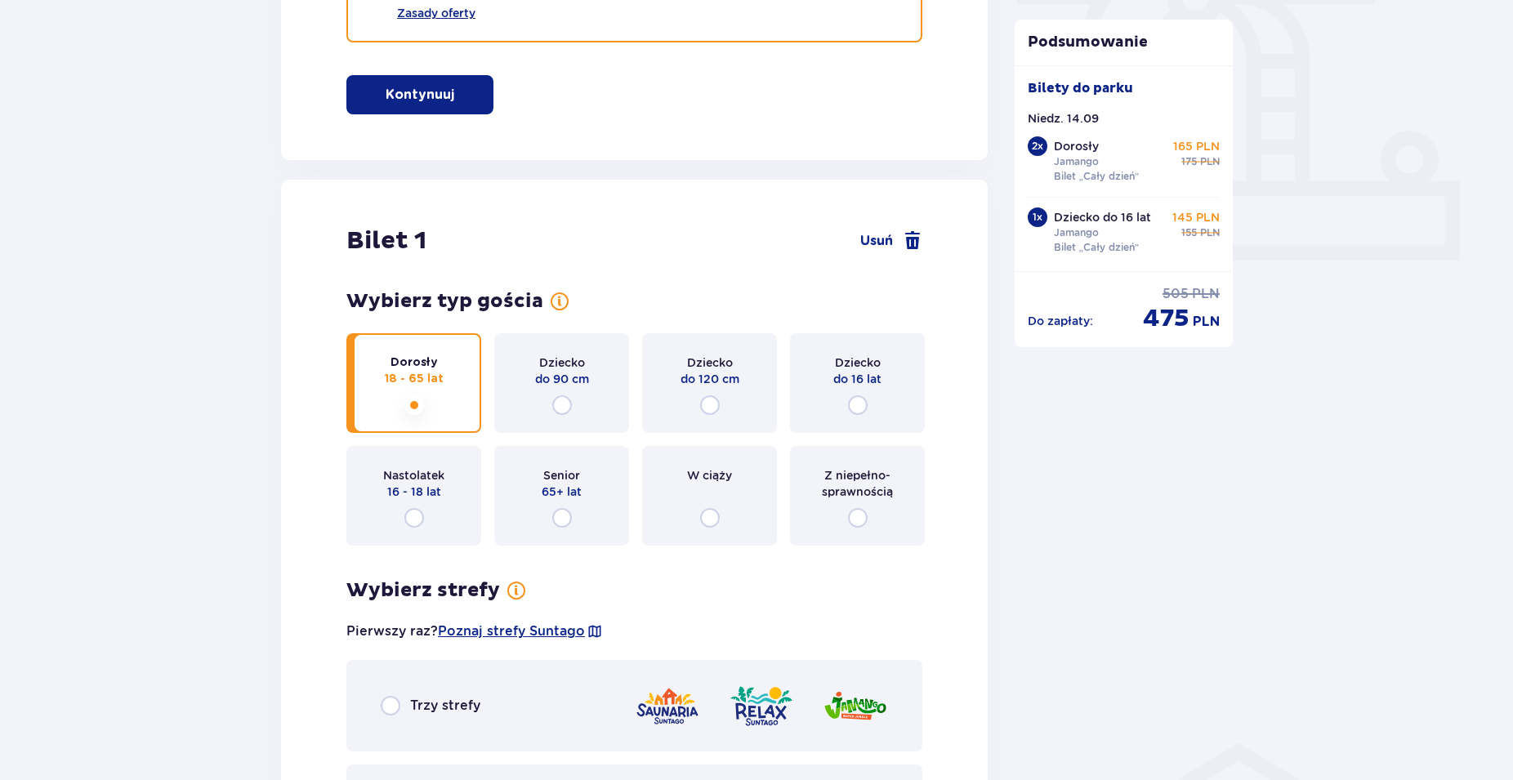
scroll to position [167, 0]
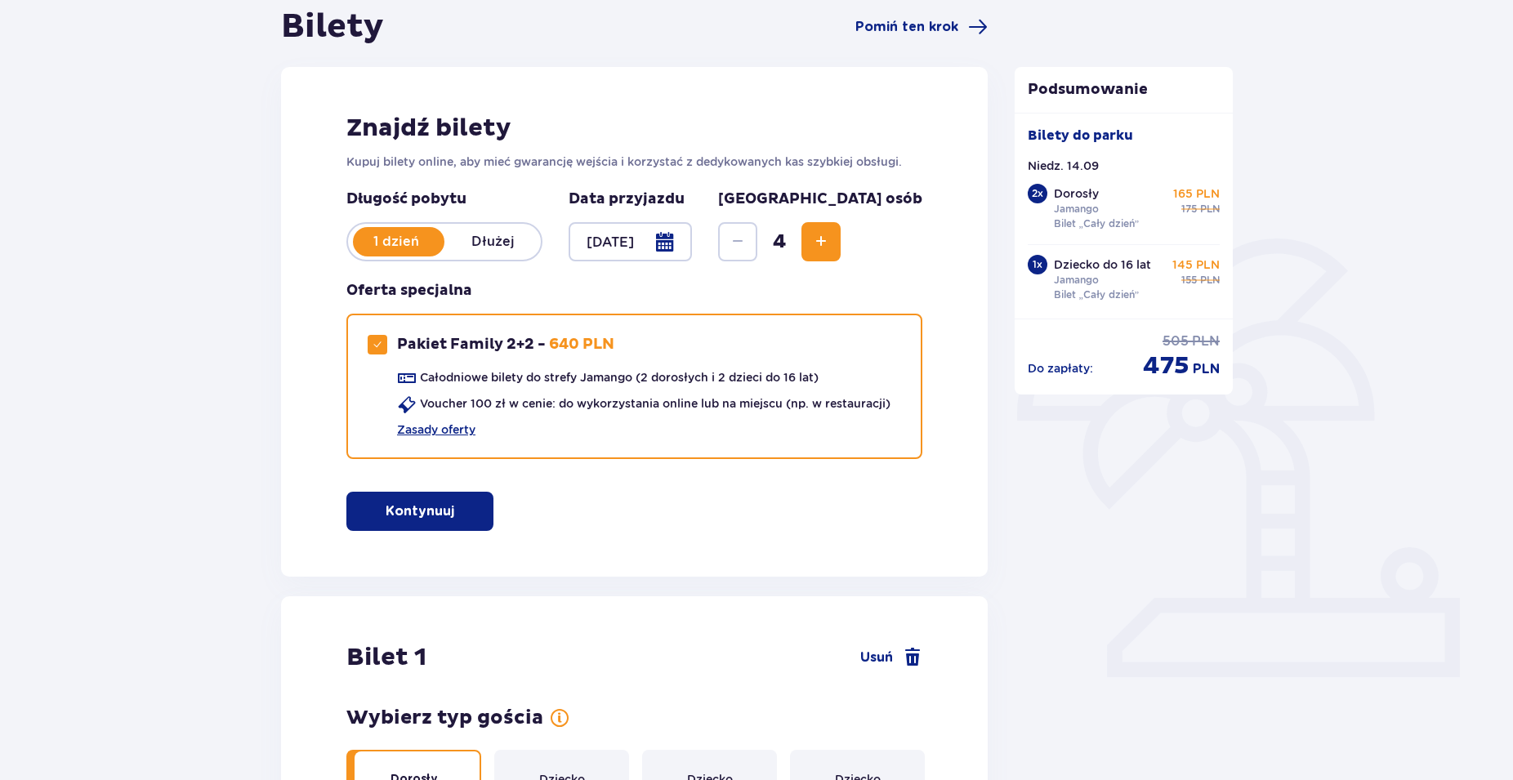
click at [831, 245] on span "Increase" at bounding box center [821, 242] width 20 height 20
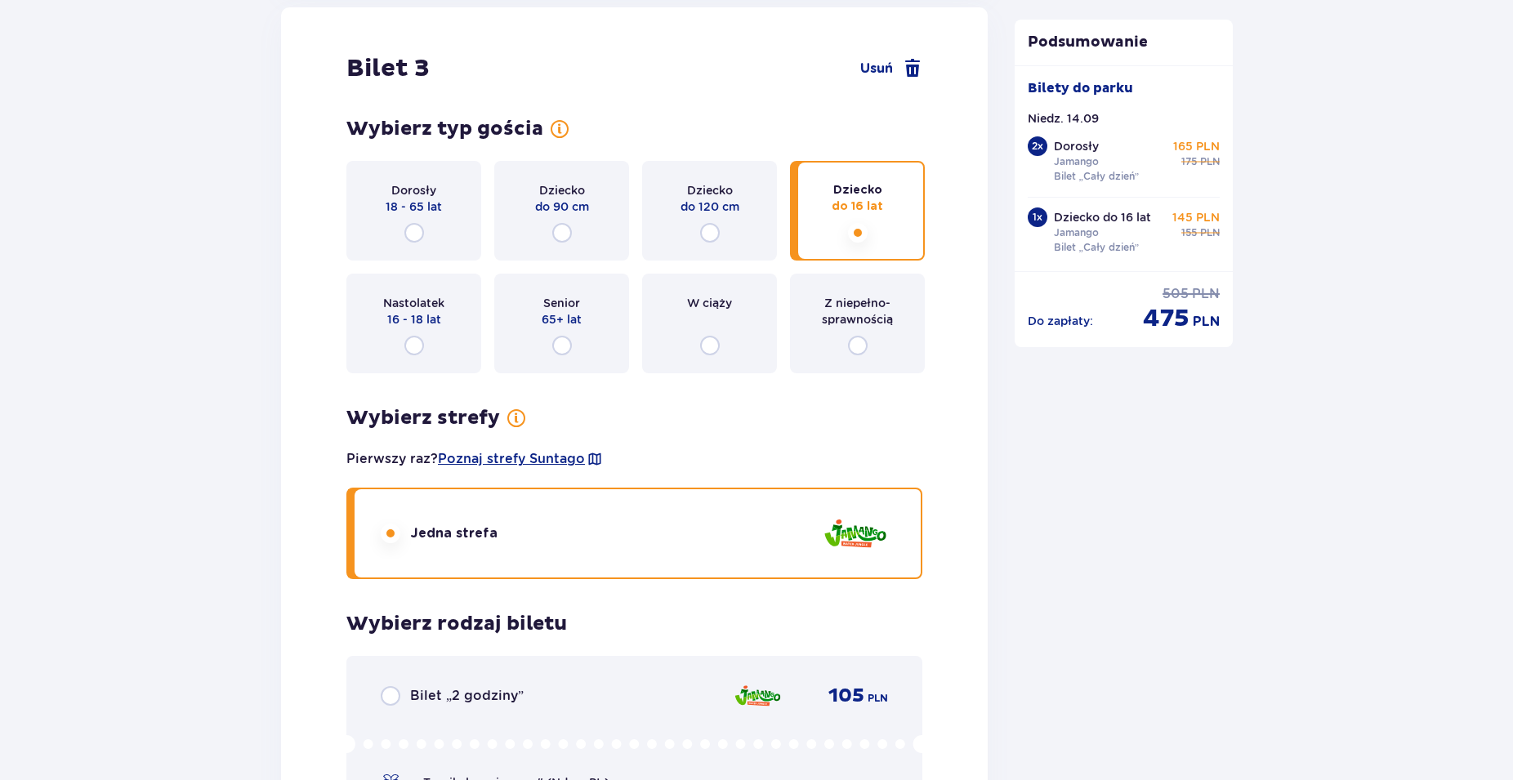
scroll to position [2888, 0]
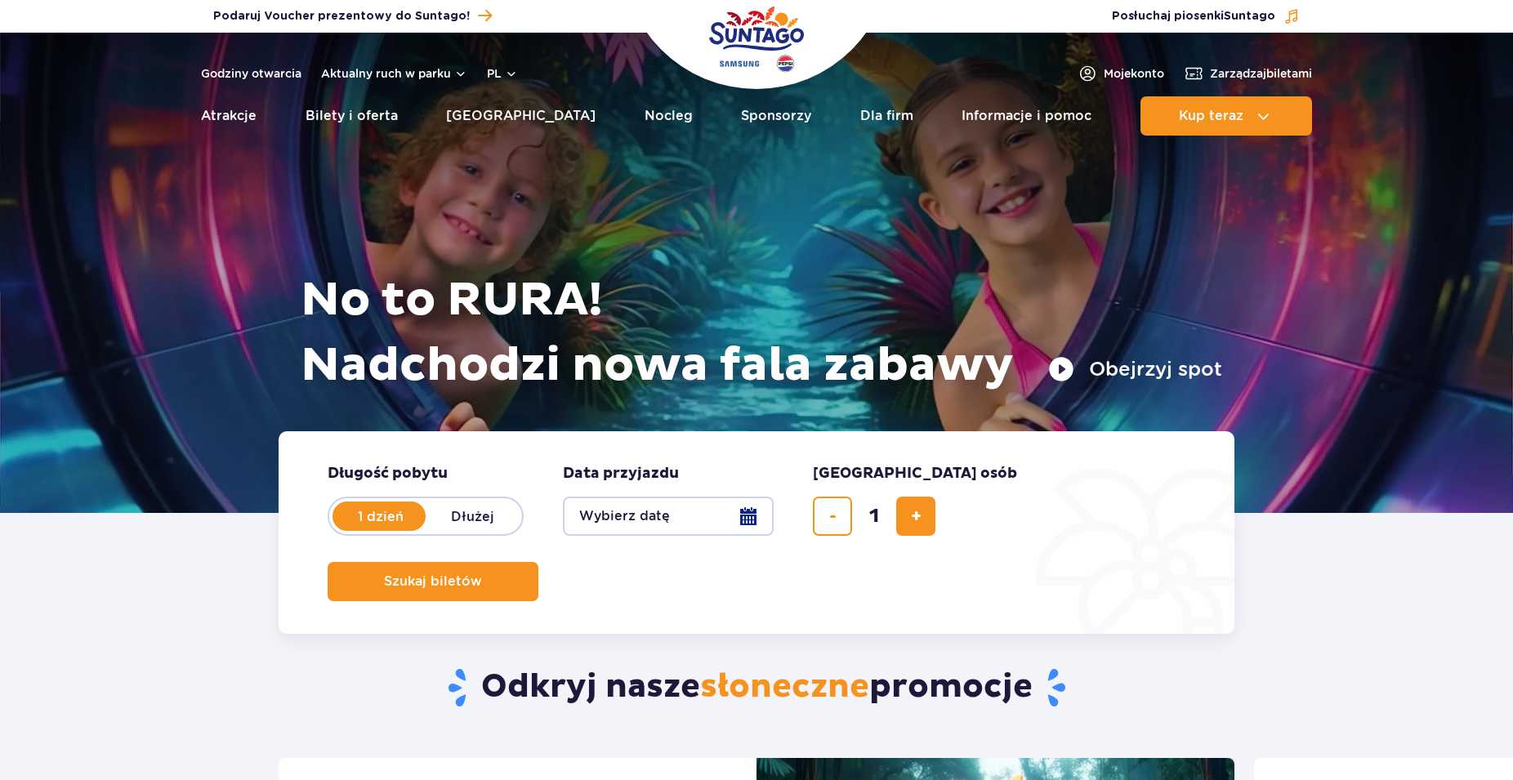
scroll to position [250, 0]
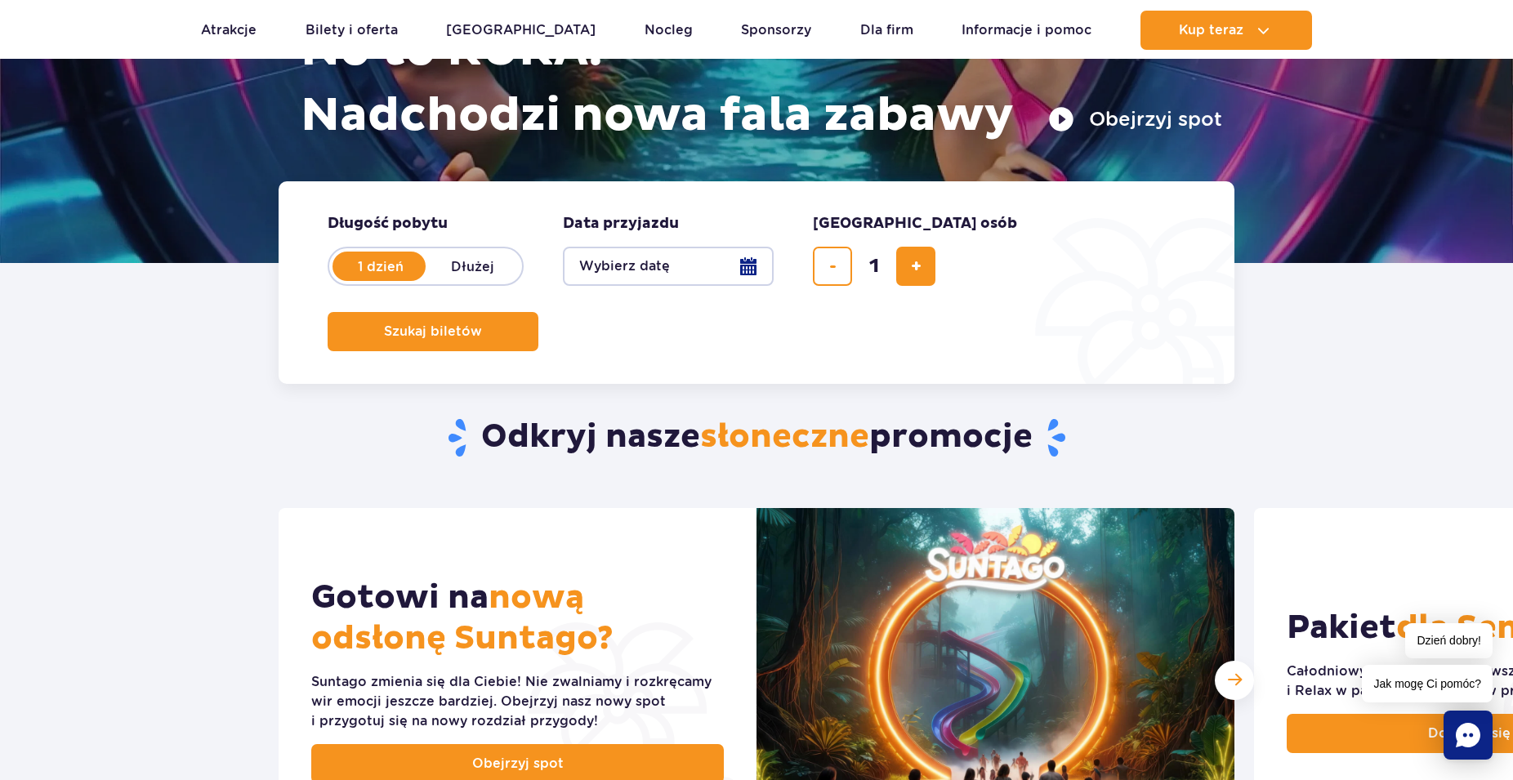
click at [745, 273] on button "Wybierz datę" at bounding box center [668, 266] width 211 height 39
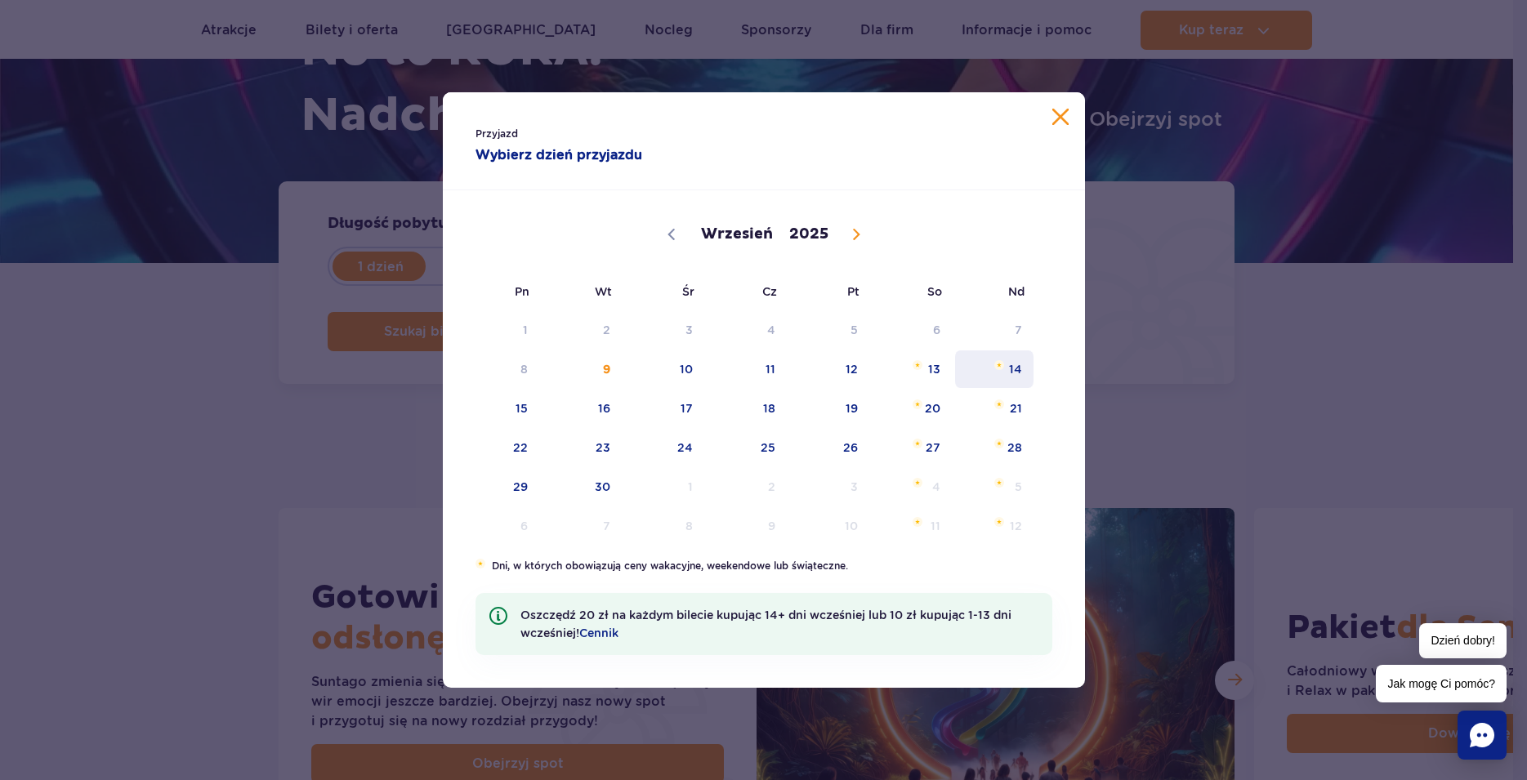
click at [1013, 374] on span "14" at bounding box center [995, 370] width 83 height 38
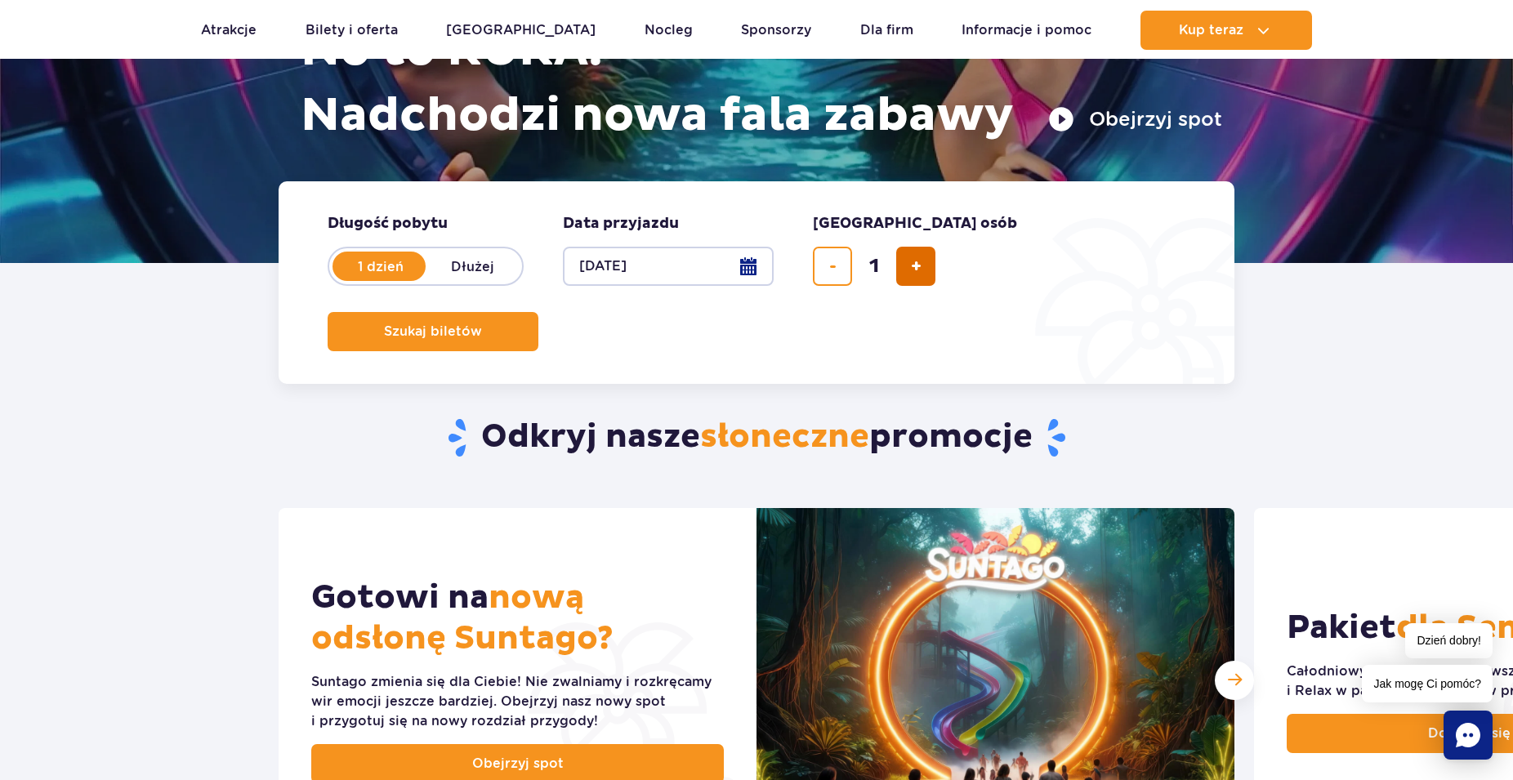
click at [923, 276] on button "dodaj bilet" at bounding box center [915, 266] width 39 height 39
type input "4"
click at [476, 324] on span "Szukaj biletów" at bounding box center [426, 331] width 98 height 15
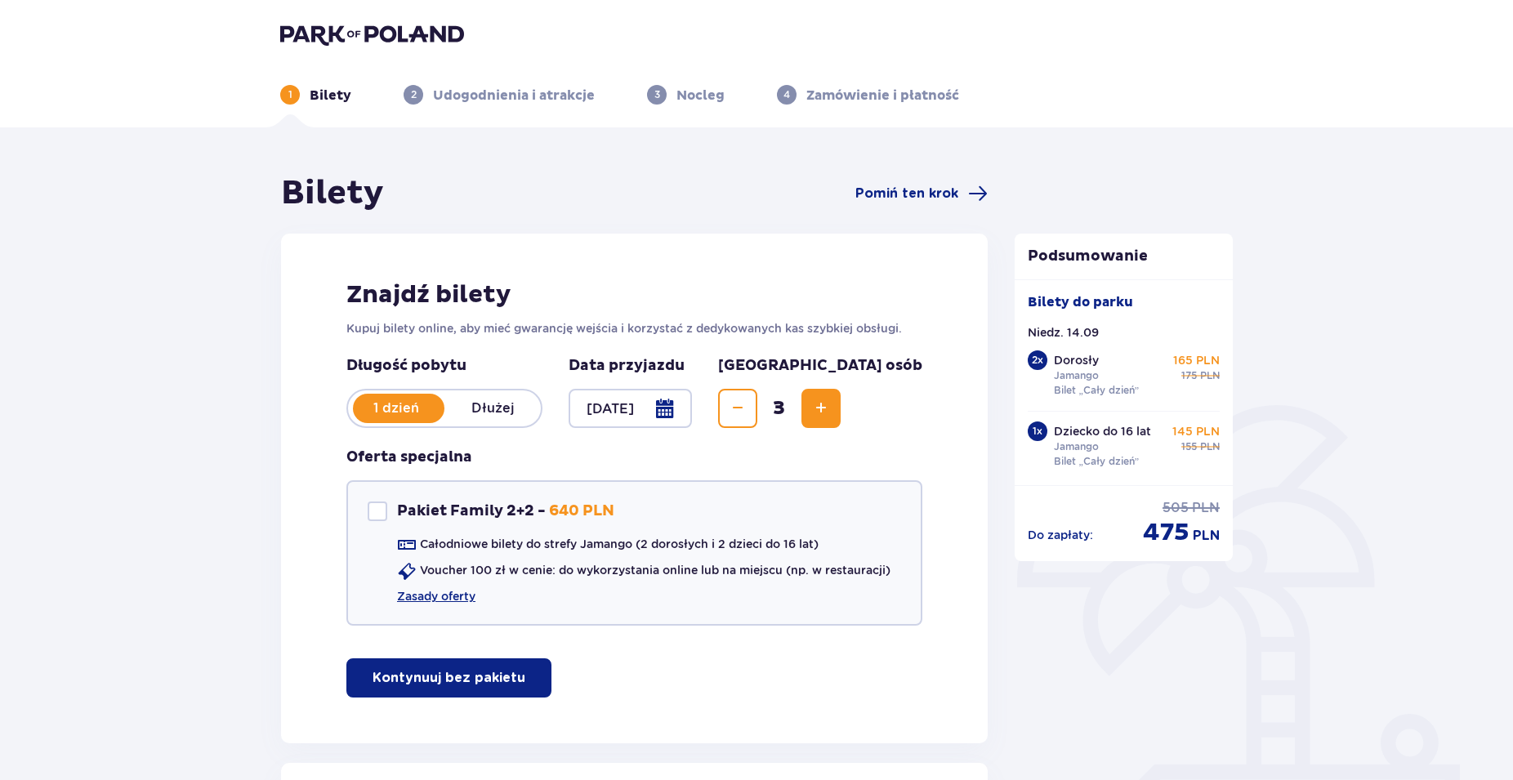
click at [841, 418] on button "Increase" at bounding box center [821, 408] width 39 height 39
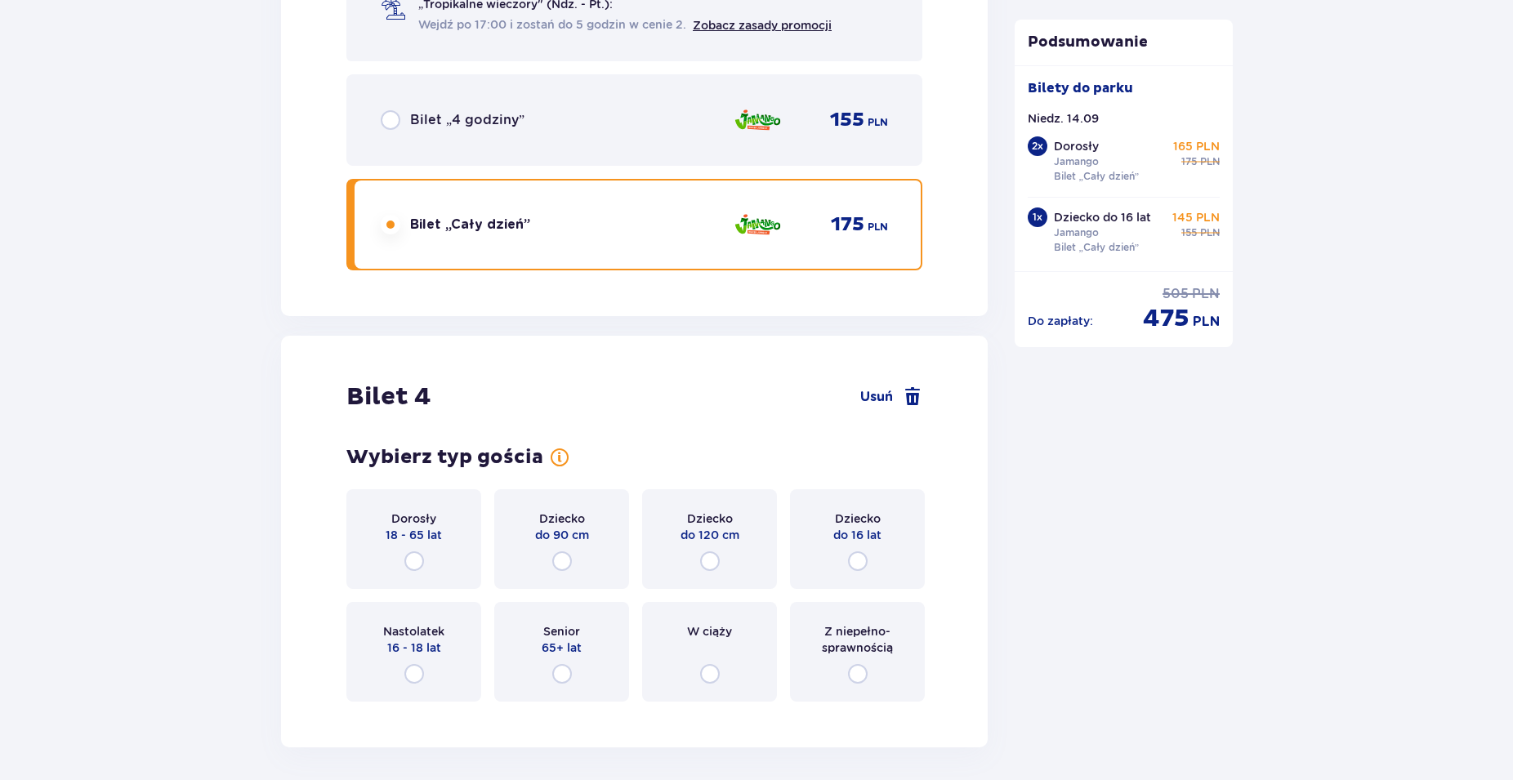
scroll to position [4311, 0]
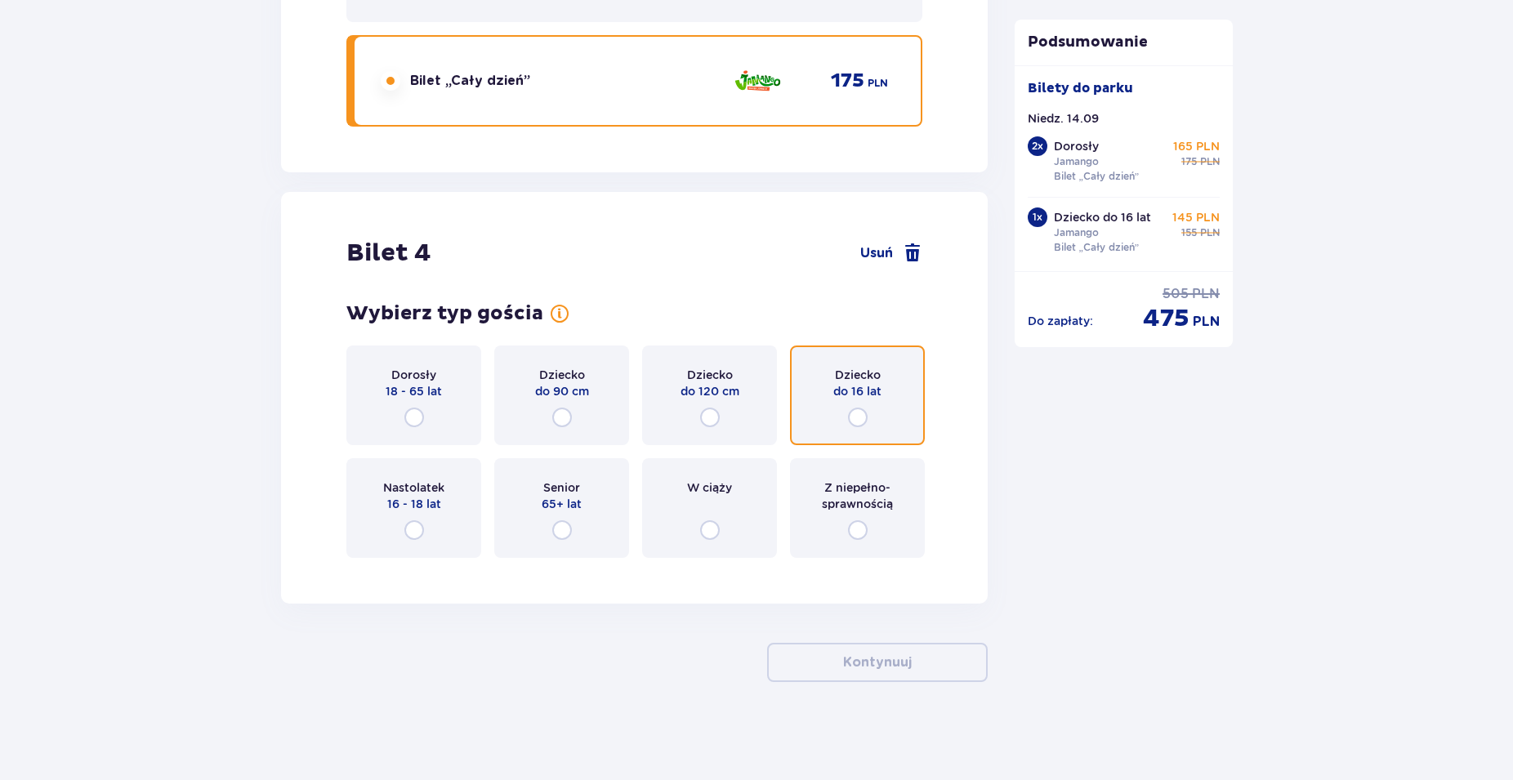
click at [861, 418] on input "radio" at bounding box center [858, 418] width 20 height 20
radio input "true"
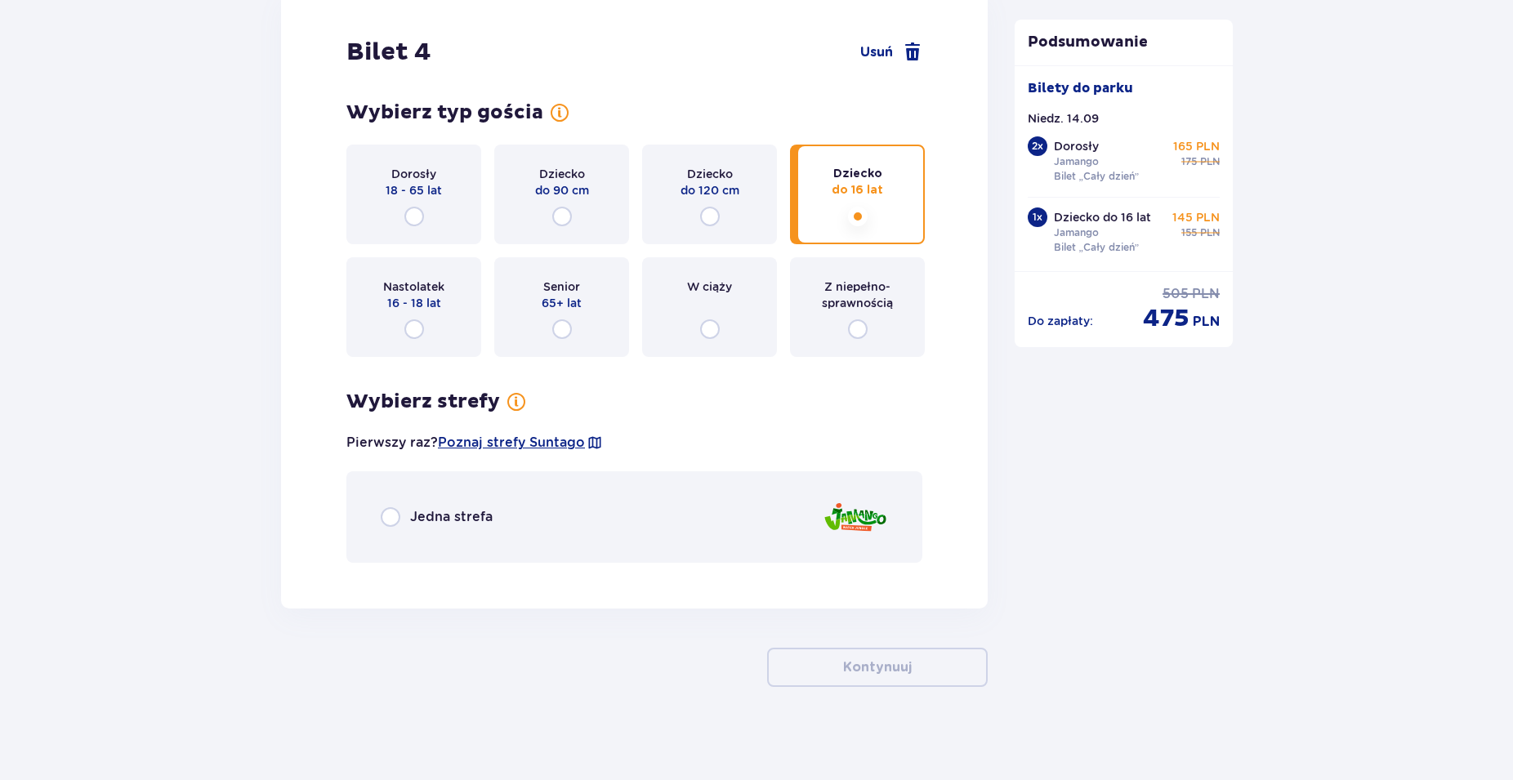
scroll to position [4517, 0]
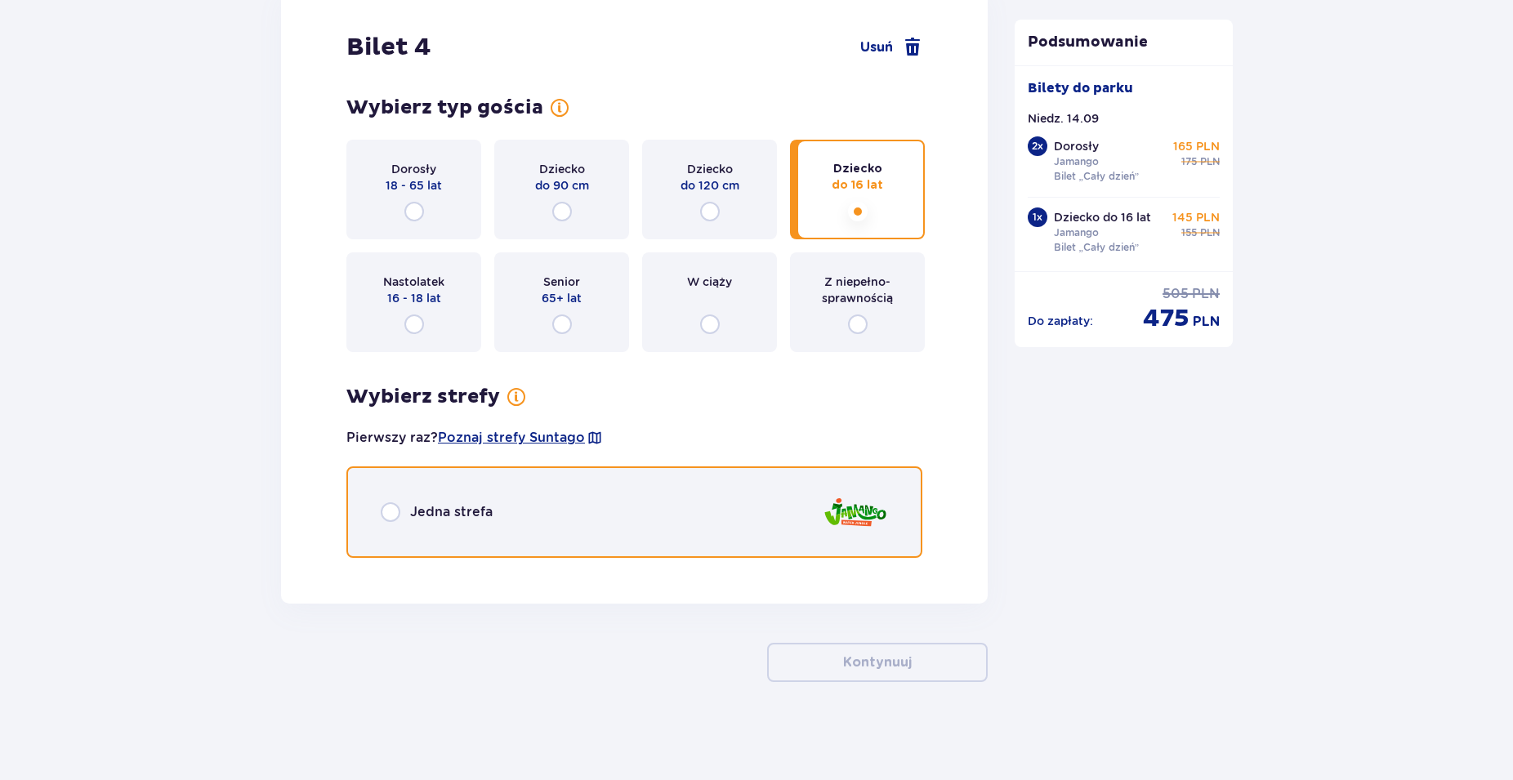
click at [386, 516] on input "radio" at bounding box center [391, 513] width 20 height 20
radio input "true"
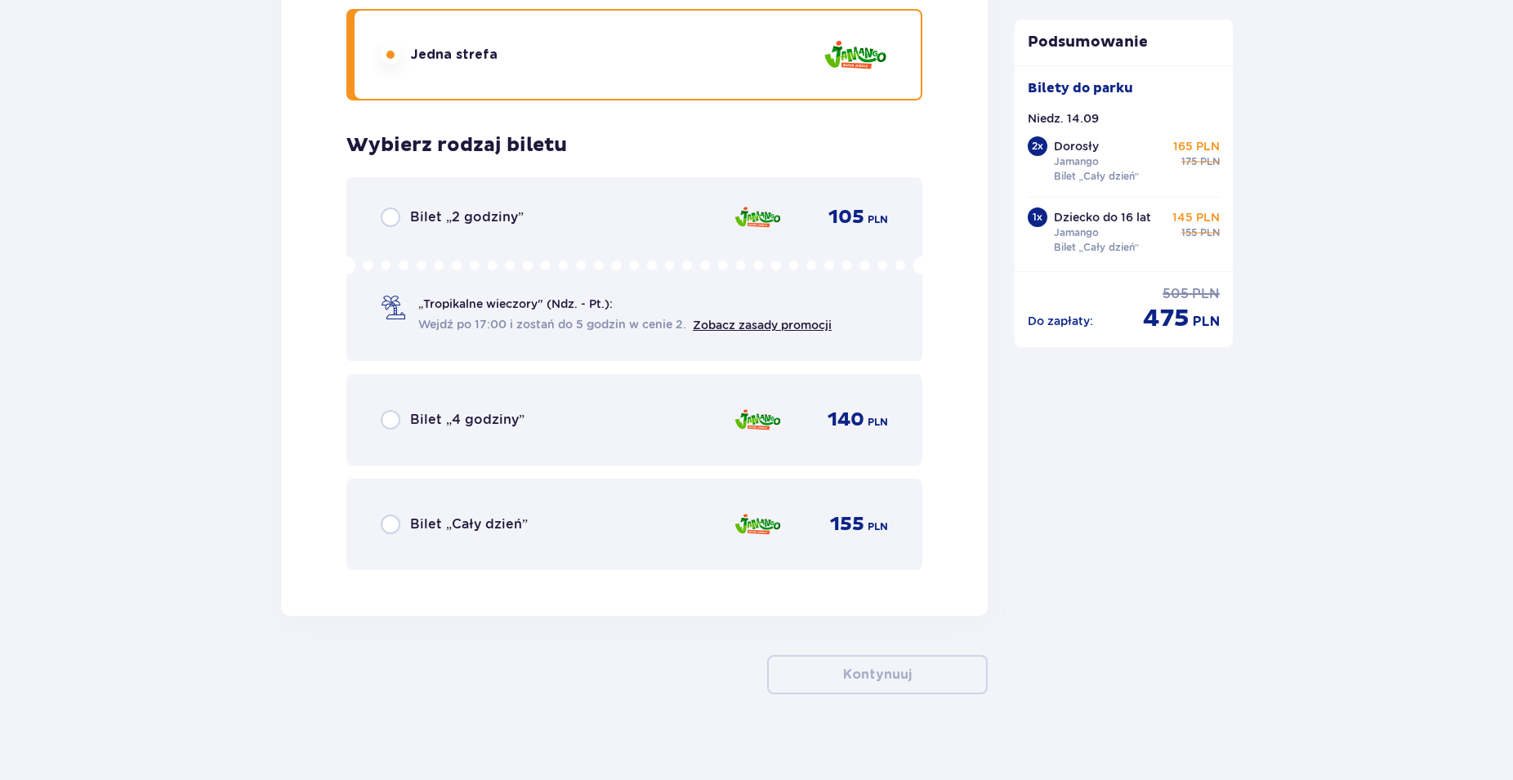
scroll to position [4987, 0]
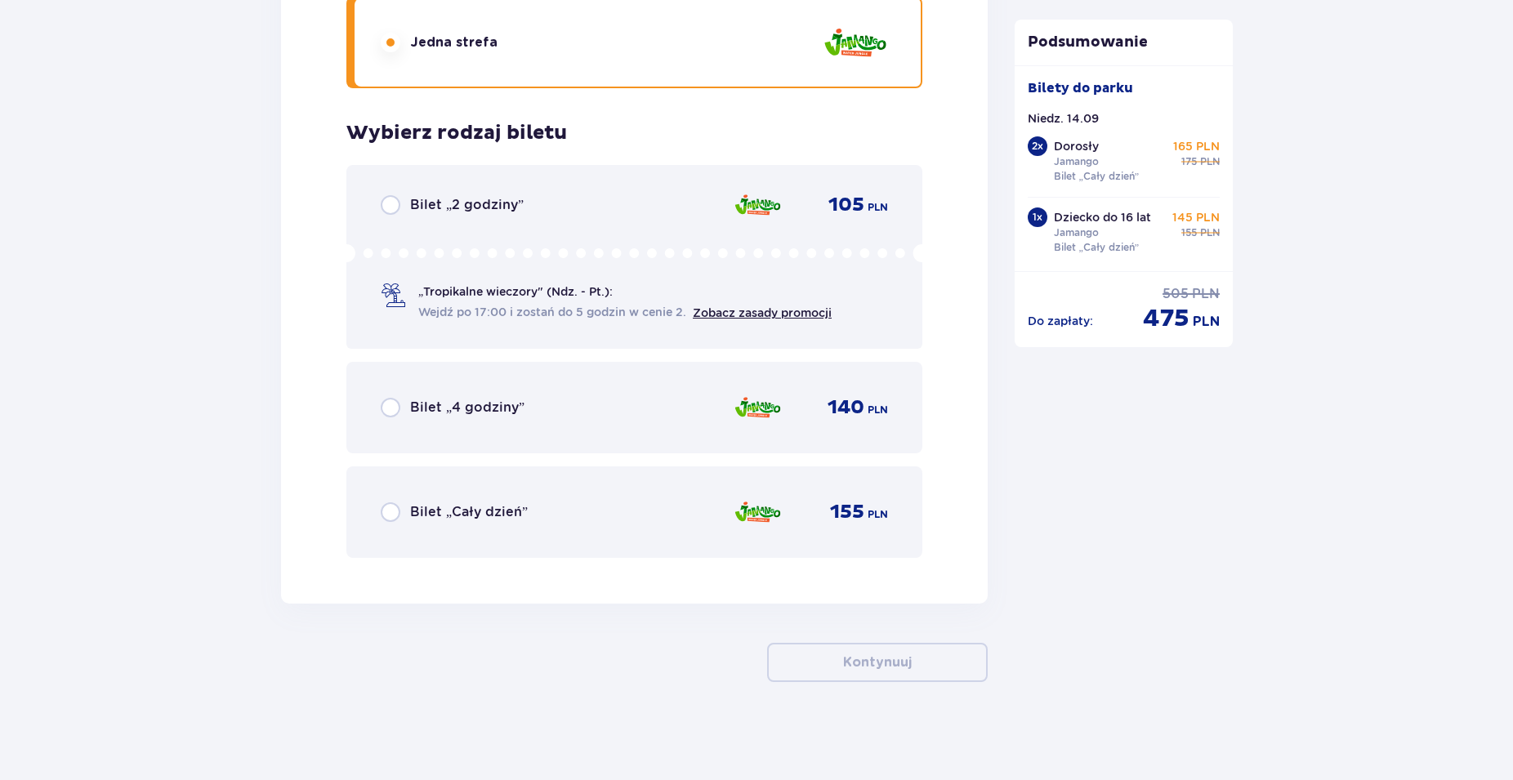
click at [402, 513] on div "Bilet „Cały dzień”" at bounding box center [454, 513] width 147 height 20
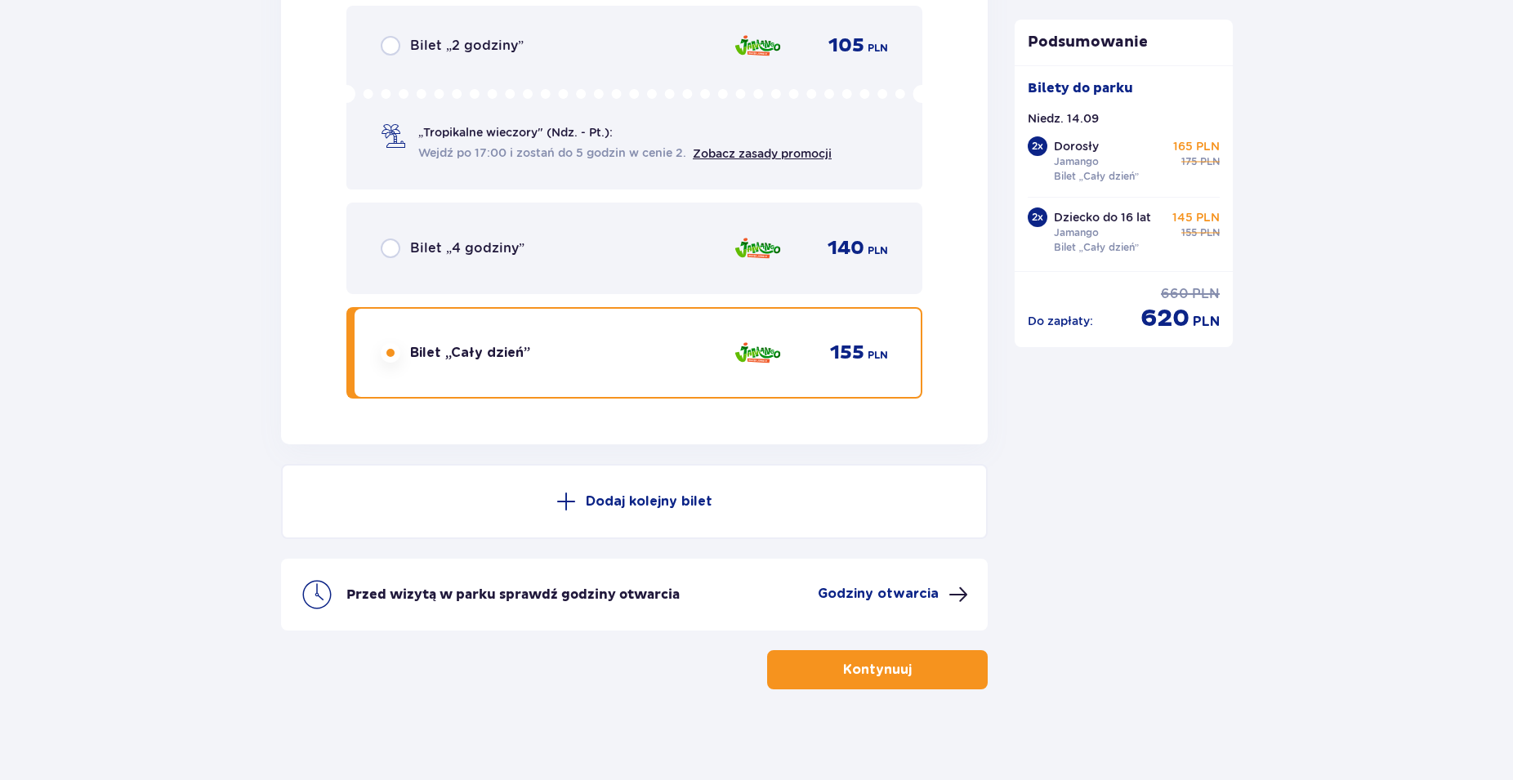
scroll to position [5153, 0]
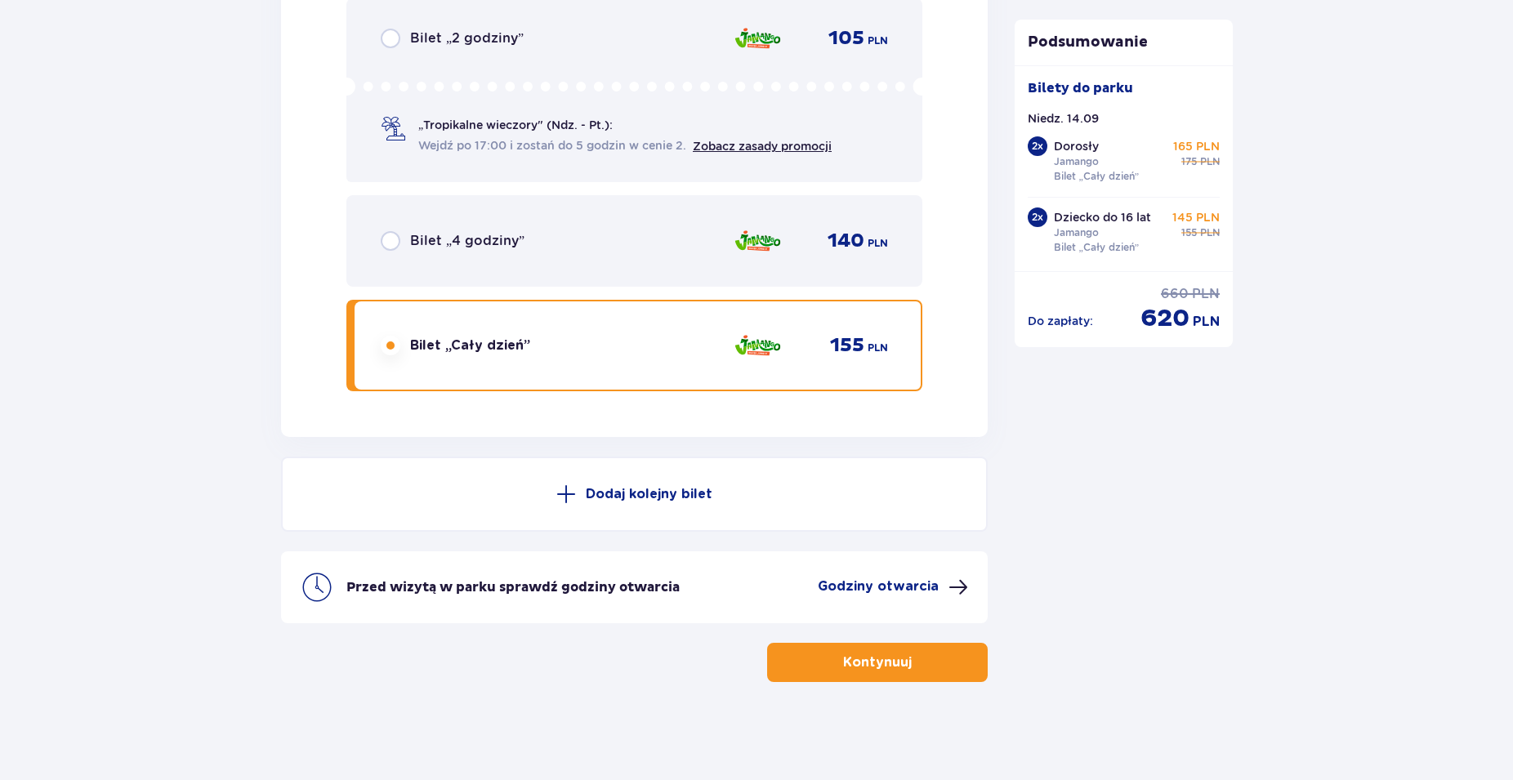
click at [643, 500] on p "Dodaj kolejny bilet" at bounding box center [649, 494] width 127 height 18
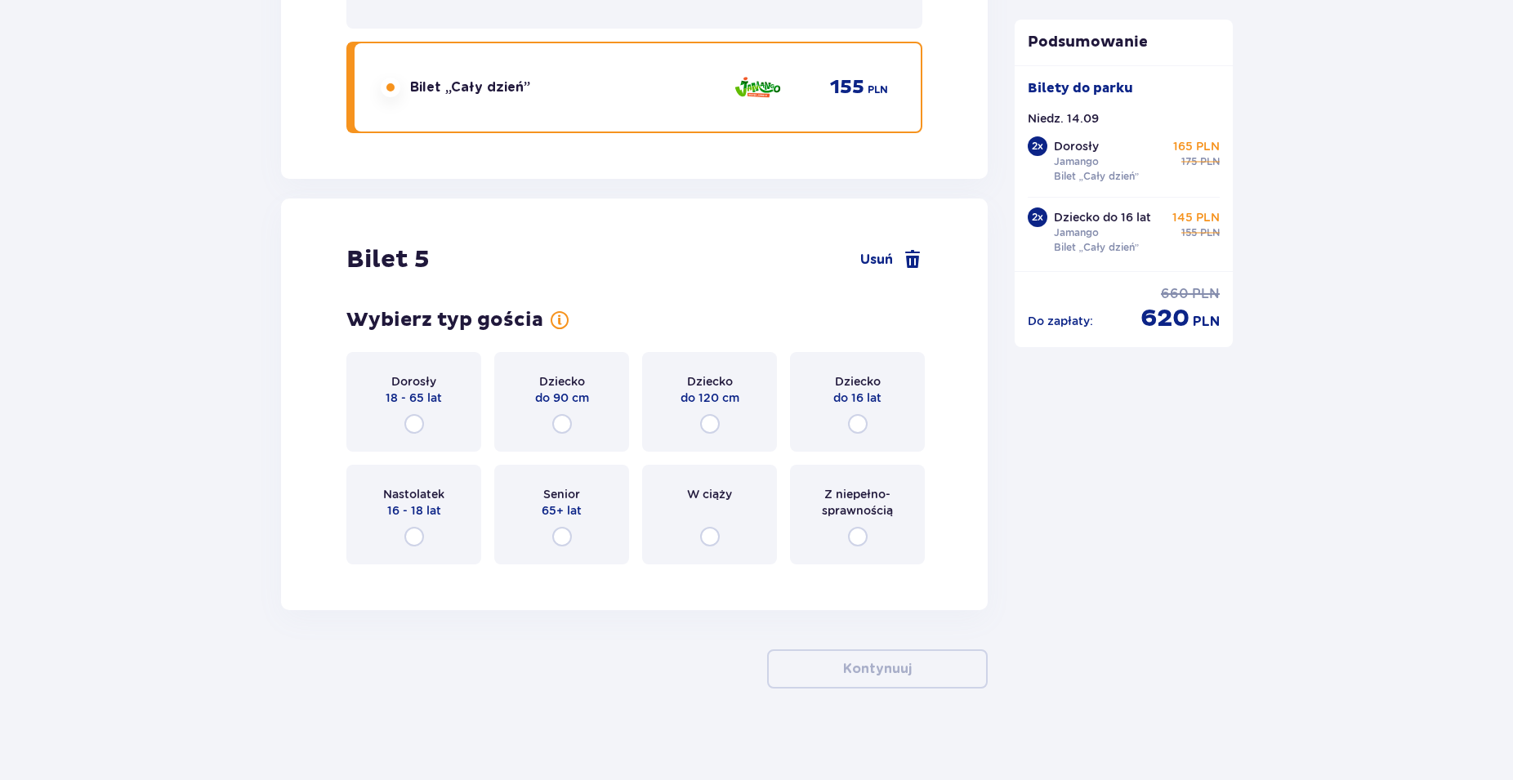
scroll to position [5418, 0]
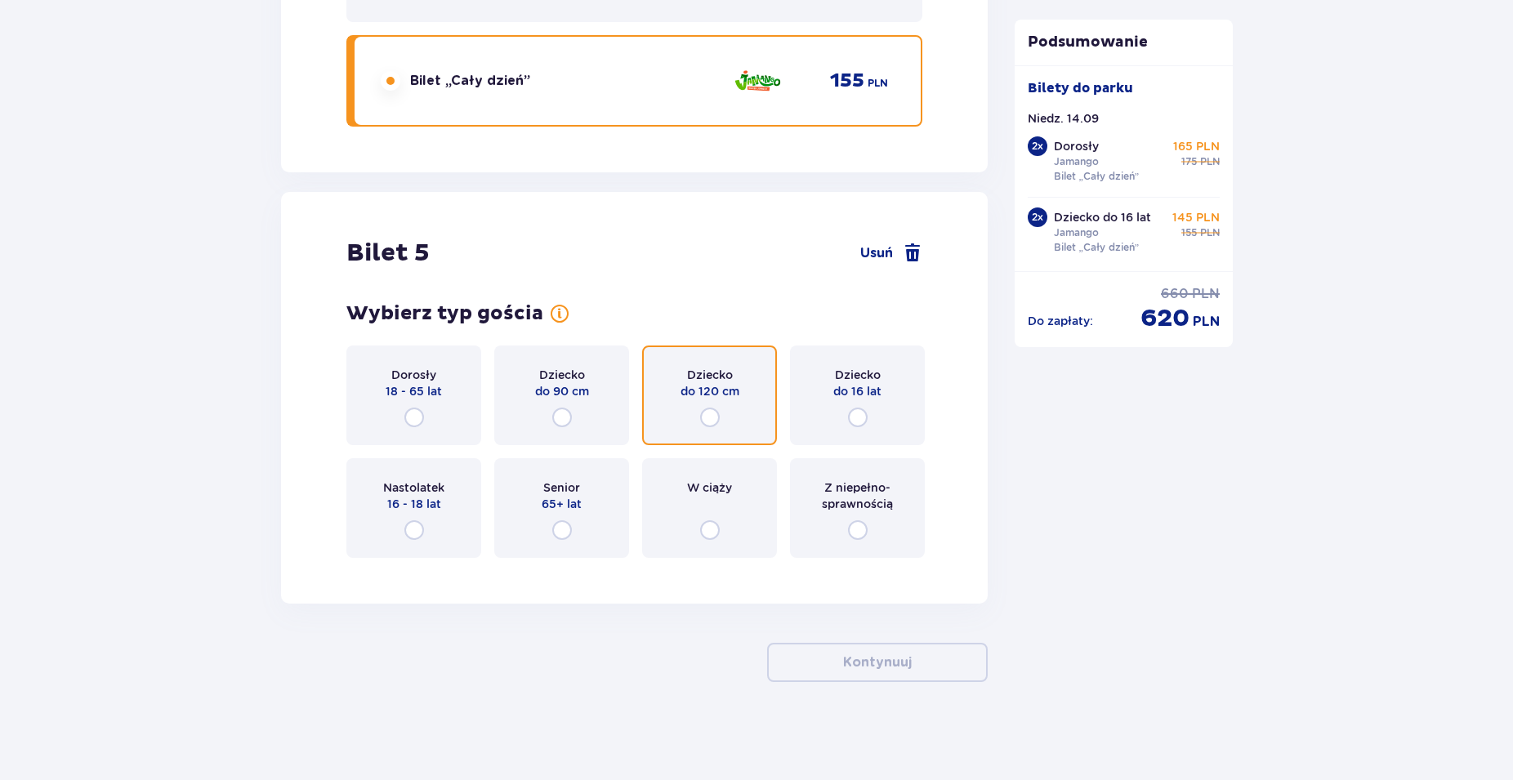
click at [703, 414] on input "radio" at bounding box center [710, 418] width 20 height 20
radio input "true"
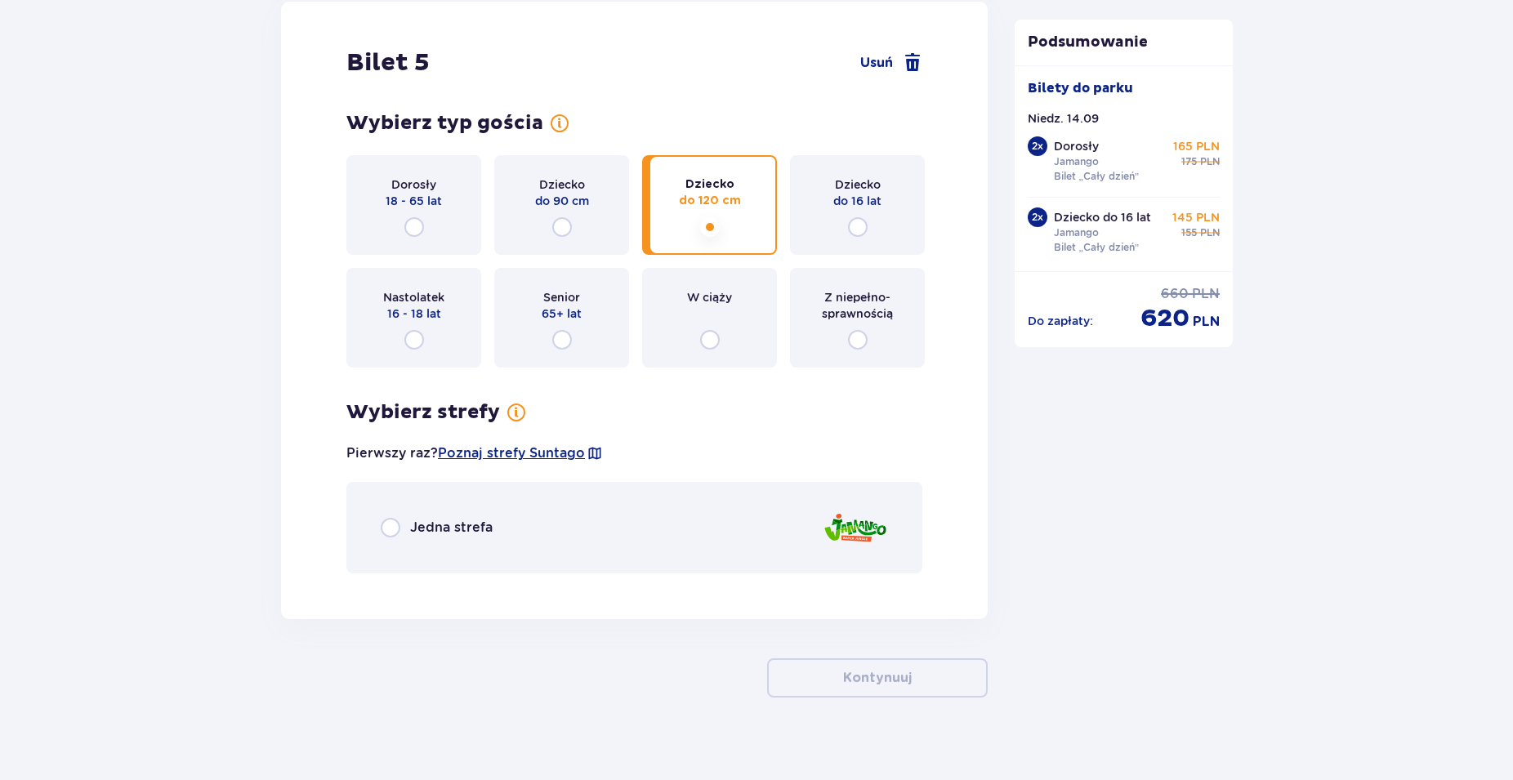
scroll to position [5624, 0]
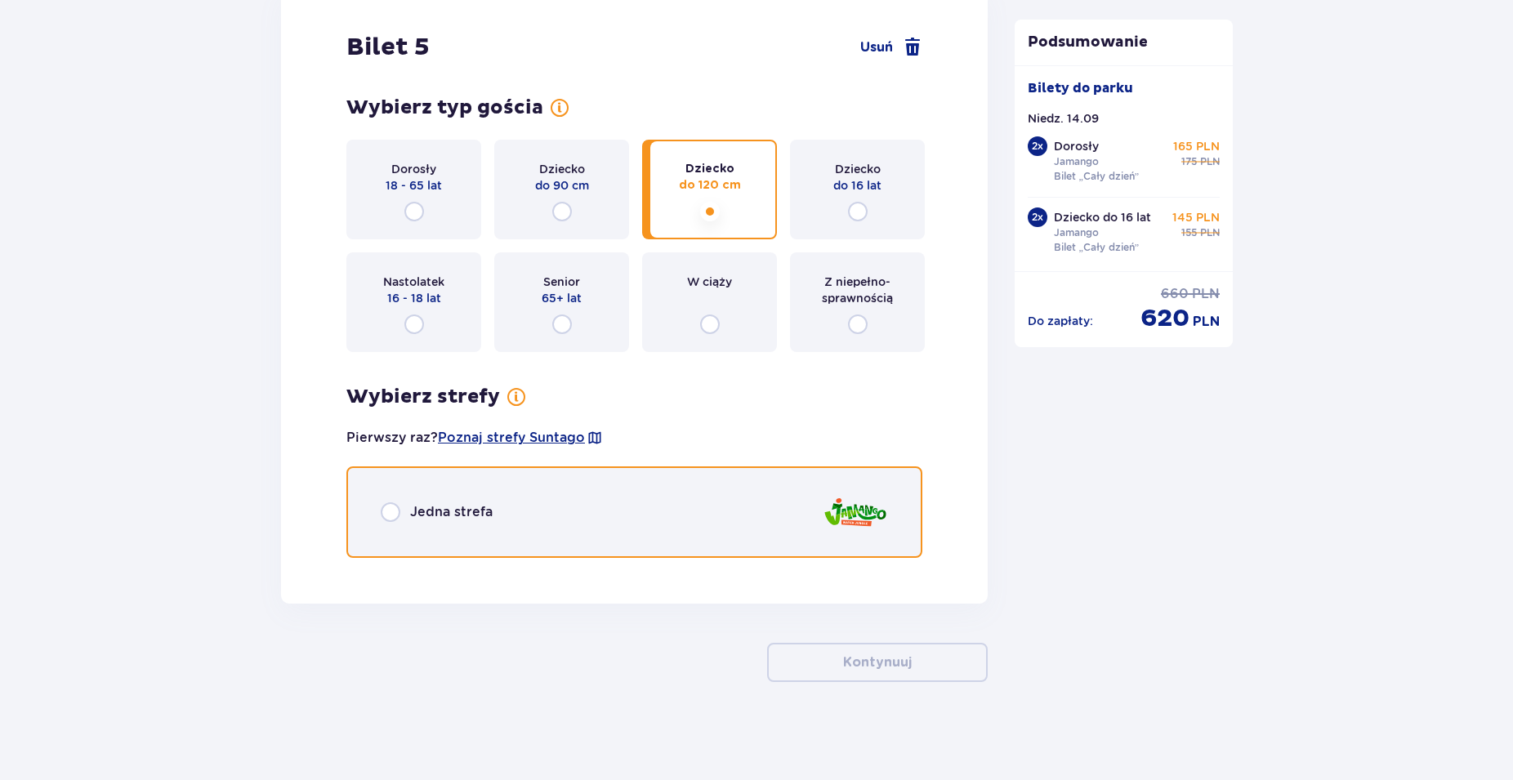
click at [390, 512] on input "radio" at bounding box center [391, 513] width 20 height 20
radio input "true"
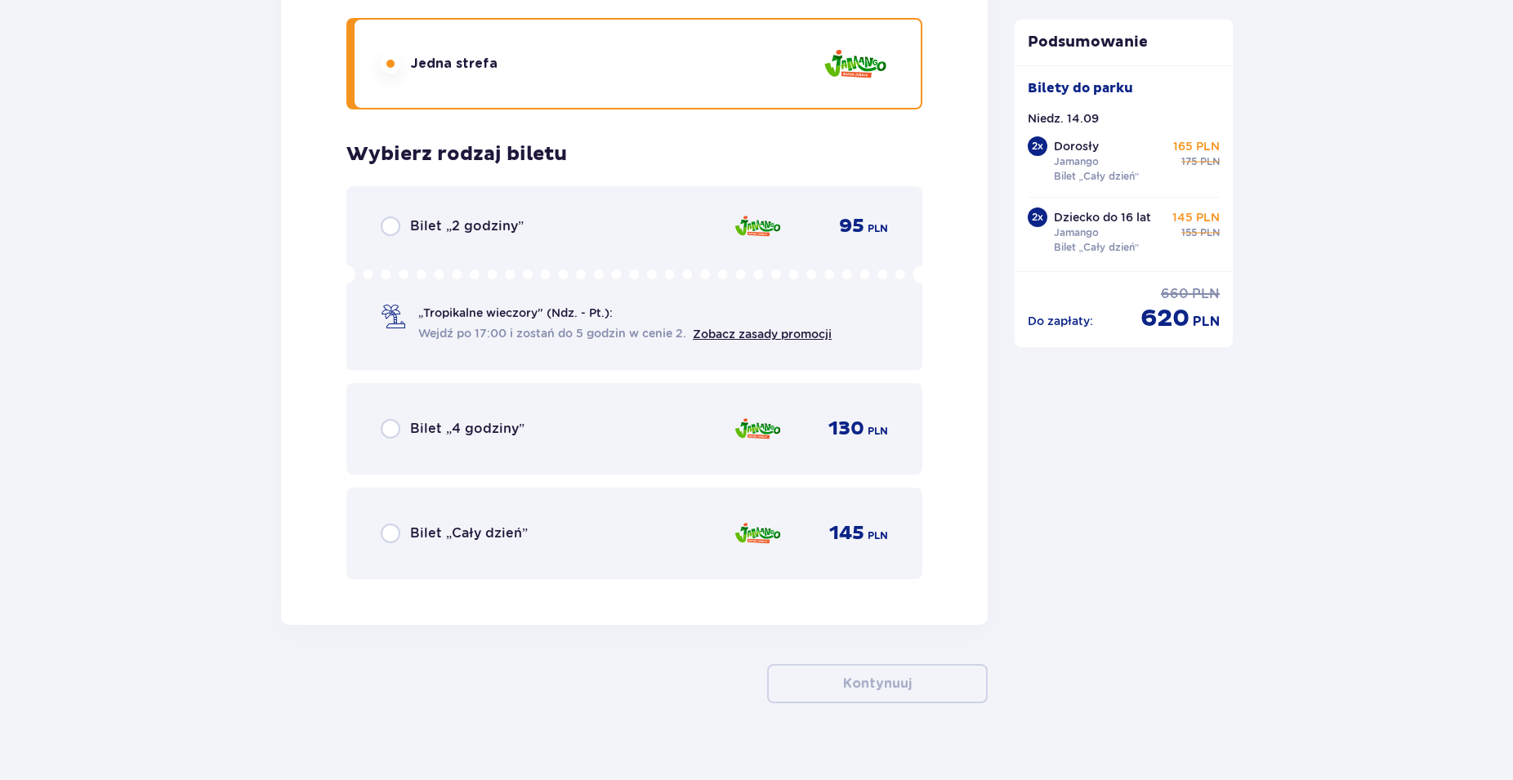
scroll to position [6094, 0]
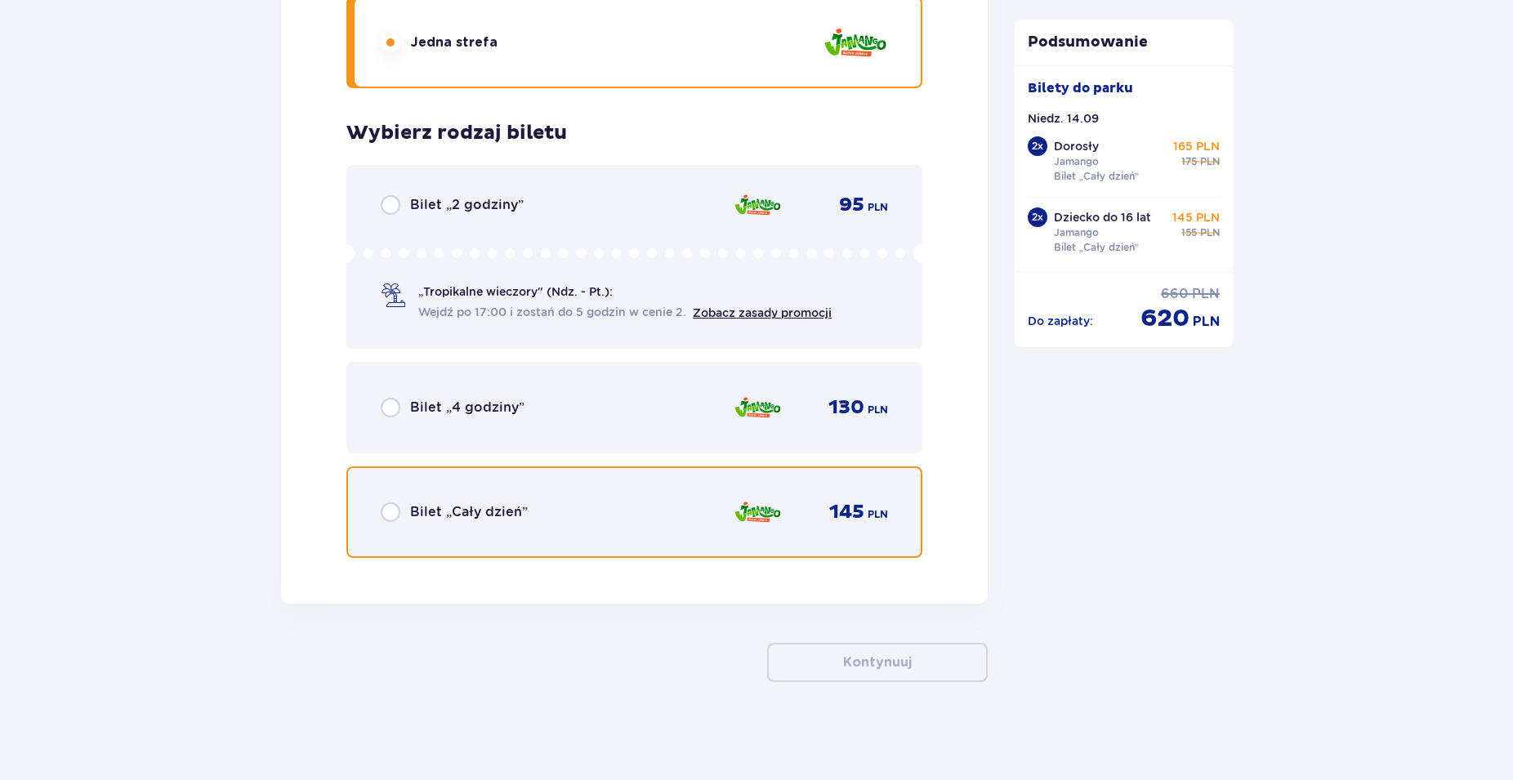
click at [385, 517] on input "radio" at bounding box center [391, 513] width 20 height 20
radio input "true"
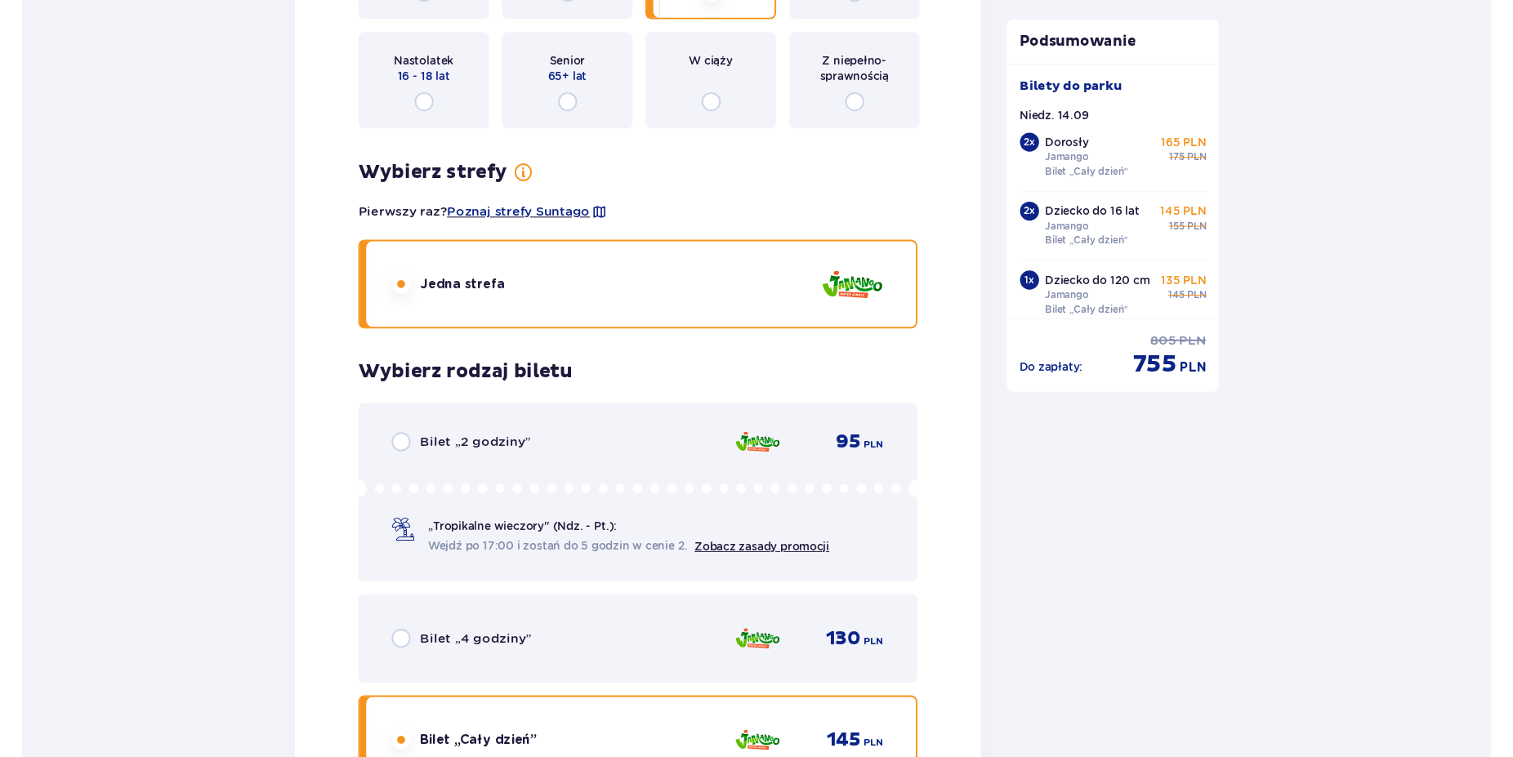
scroll to position [5677, 0]
